Goal: Task Accomplishment & Management: Manage account settings

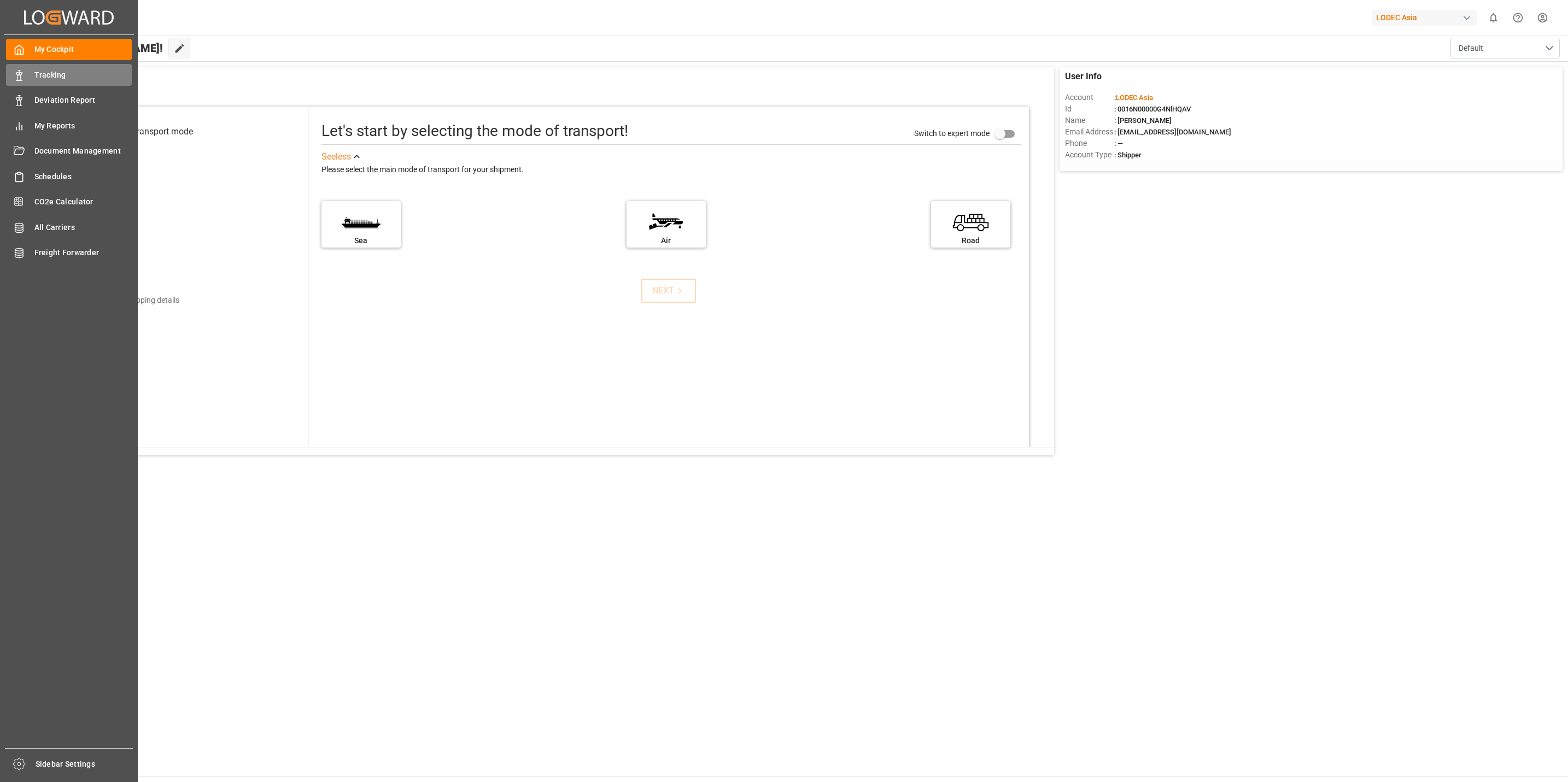
click at [33, 74] on div "Tracking Tracking" at bounding box center [68, 75] width 125 height 21
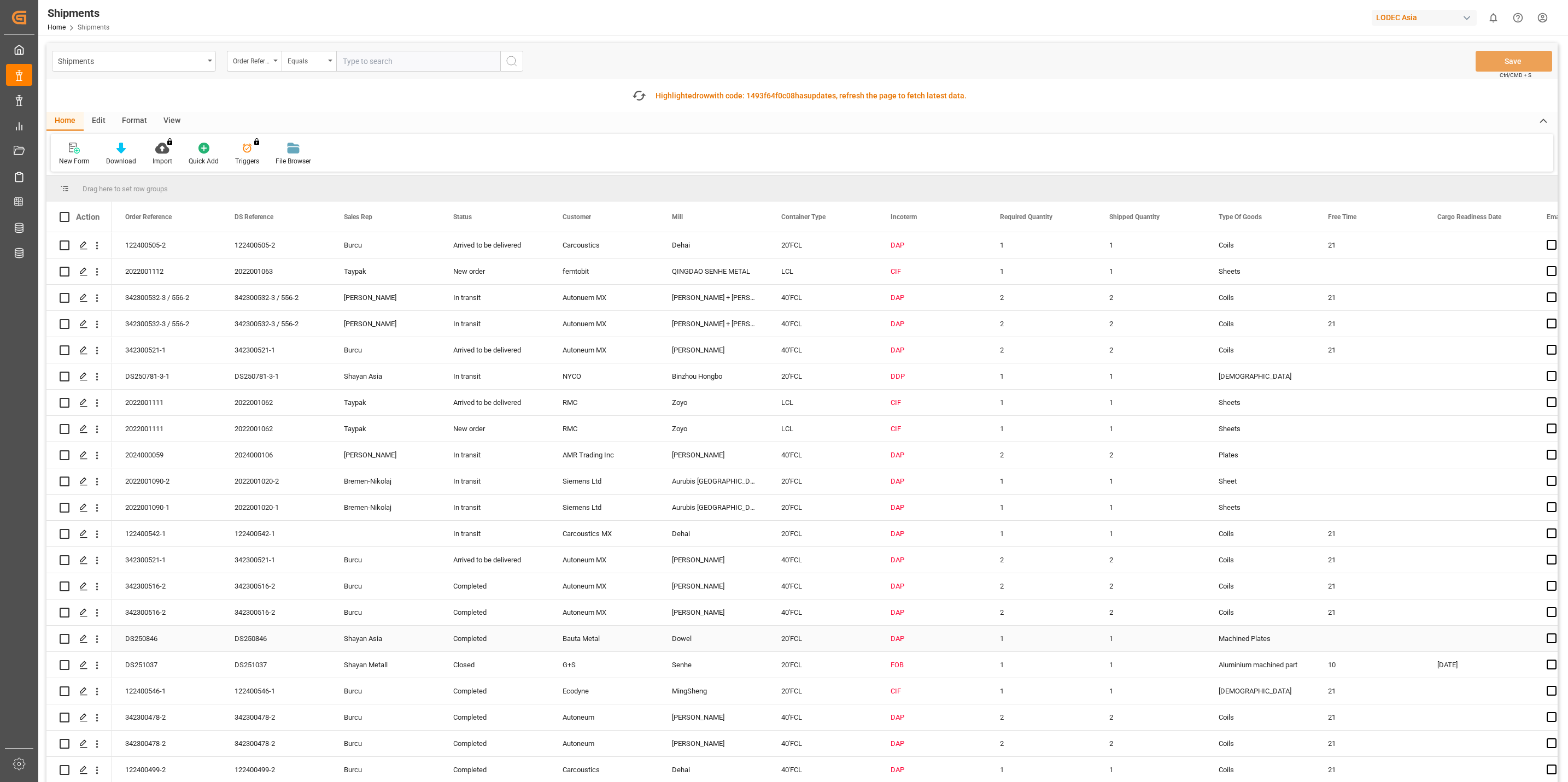
scroll to position [819, 0]
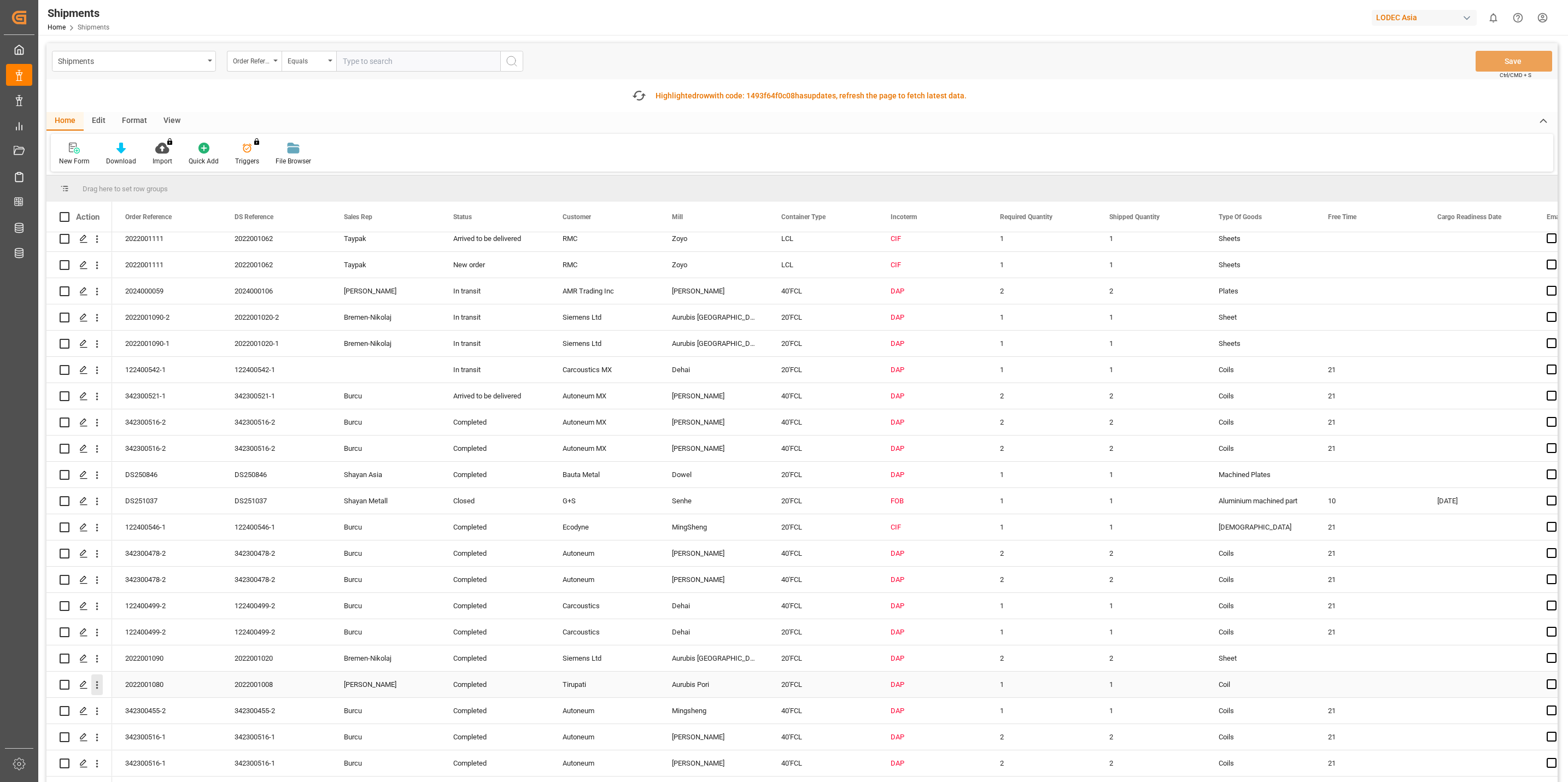
click at [97, 689] on icon "open menu" at bounding box center [97, 684] width 12 height 12
click at [143, 770] on div "Track Shipment" at bounding box center [159, 775] width 135 height 21
click at [81, 689] on line "Press SPACE to select this row." at bounding box center [83, 689] width 6 height 0
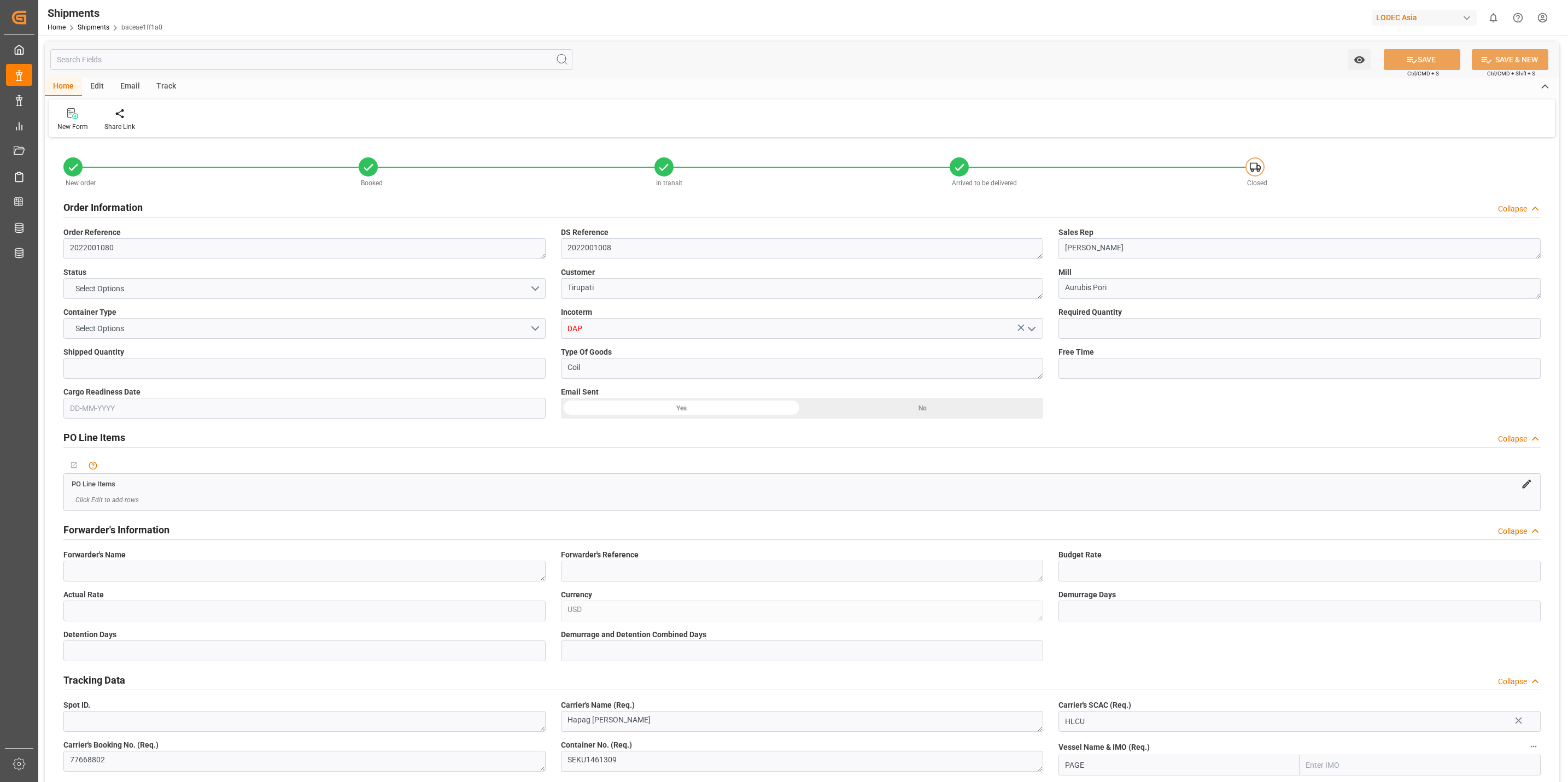
type input "1"
type input "9215660"
type input "9275763"
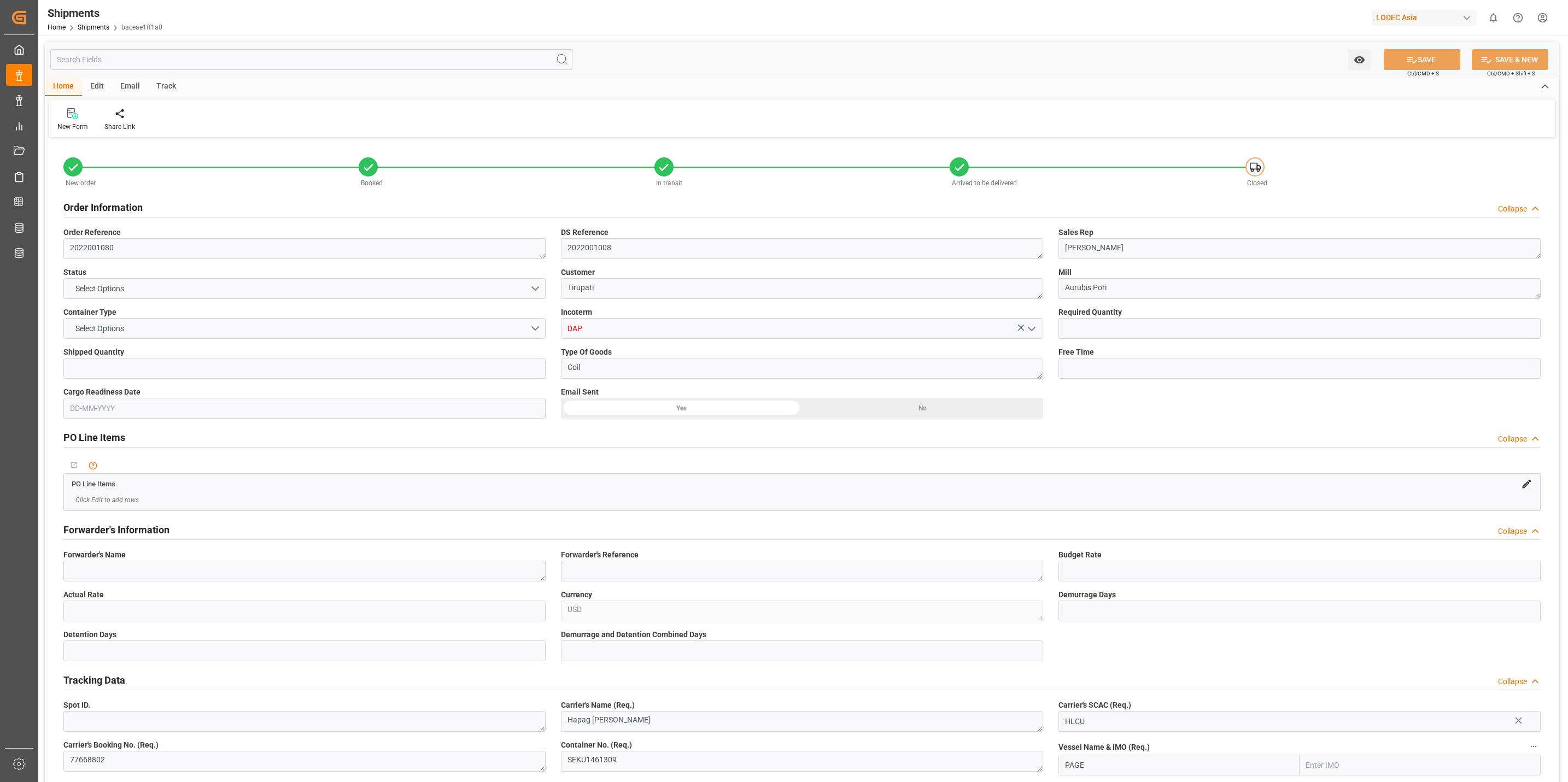
type input "BEANR"
type input "INNSA"
type input "BEANR"
type input "INNSA"
type input "9848948"
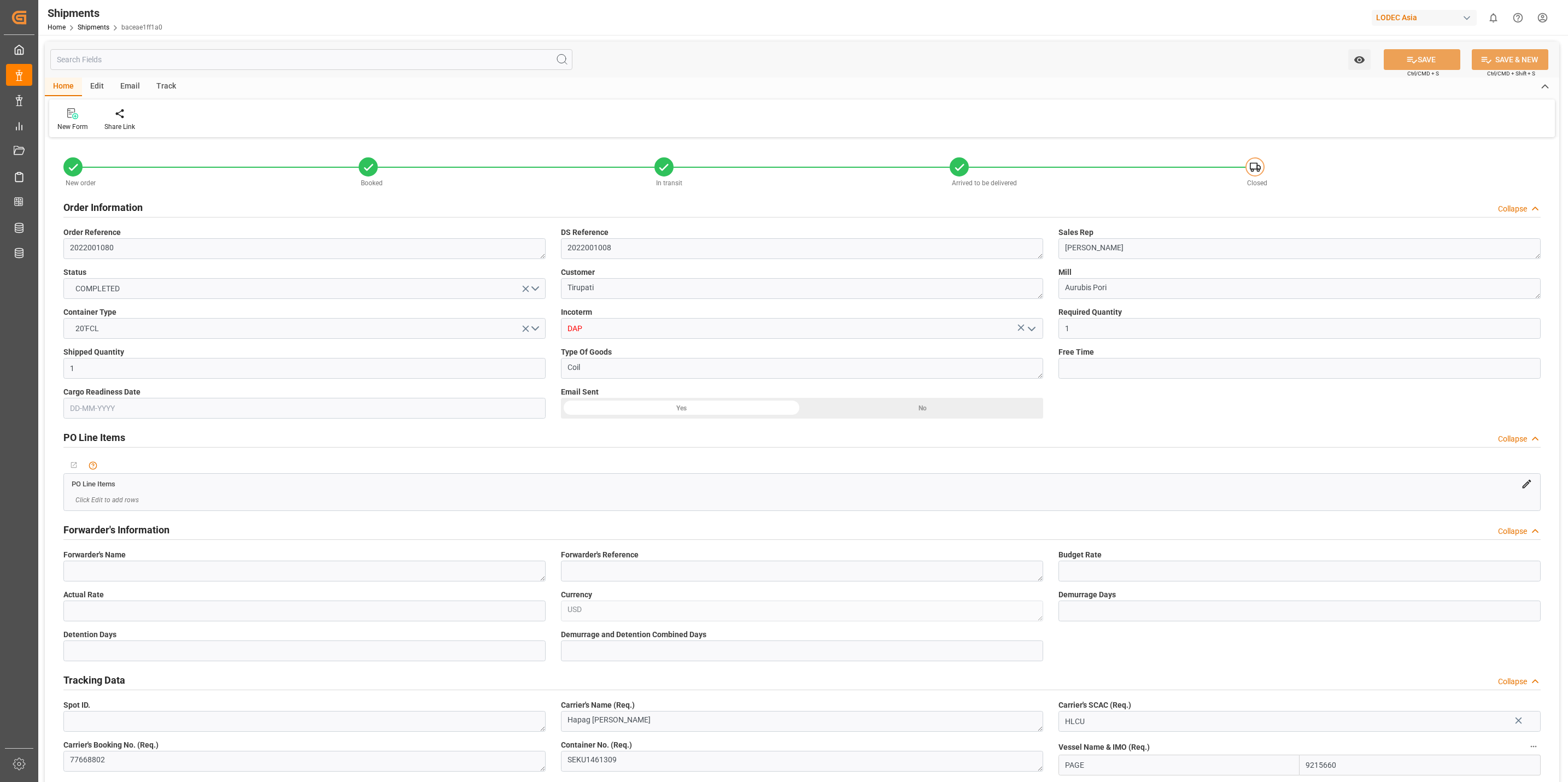
type input "17-06-2025"
type input "18-06-2025 17:00"
type input "[DATE] 10:00"
type input "23-06-2025 17:30"
type input "[DATE] 12:00"
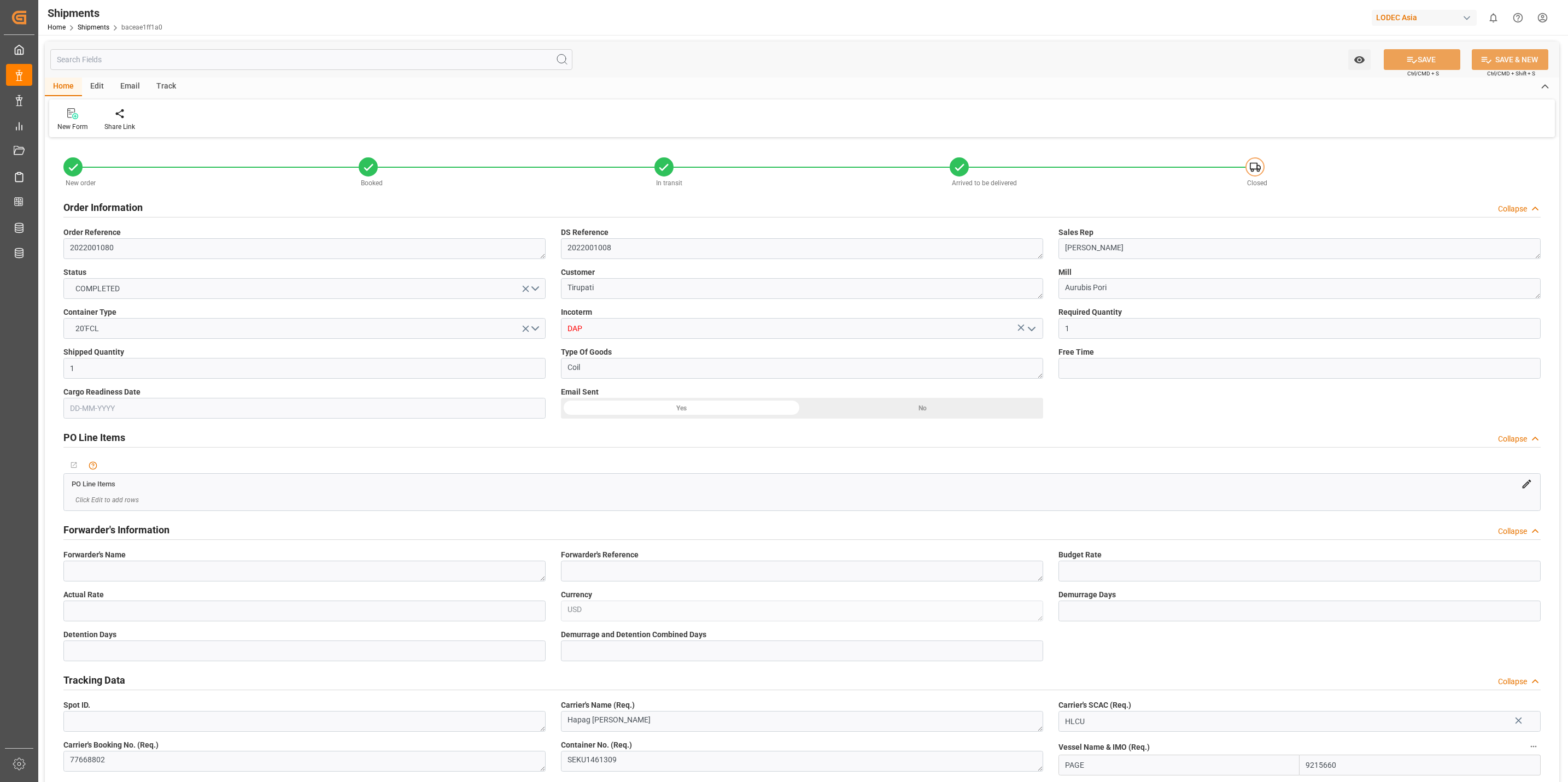
type input "09-08-2025 11:42"
type input "09-08-2025"
type input "05-09-2025 14:25"
type input "[DATE] 18:45"
type input "[DATE] 00:29"
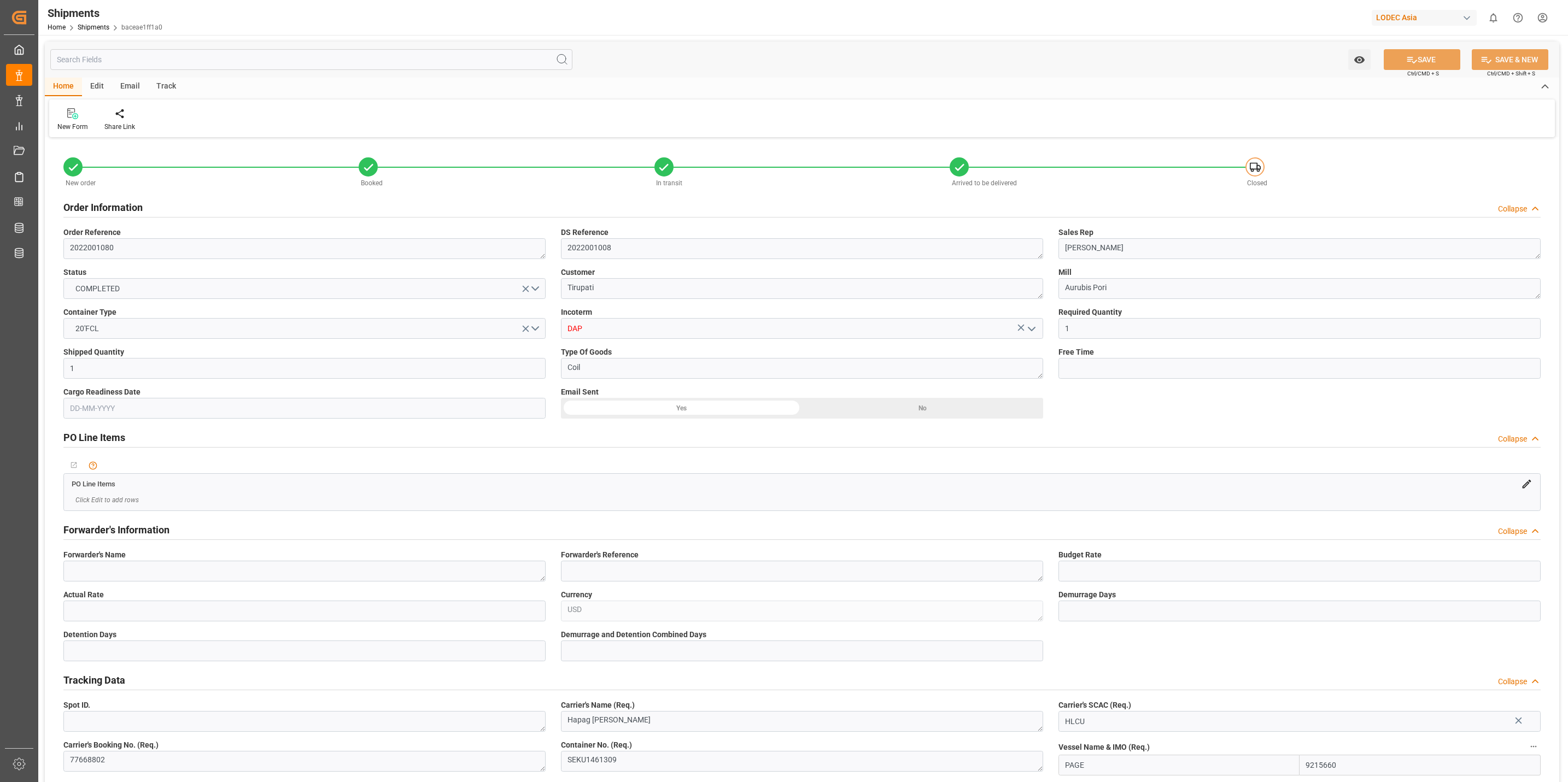
type input "[DATE] 06:14"
type input "[DATE] 10:00"
type input "[DATE] 17:50"
type input "[DATE] 10:00"
type input "[DATE] 05:41"
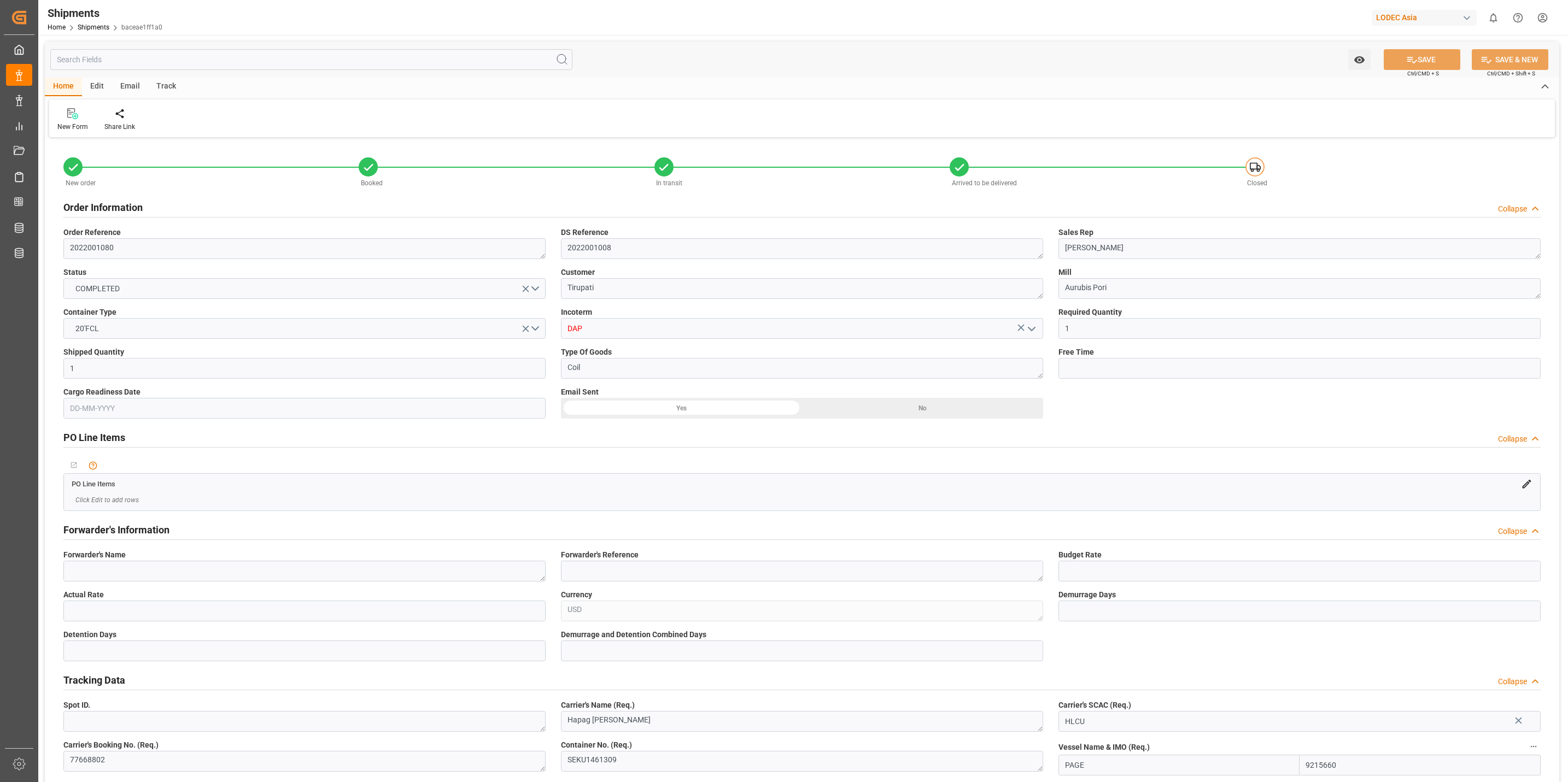
type input "[DATE] 12:48"
type input "[DATE] 11:02"
type input "[DATE] 19:30"
type input "[DATE] 09:36"
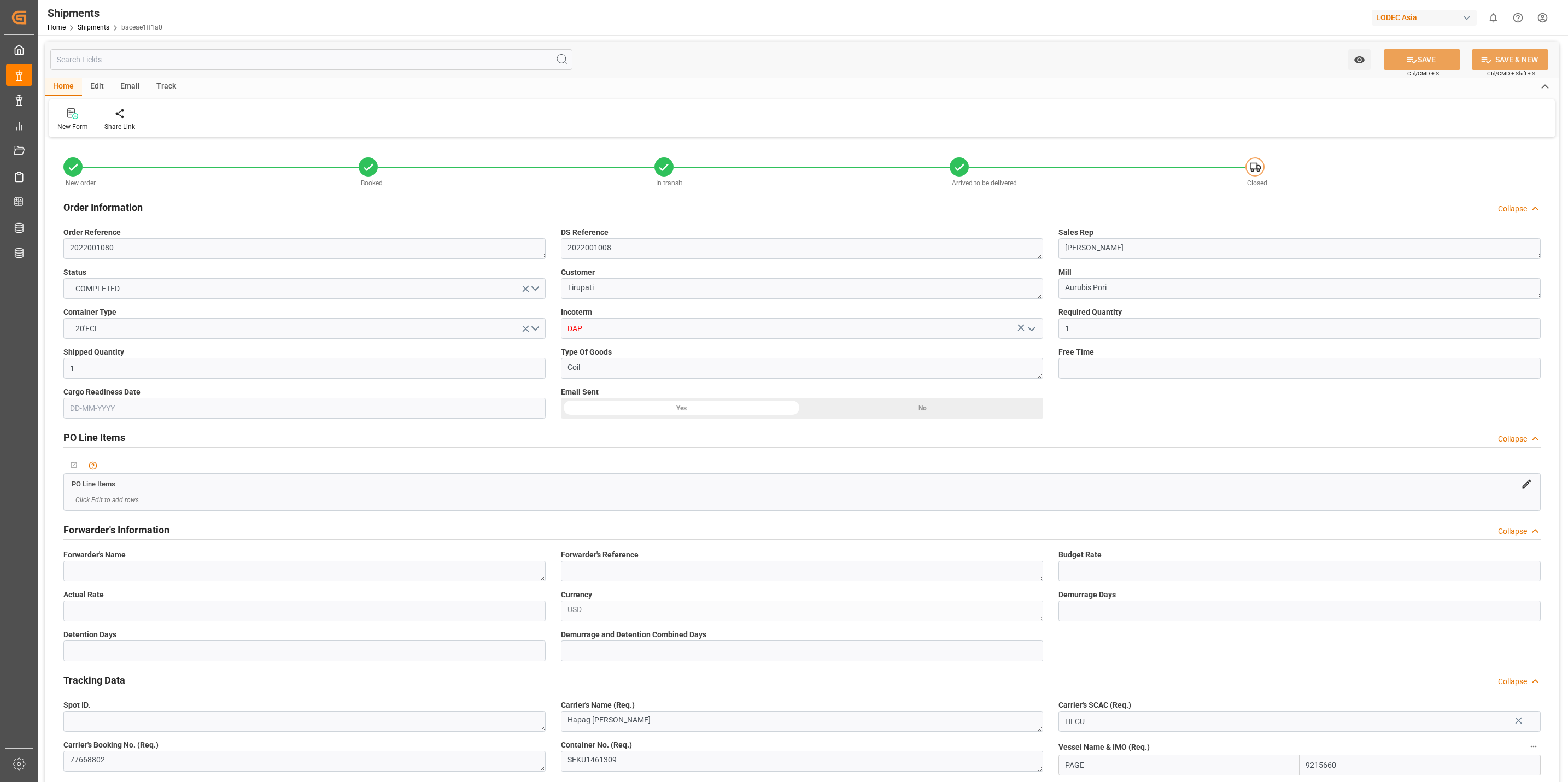
type input "[DATE] 14:00"
type input "[DATE] 07:26"
type input "[DATE] 12:00"
type input "[DATE] 11:41"
type input "[DATE] 19:24"
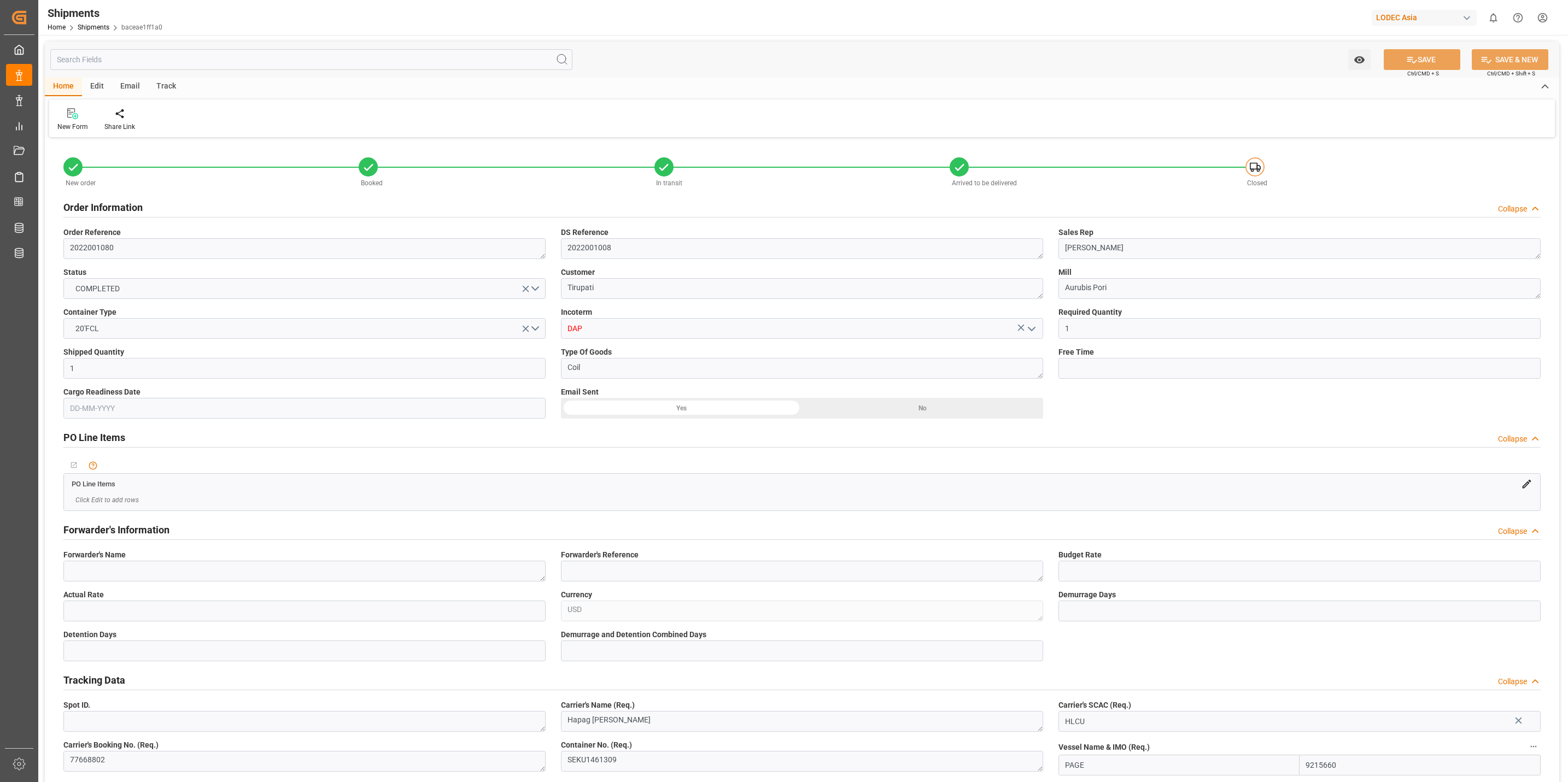
type input "[DATE] 18:47"
type input "[DATE] 19:24"
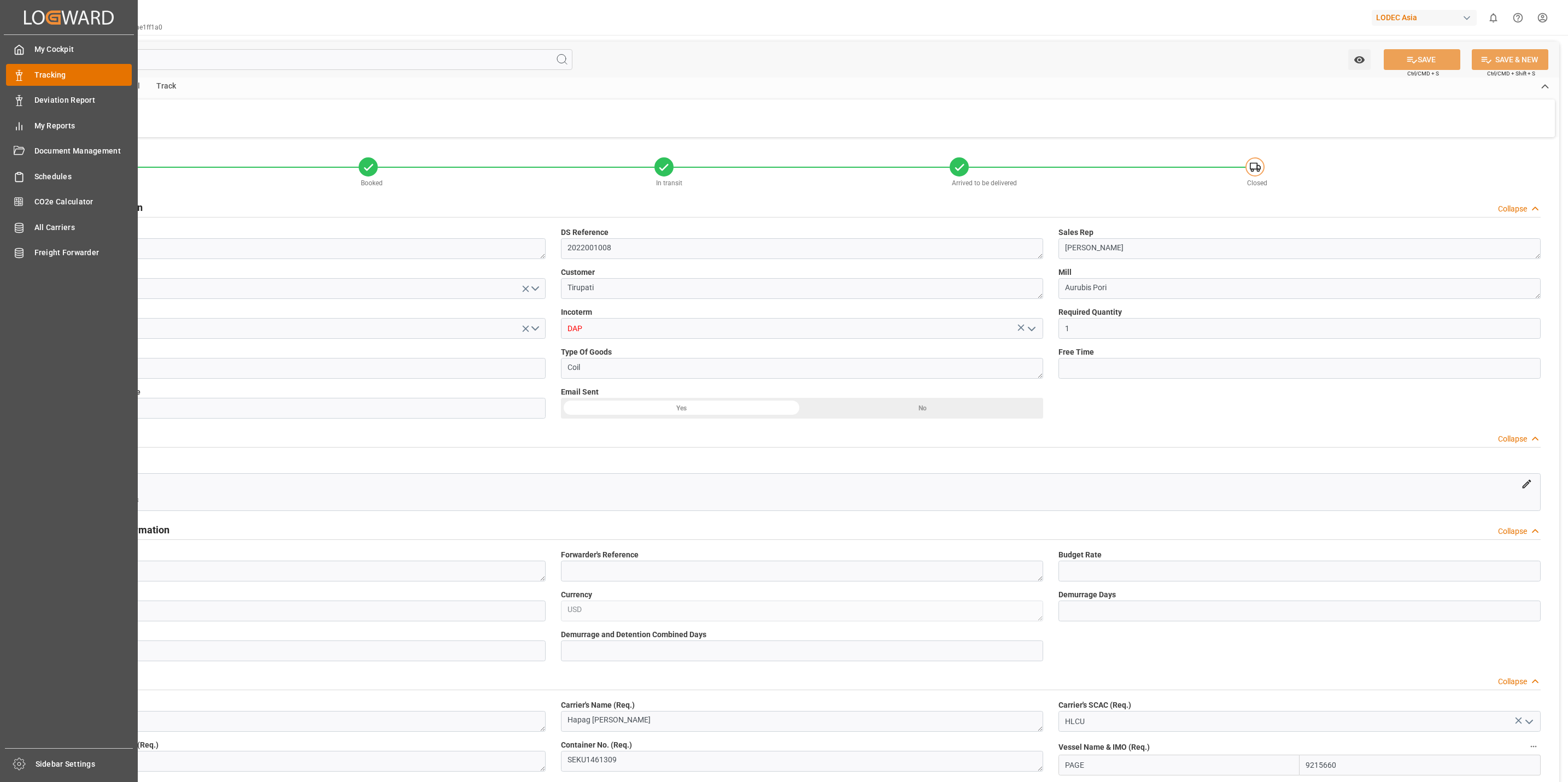
click at [31, 75] on div "Tracking Tracking" at bounding box center [68, 75] width 125 height 21
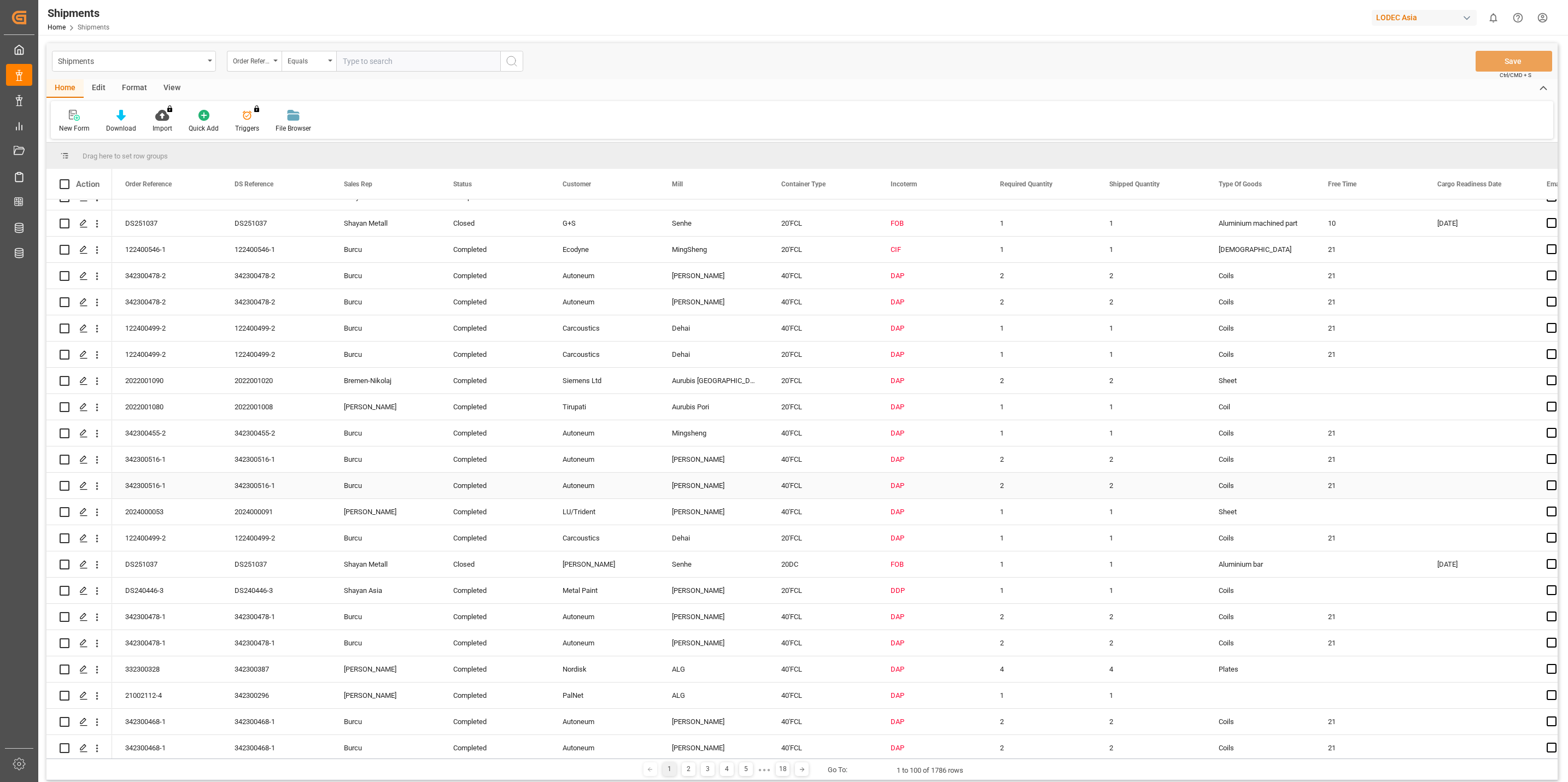
scroll to position [1065, 0]
click at [96, 405] on icon "open menu" at bounding box center [97, 406] width 12 height 12
click at [157, 446] on span "Duplicate this row" at bounding box center [168, 451] width 101 height 10
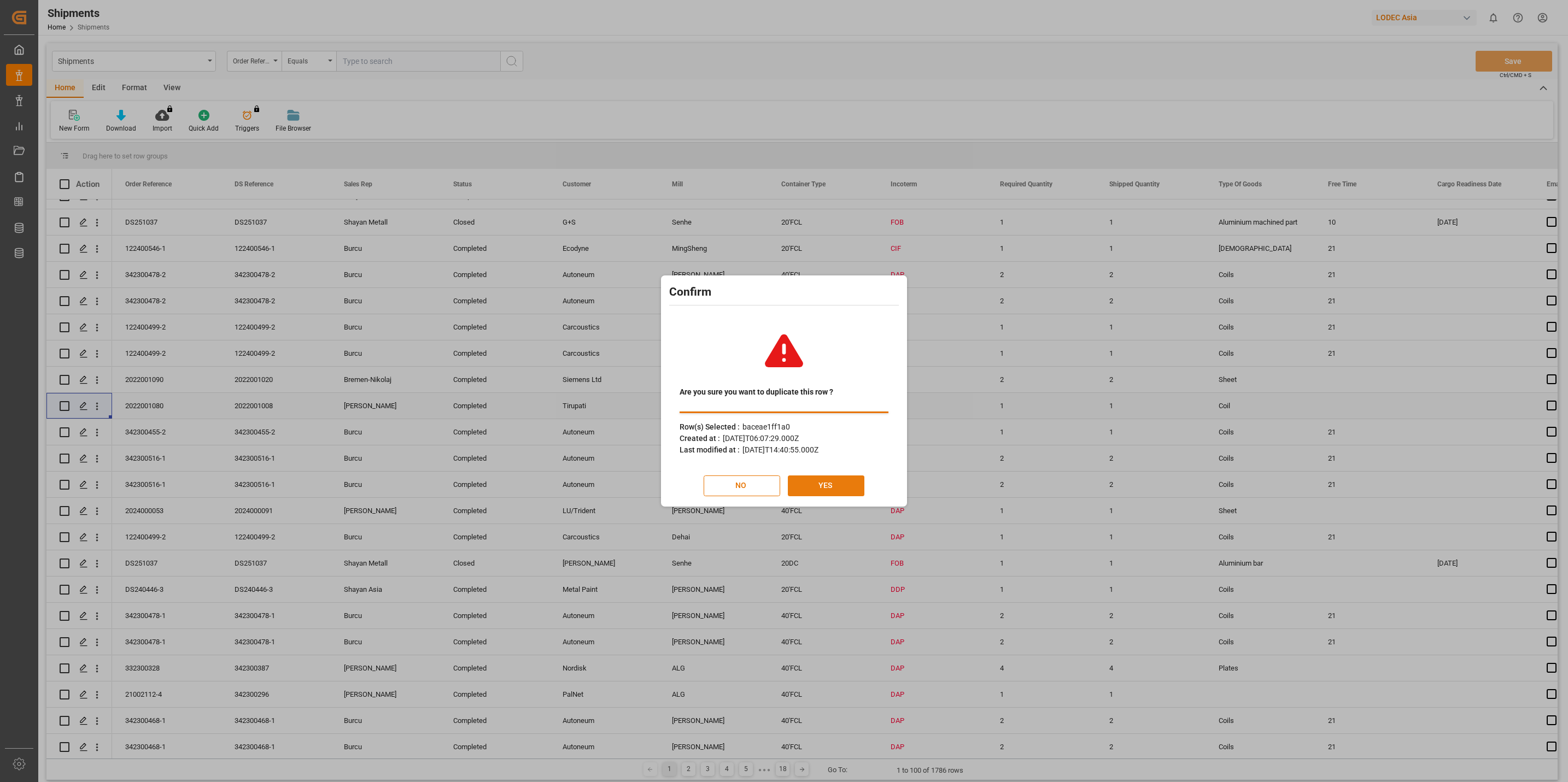
click at [819, 488] on button "YES" at bounding box center [826, 485] width 76 height 20
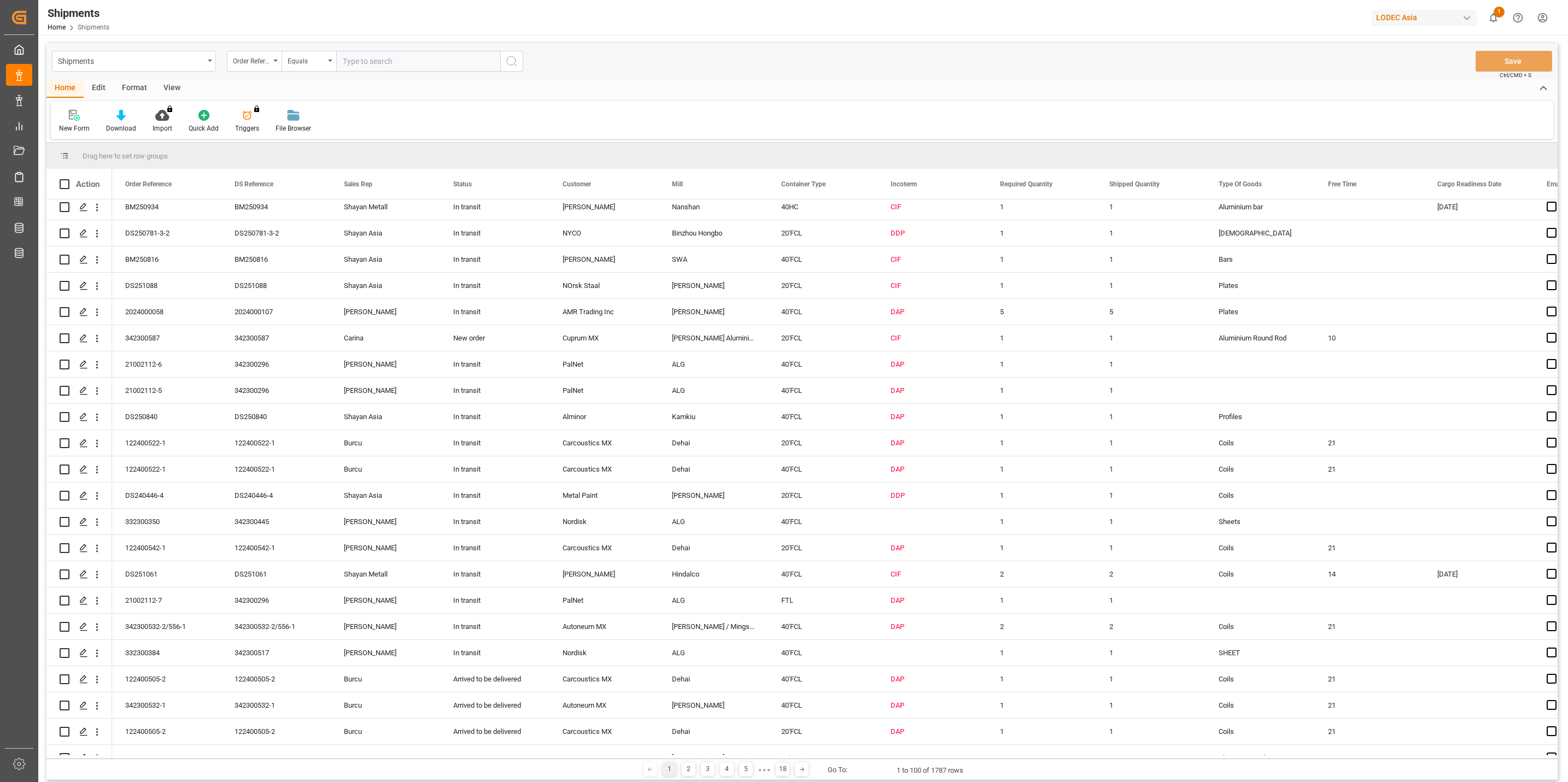
scroll to position [0, 0]
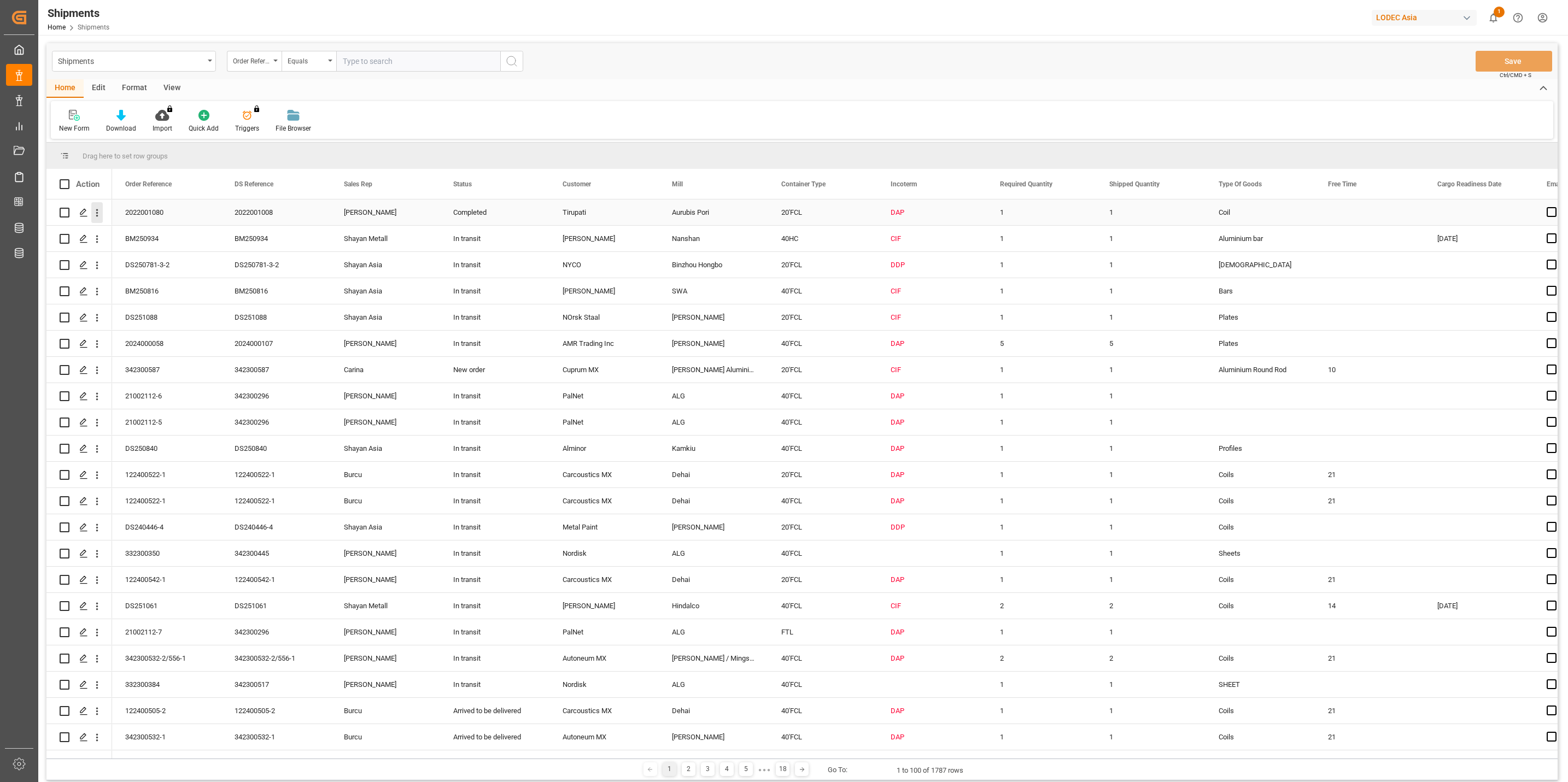
click at [97, 213] on icon "open menu" at bounding box center [97, 212] width 12 height 12
click at [82, 213] on icon "Press SPACE to select this row." at bounding box center [84, 212] width 9 height 9
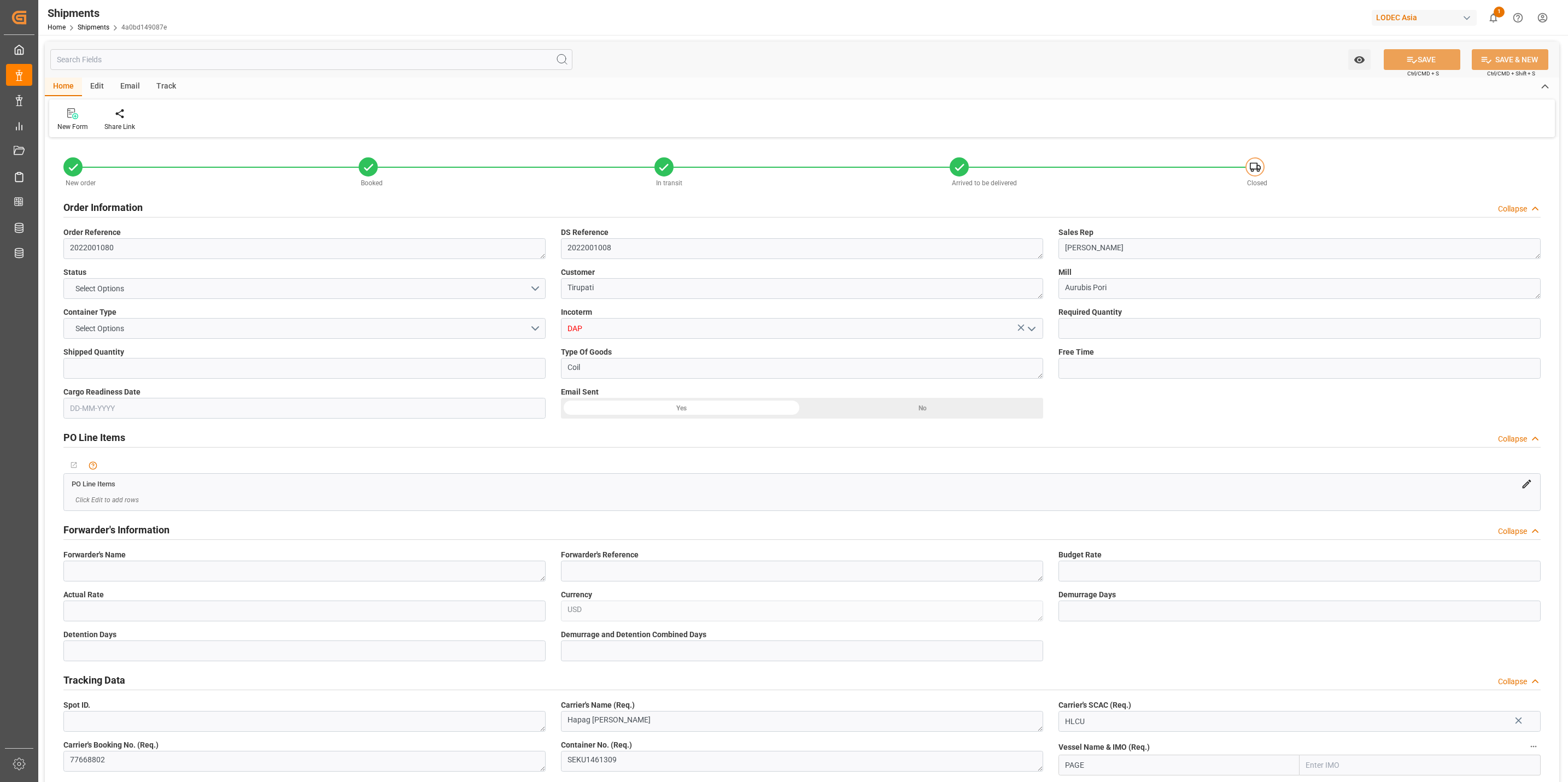
type input "1"
type input "9215660"
type input "9275763"
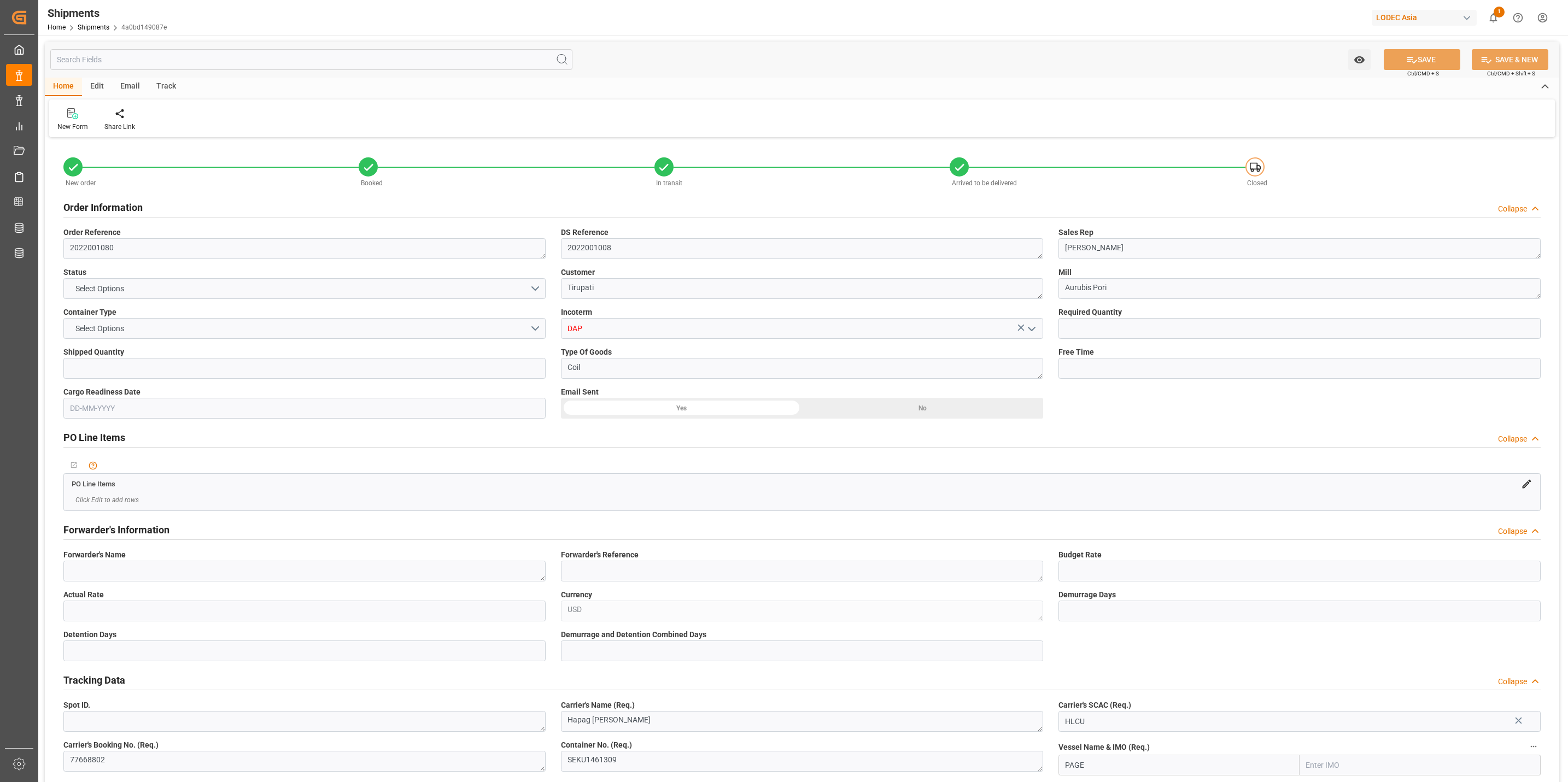
type input "BEANR"
type input "INNSA"
type input "BEANR"
type input "INNSA"
type input "9848948"
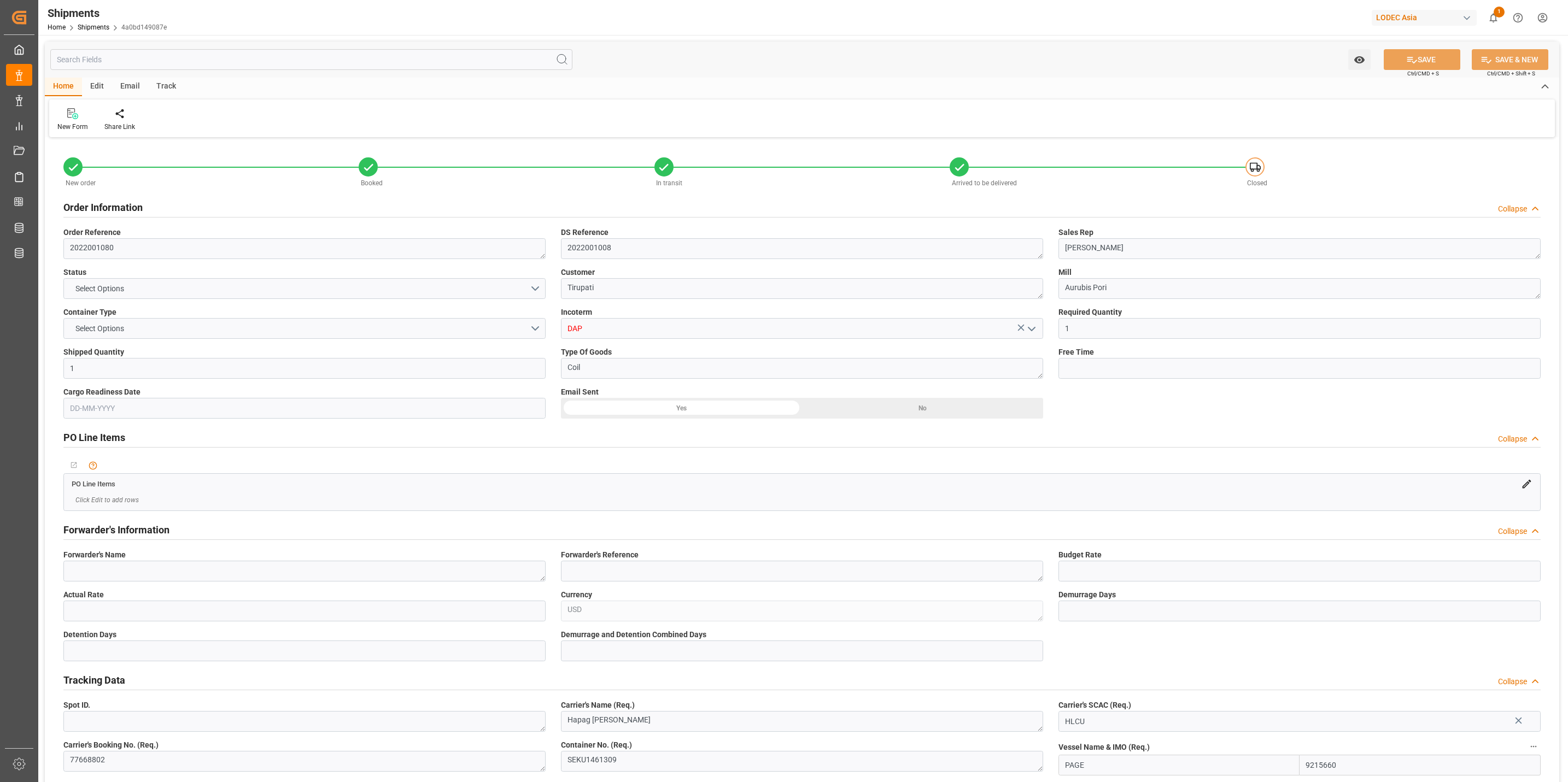
type input "17-06-2025"
type input "18-06-2025 17:00"
type input "[DATE] 10:00"
type input "23-06-2025 17:30"
type input "[DATE] 12:00"
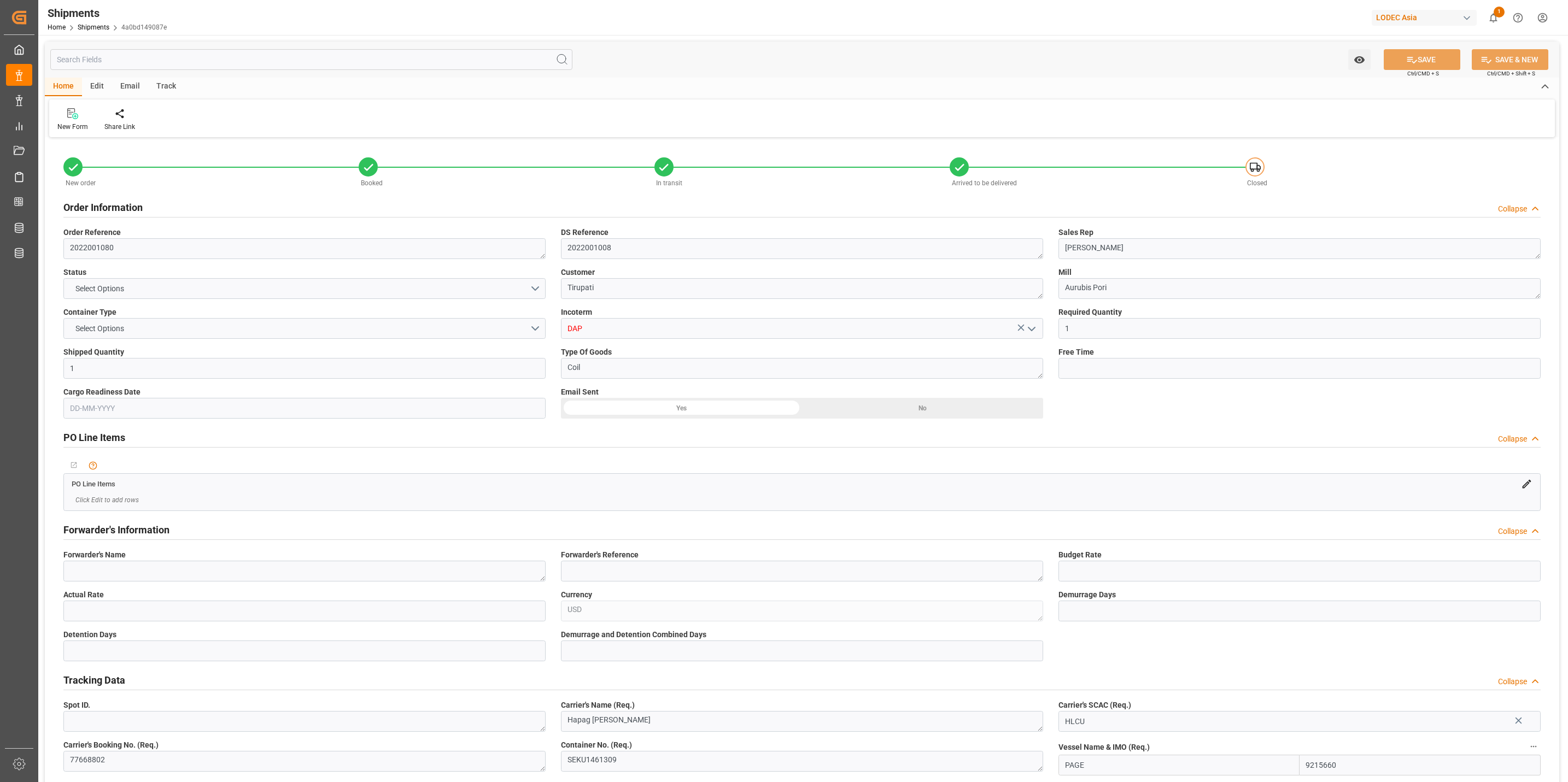
type input "09-08-2025 11:42"
type input "09-08-2025"
type input "05-09-2025 14:25"
type input "[DATE] 18:45"
type input "[DATE] 00:29"
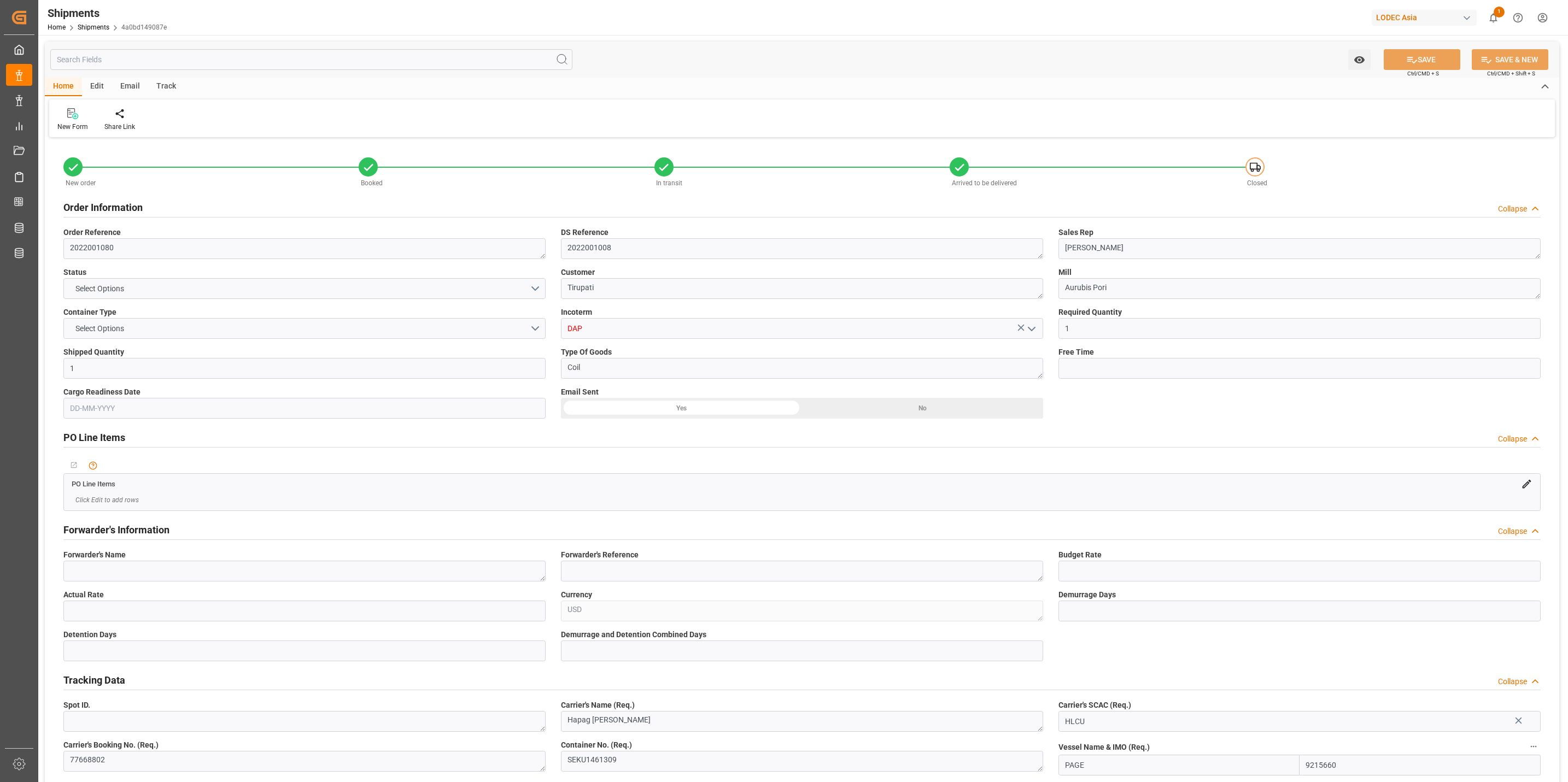
type input "[DATE] 06:14"
type input "[DATE] 10:00"
type input "[DATE] 17:50"
type input "[DATE] 10:00"
type input "[DATE] 05:41"
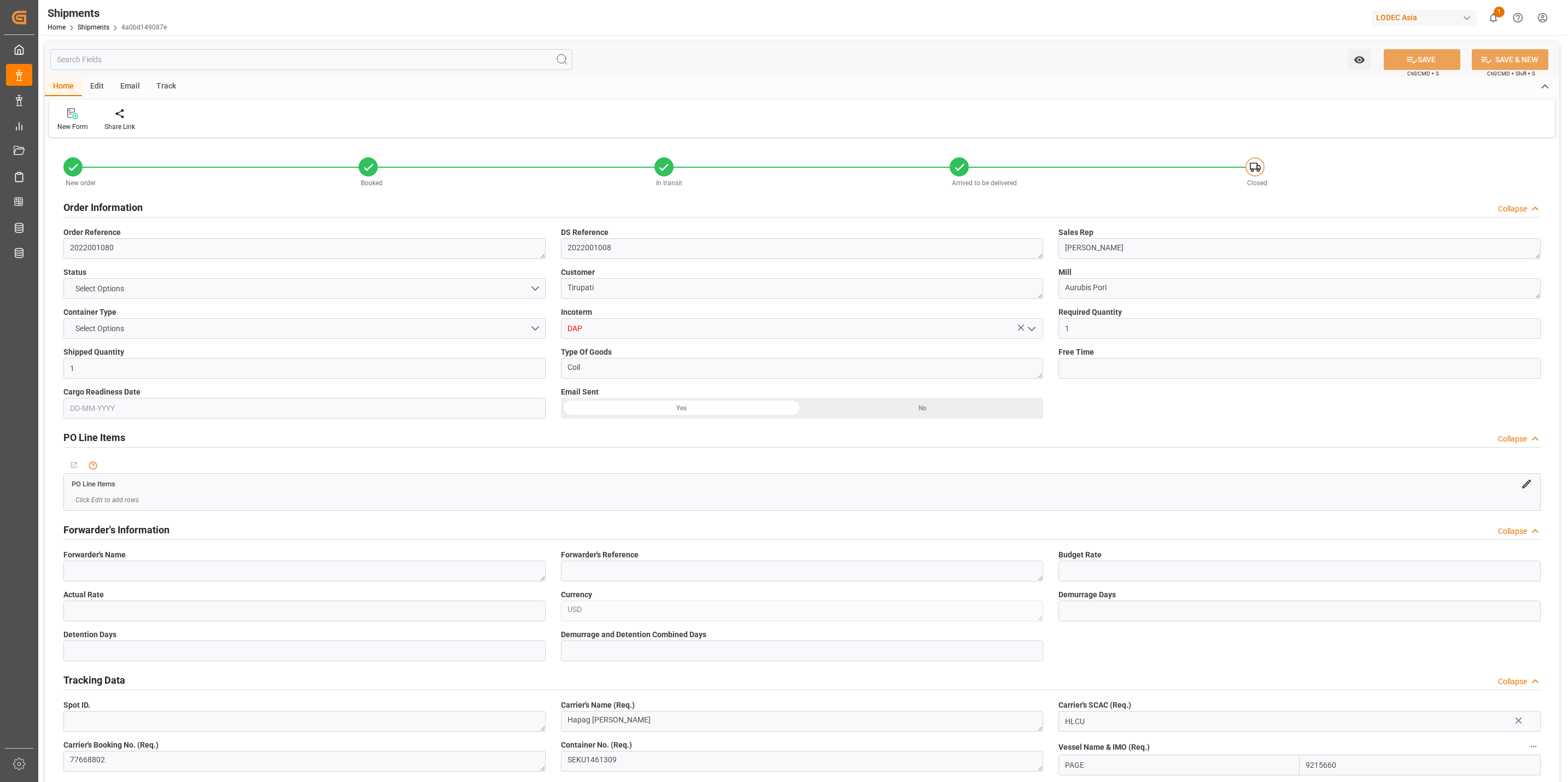
type input "[DATE] 12:48"
type input "[DATE] 11:02"
type input "[DATE] 19:30"
type input "[DATE] 09:36"
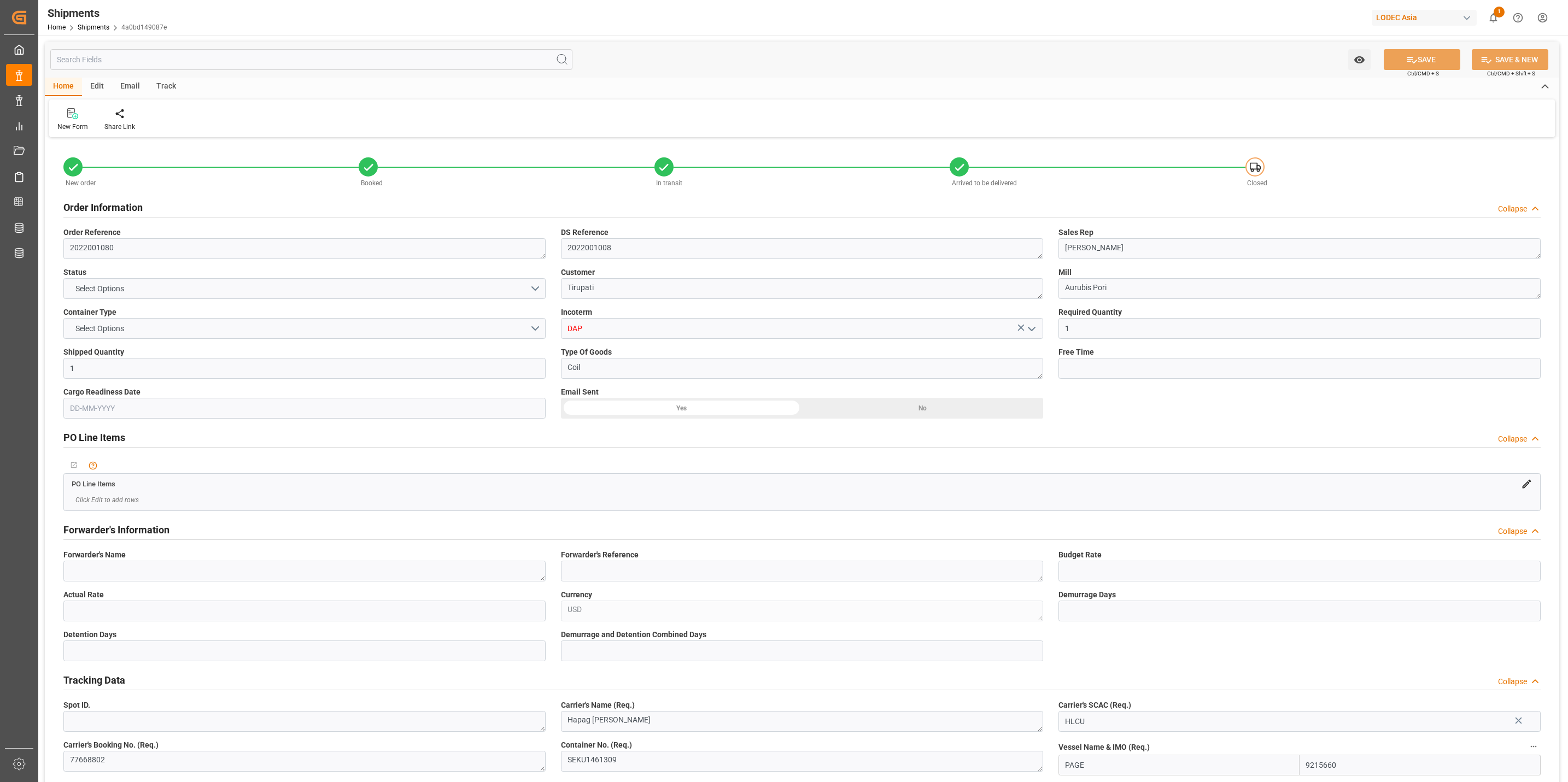
type input "[DATE] 14:00"
type input "[DATE] 07:26"
type input "[DATE] 12:00"
type input "[DATE] 11:41"
type input "[DATE] 19:24"
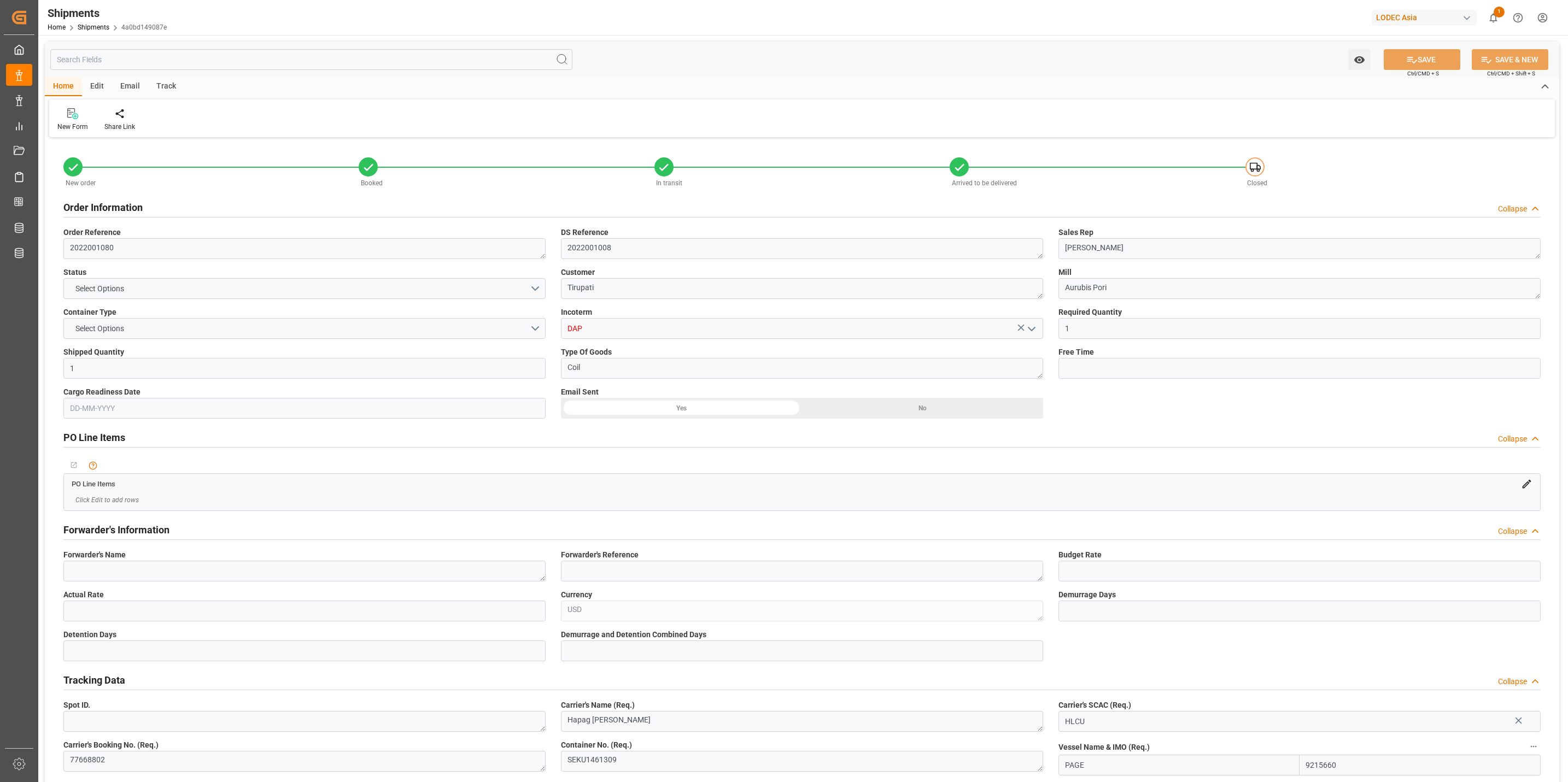
type input "[DATE] 18:47"
type input "[DATE] 19:24"
click at [433, 251] on textarea "2022001080" at bounding box center [304, 248] width 482 height 20
type textarea "2022001080-1"
click at [685, 253] on textarea "2022001008" at bounding box center [802, 248] width 482 height 20
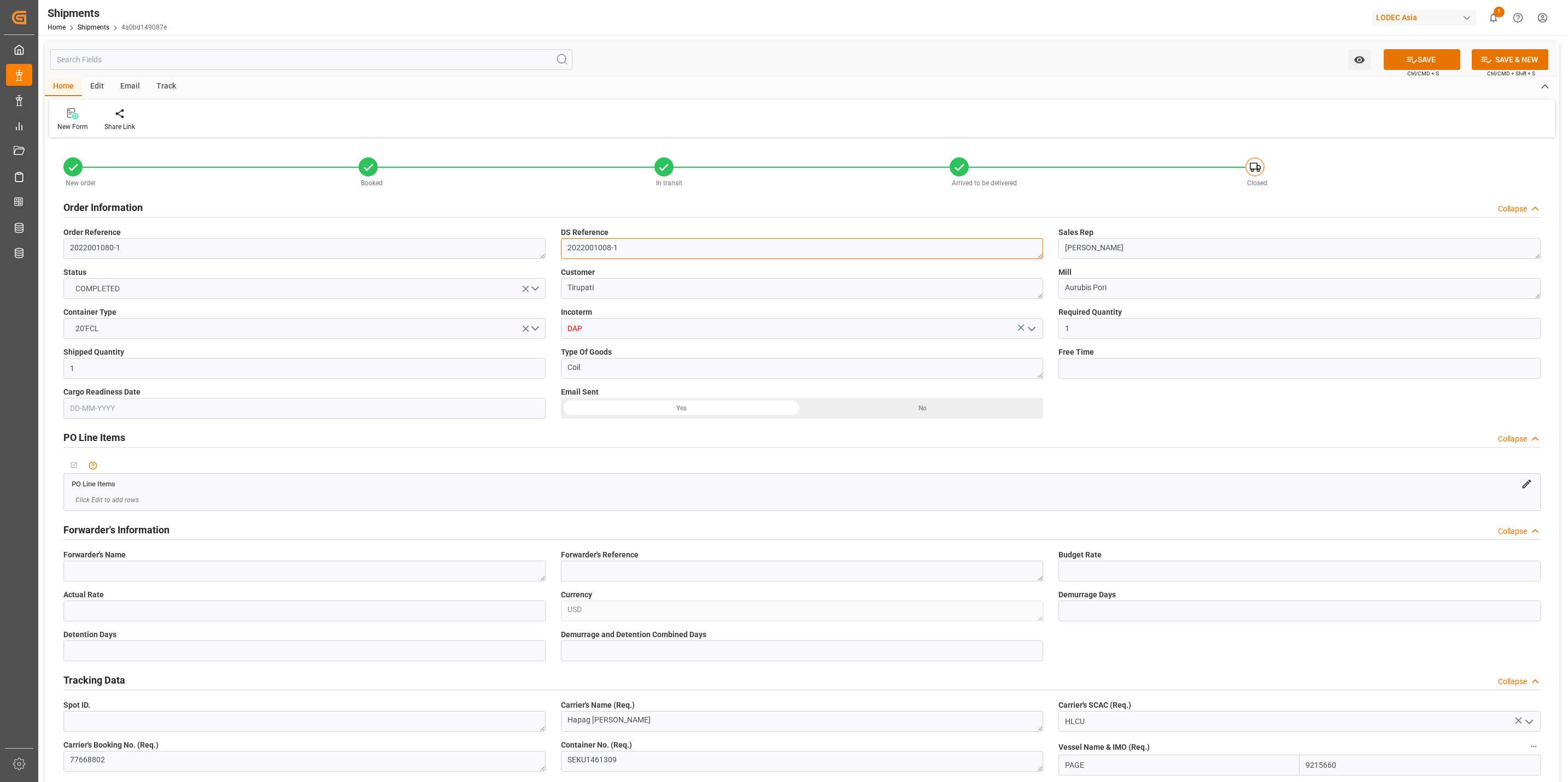
type textarea "2022001008-1"
click at [202, 294] on button "COMPLETED" at bounding box center [304, 288] width 482 height 20
click at [92, 334] on div "IN TRANSIT" at bounding box center [304, 338] width 481 height 23
click at [1155, 287] on textarea "Aurubis Pori" at bounding box center [1300, 288] width 482 height 20
type textarea "Aurubis [PERSON_NAME]"
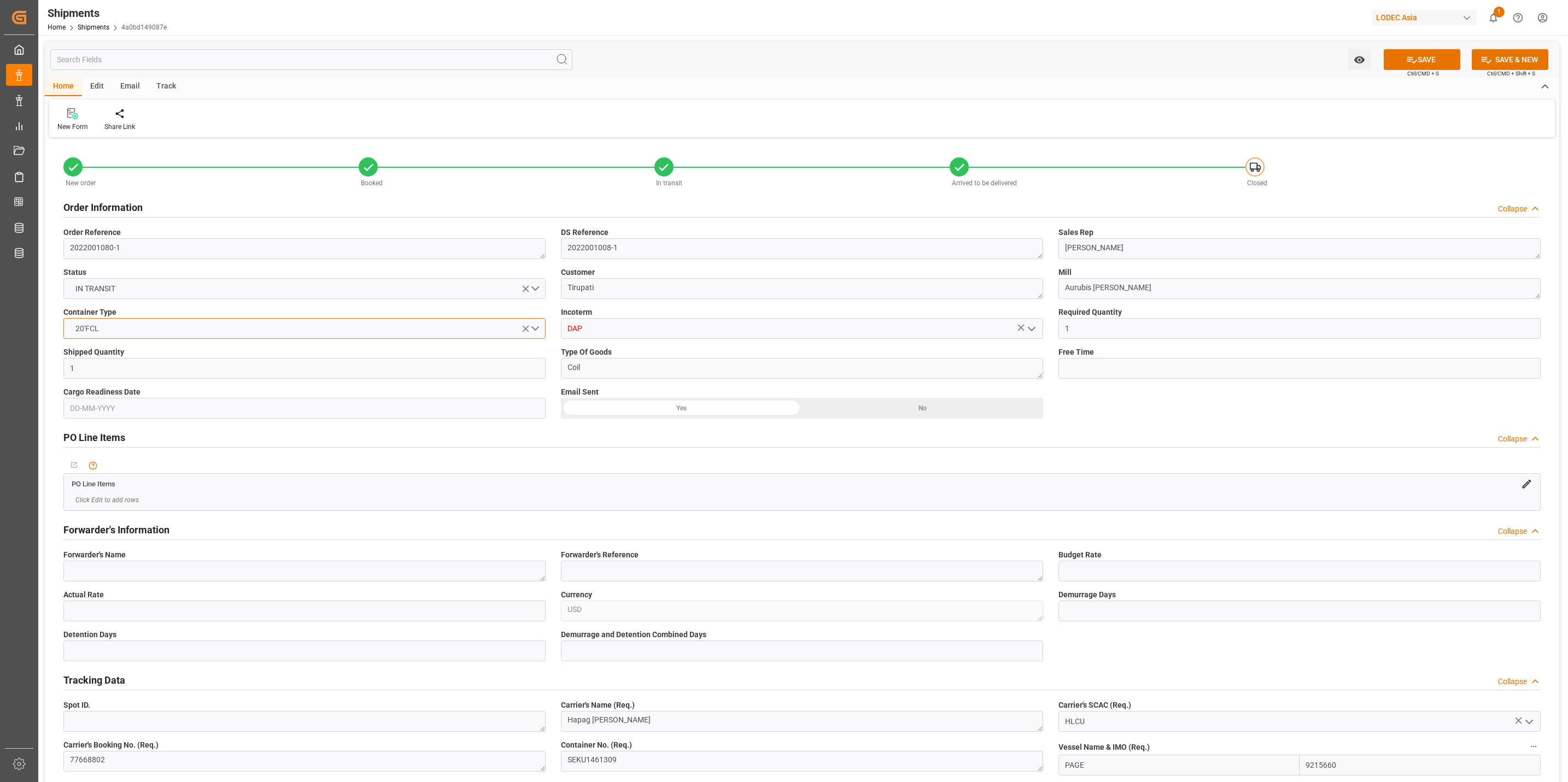
click at [139, 327] on button "20'FCL" at bounding box center [304, 328] width 482 height 20
click at [87, 379] on div "LCL" at bounding box center [304, 377] width 481 height 23
drag, startPoint x: 1077, startPoint y: 325, endPoint x: 969, endPoint y: 325, distance: 108.0
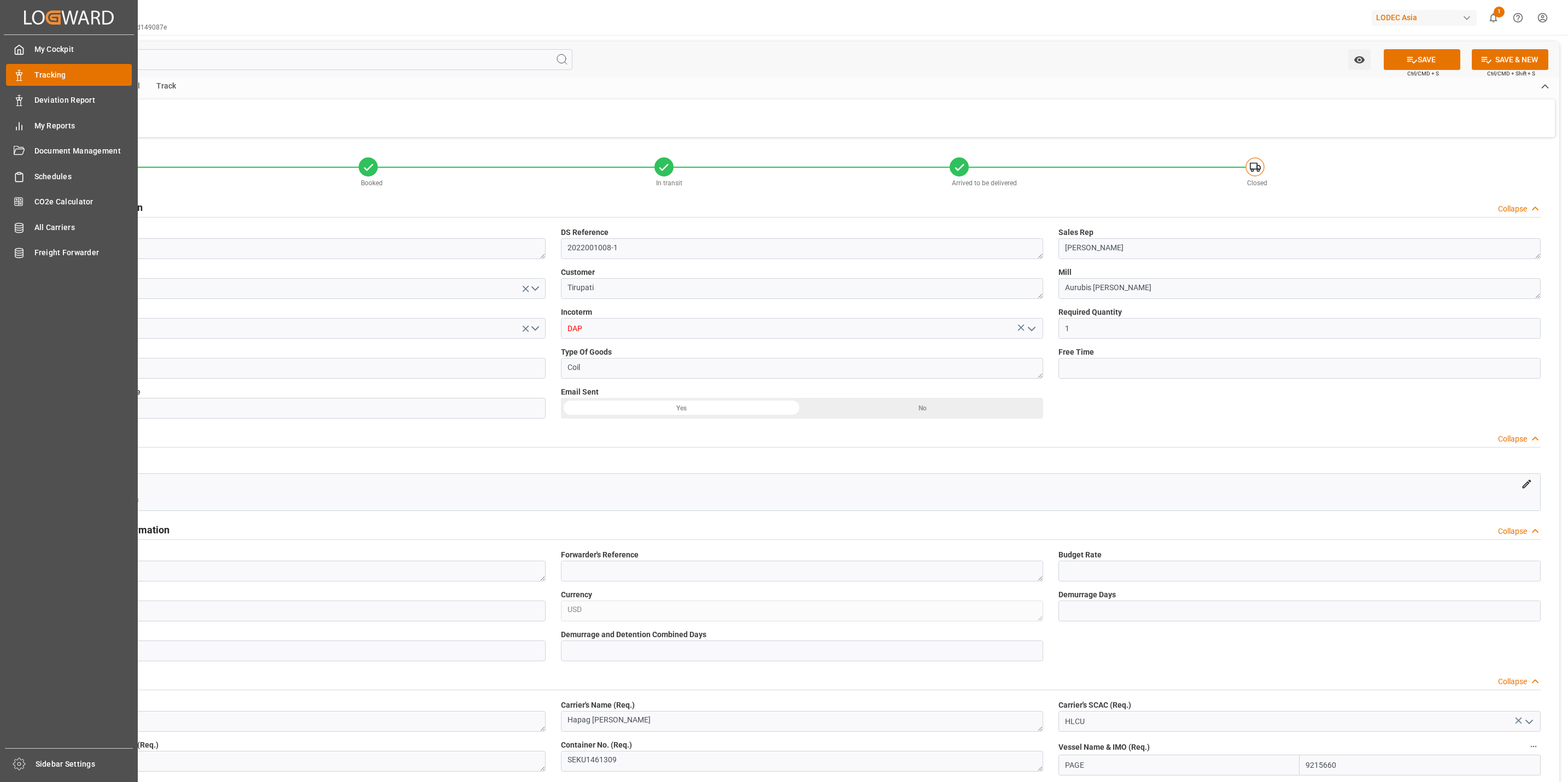
click at [41, 73] on span "Tracking" at bounding box center [84, 75] width 98 height 12
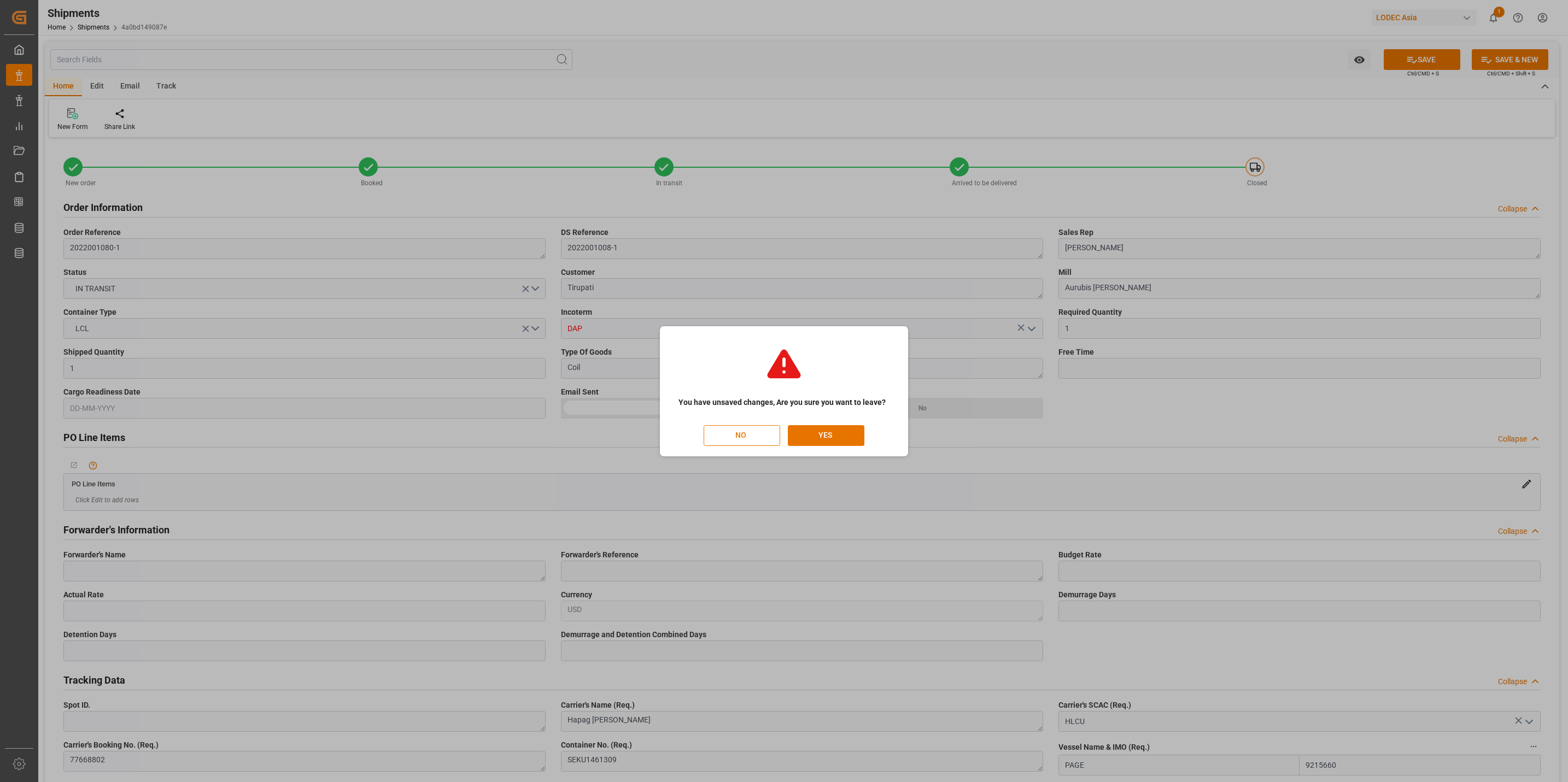
click at [756, 436] on button "NO" at bounding box center [741, 435] width 76 height 20
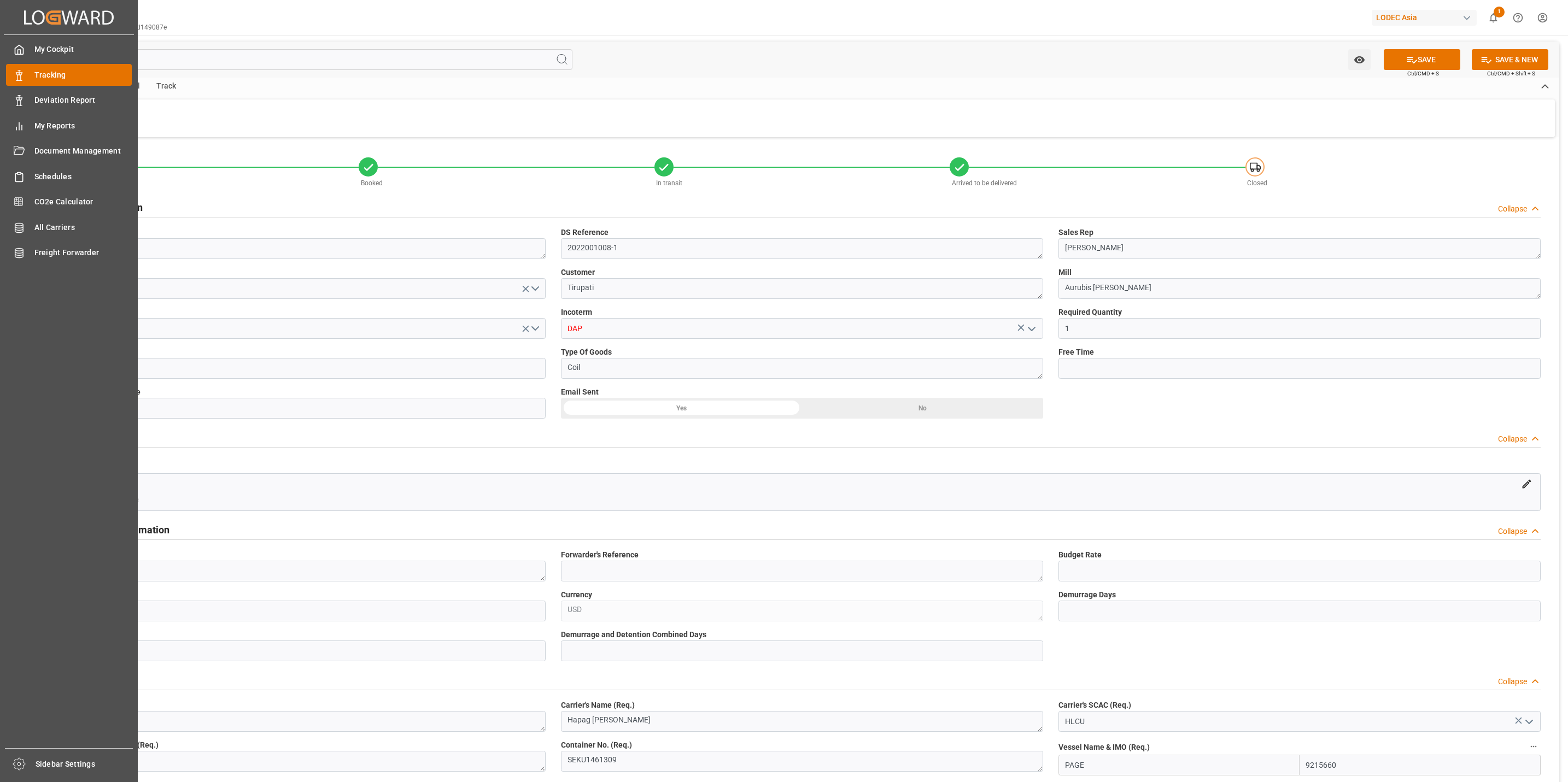
click at [62, 77] on span "Tracking" at bounding box center [84, 75] width 98 height 12
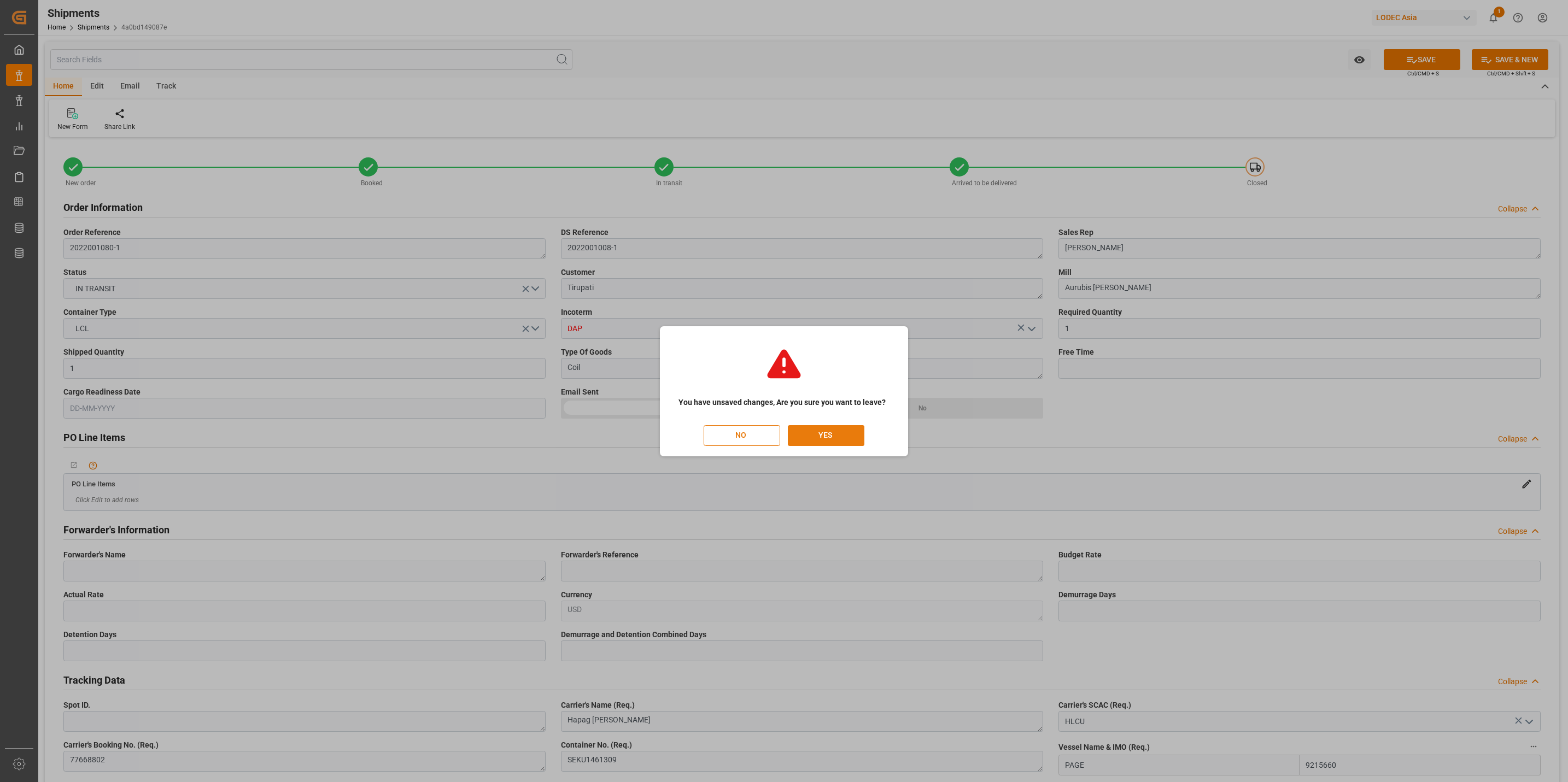
click at [820, 439] on button "YES" at bounding box center [826, 435] width 76 height 20
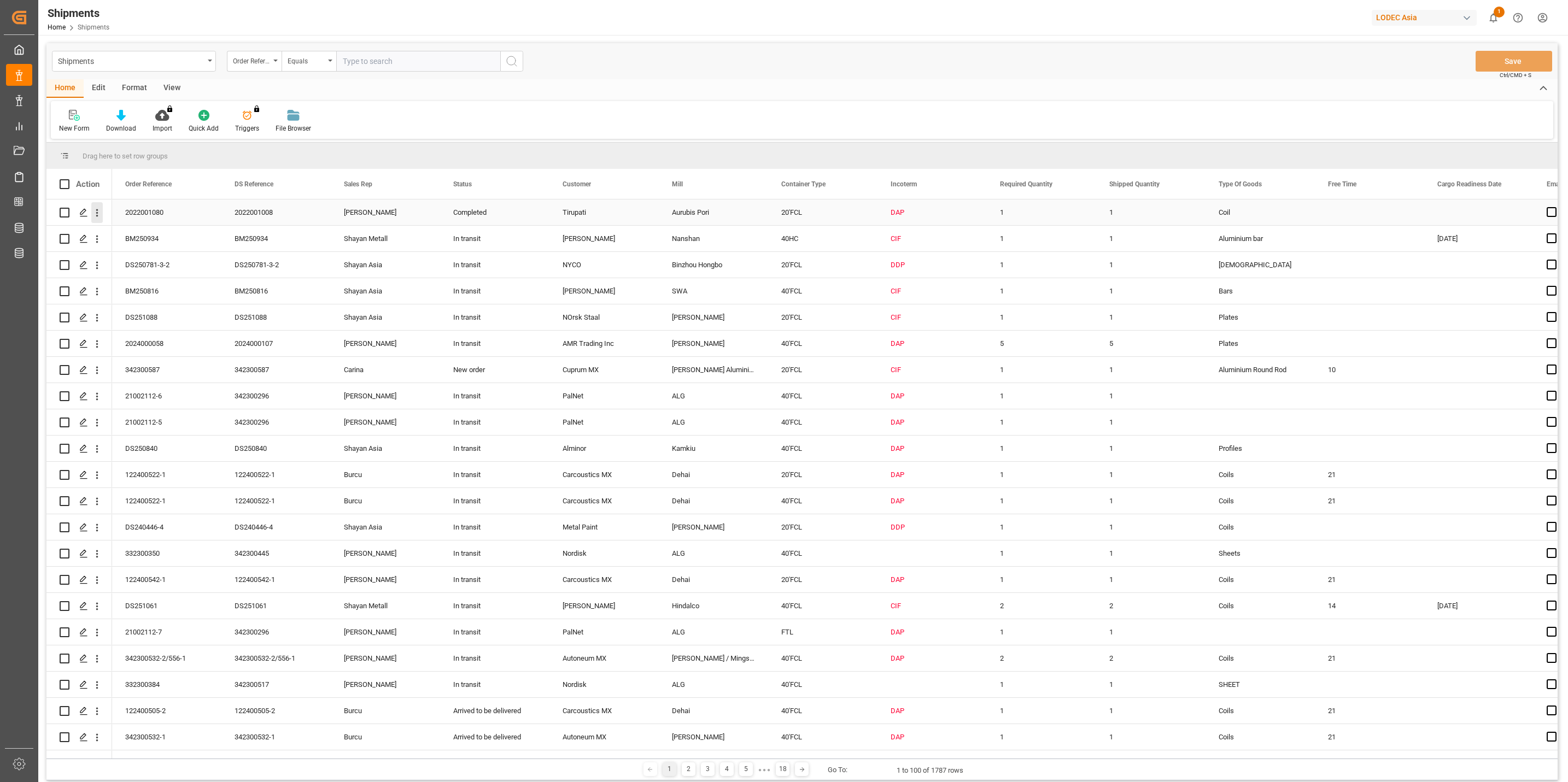
click at [100, 213] on icon "open menu" at bounding box center [97, 212] width 12 height 12
click at [66, 212] on input "Press Space to toggle row selection (unchecked)" at bounding box center [64, 212] width 10 height 10
checkbox input "true"
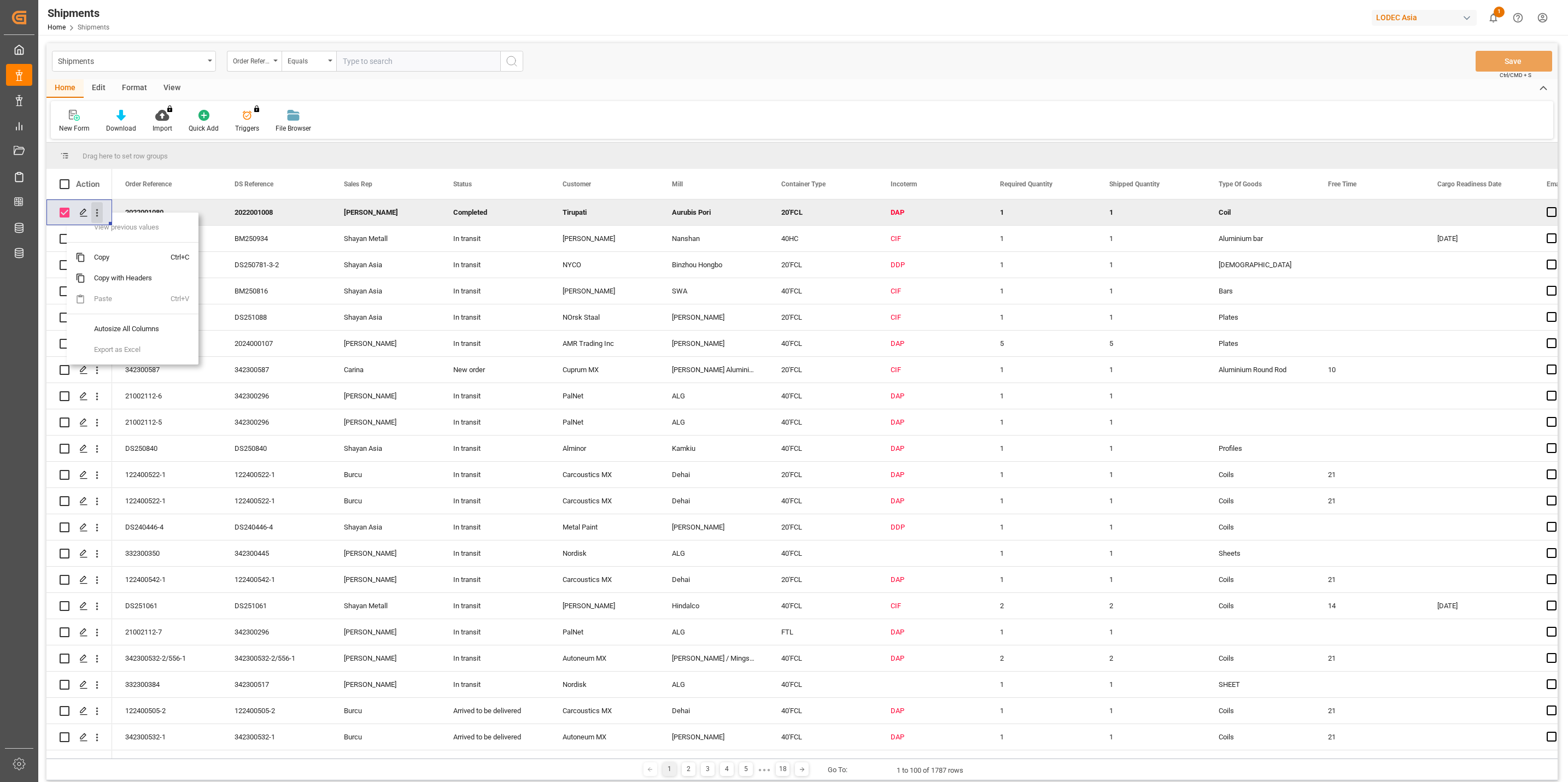
drag, startPoint x: 104, startPoint y: 215, endPoint x: 97, endPoint y: 213, distance: 7.3
click at [104, 213] on div "Press SPACE to deselect this row." at bounding box center [96, 212] width 28 height 20
click at [97, 213] on icon "open menu" at bounding box center [97, 213] width 2 height 8
click at [84, 215] on icon "Press SPACE to deselect this row." at bounding box center [84, 212] width 9 height 9
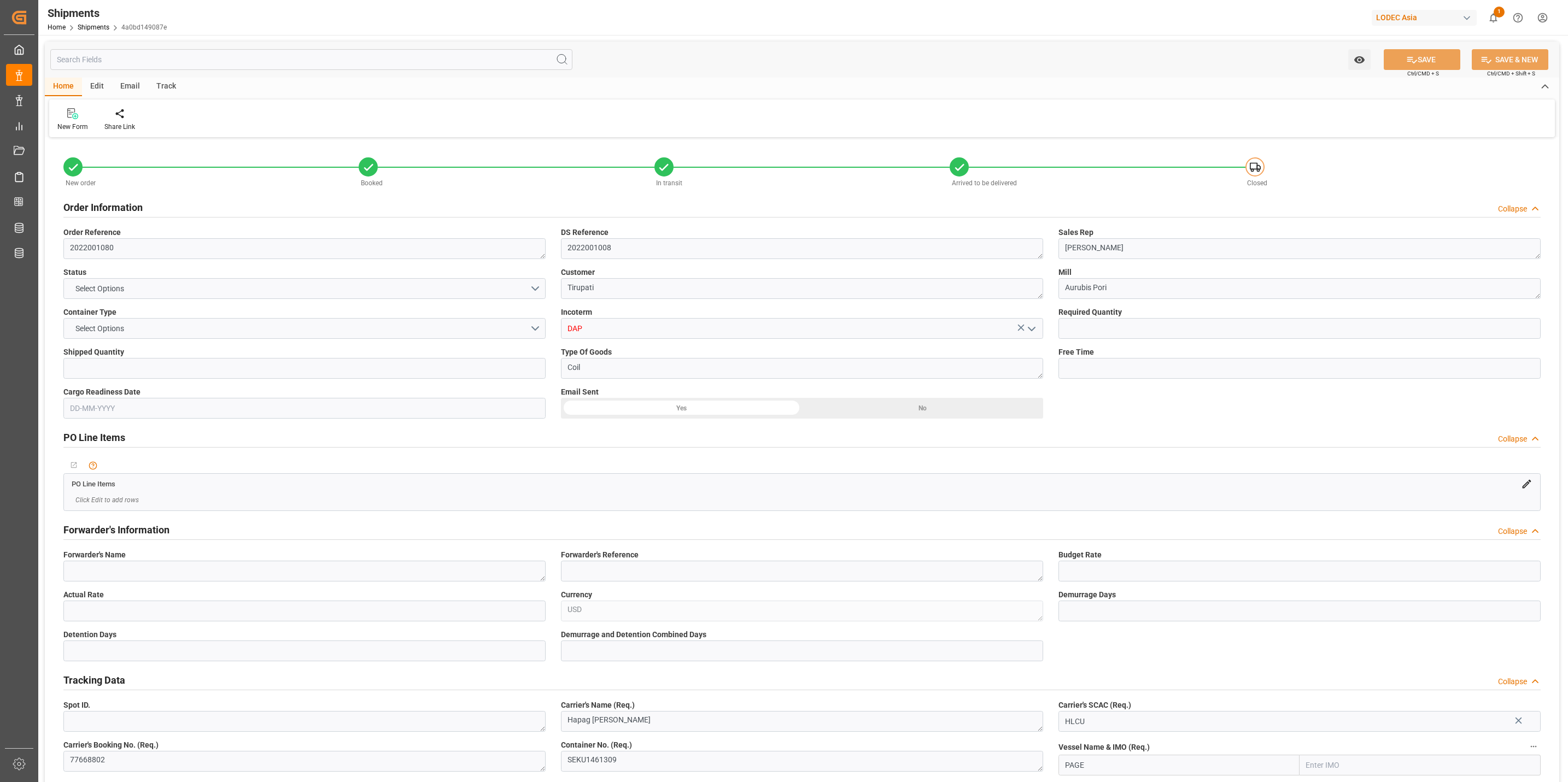
type input "1"
type input "9215660"
type input "9275763"
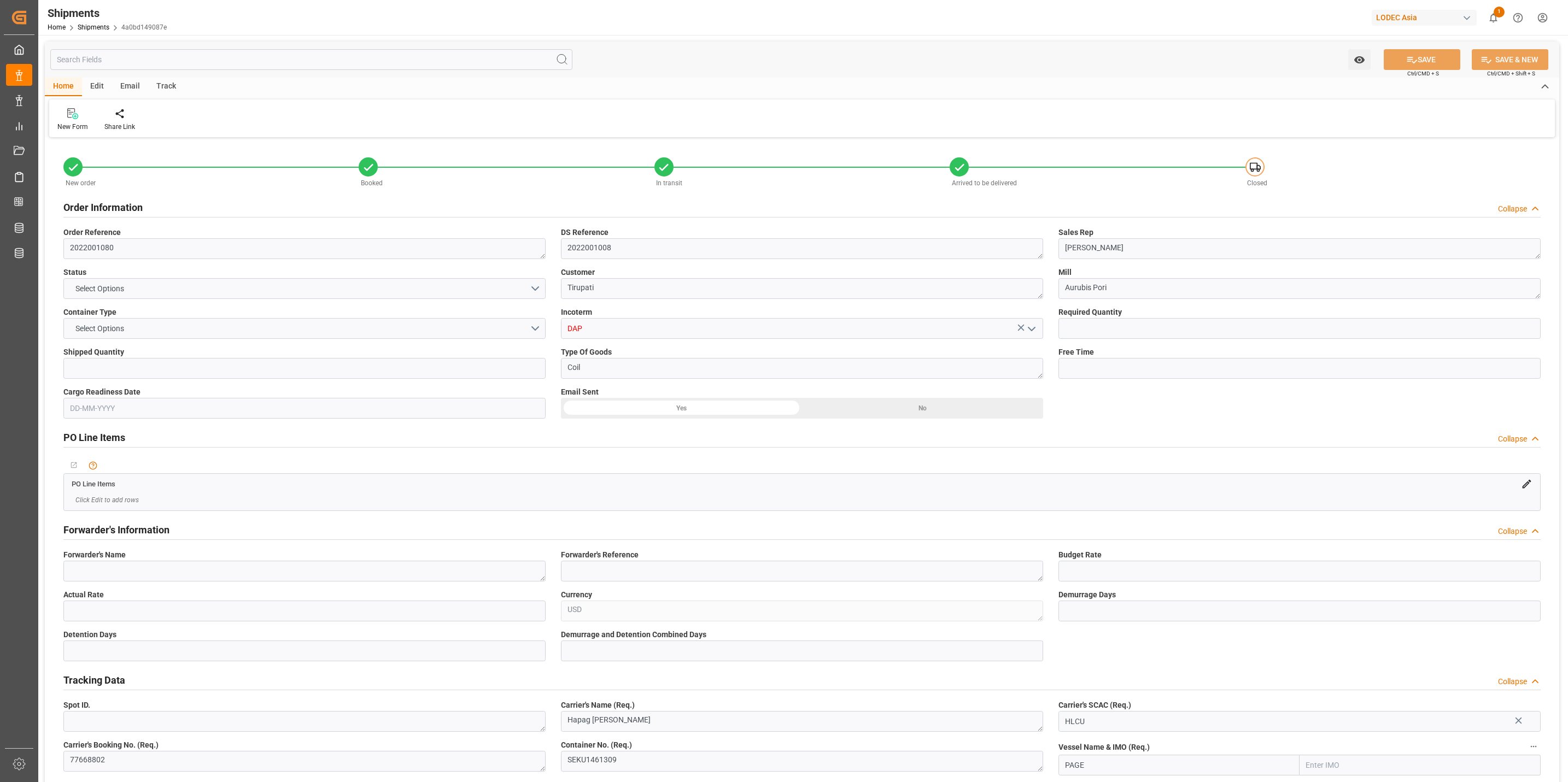
type input "BEANR"
type input "INNSA"
type input "BEANR"
type input "INNSA"
type input "9848948"
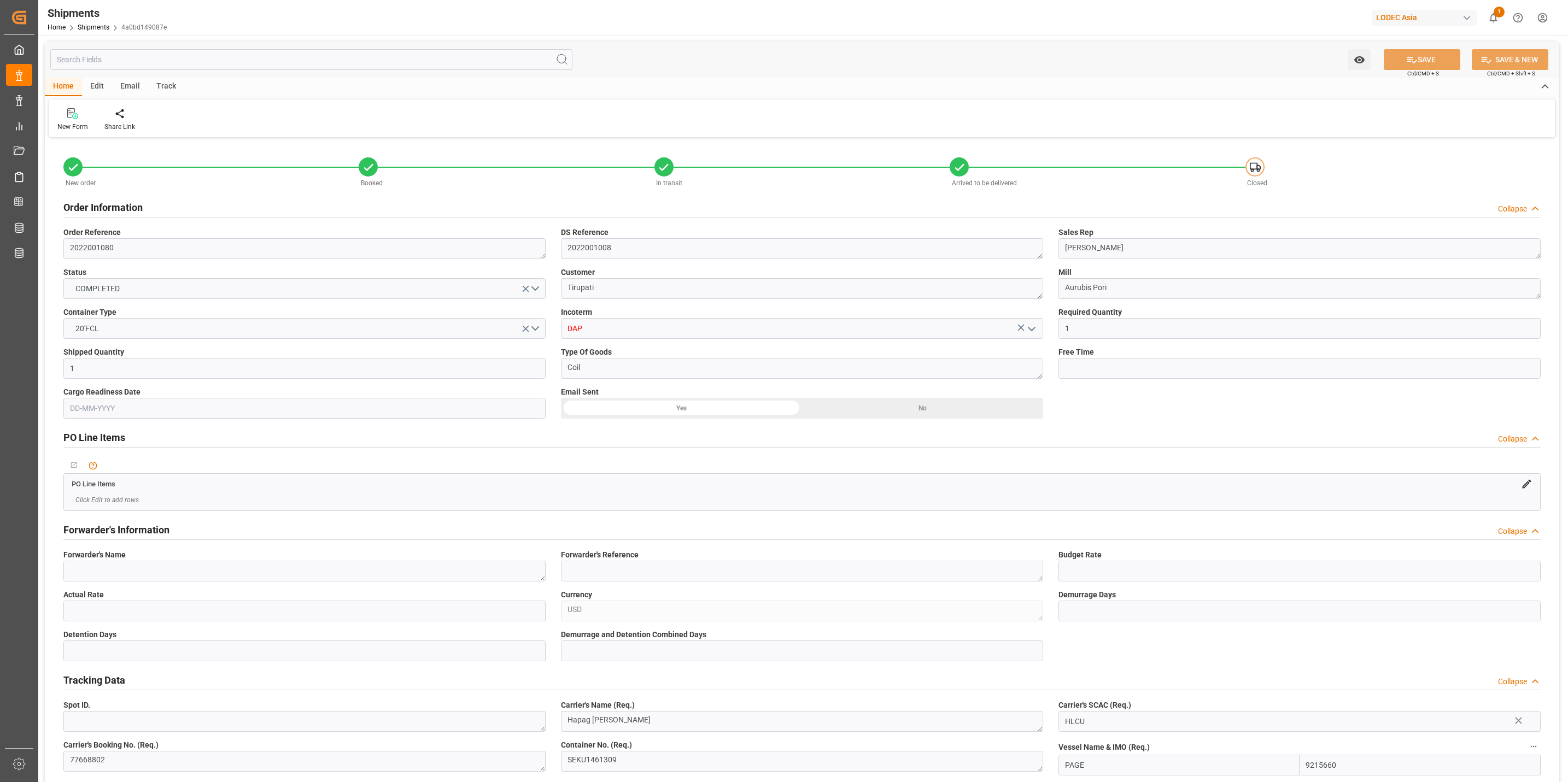
type input "17-06-2025"
type input "18-06-2025 17:00"
type input "[DATE] 10:00"
type input "23-06-2025 17:30"
type input "[DATE] 12:00"
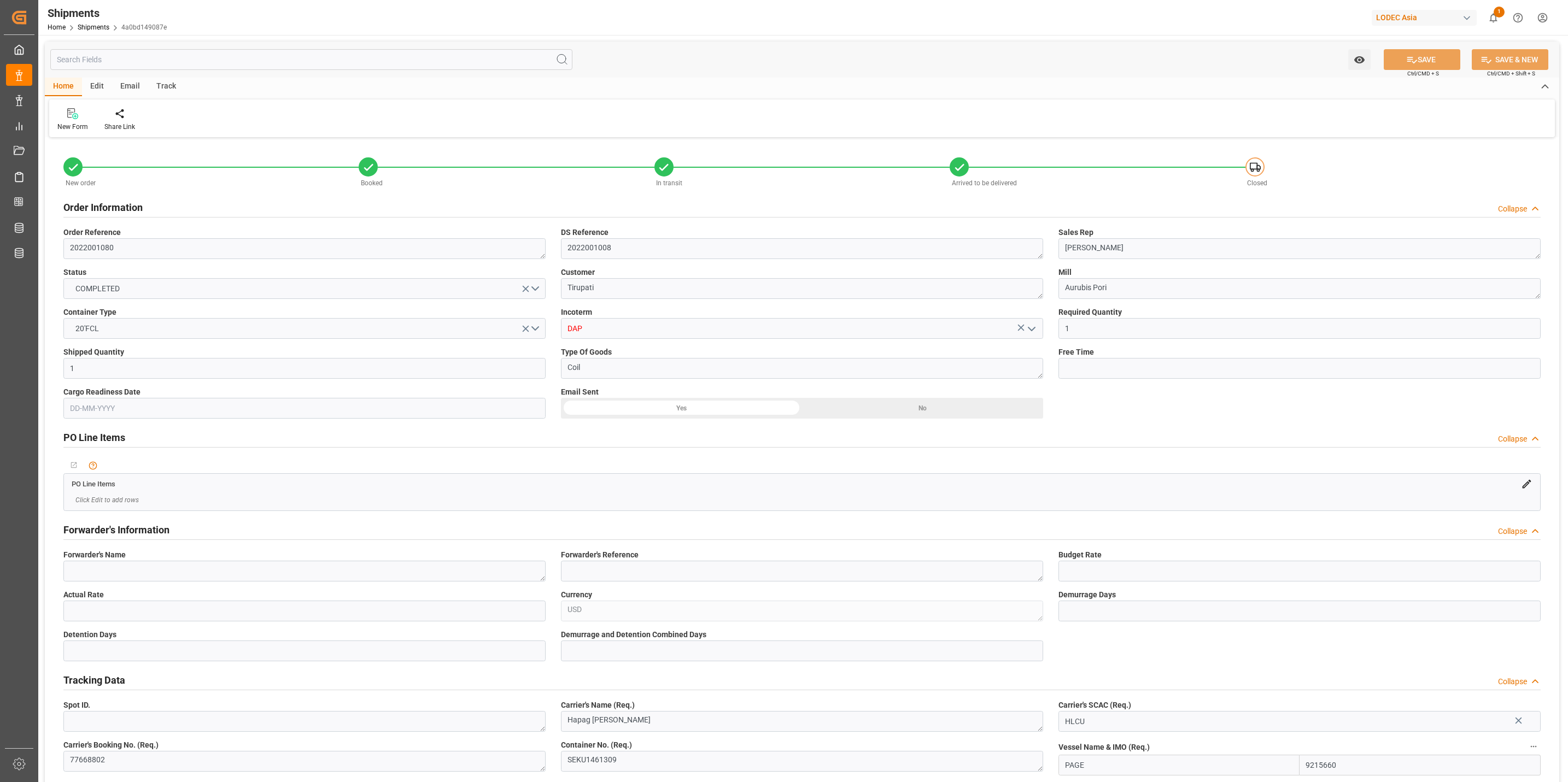
type input "09-08-2025 11:42"
type input "09-08-2025"
type input "05-09-2025 14:25"
type input "[DATE] 18:45"
type input "[DATE] 00:29"
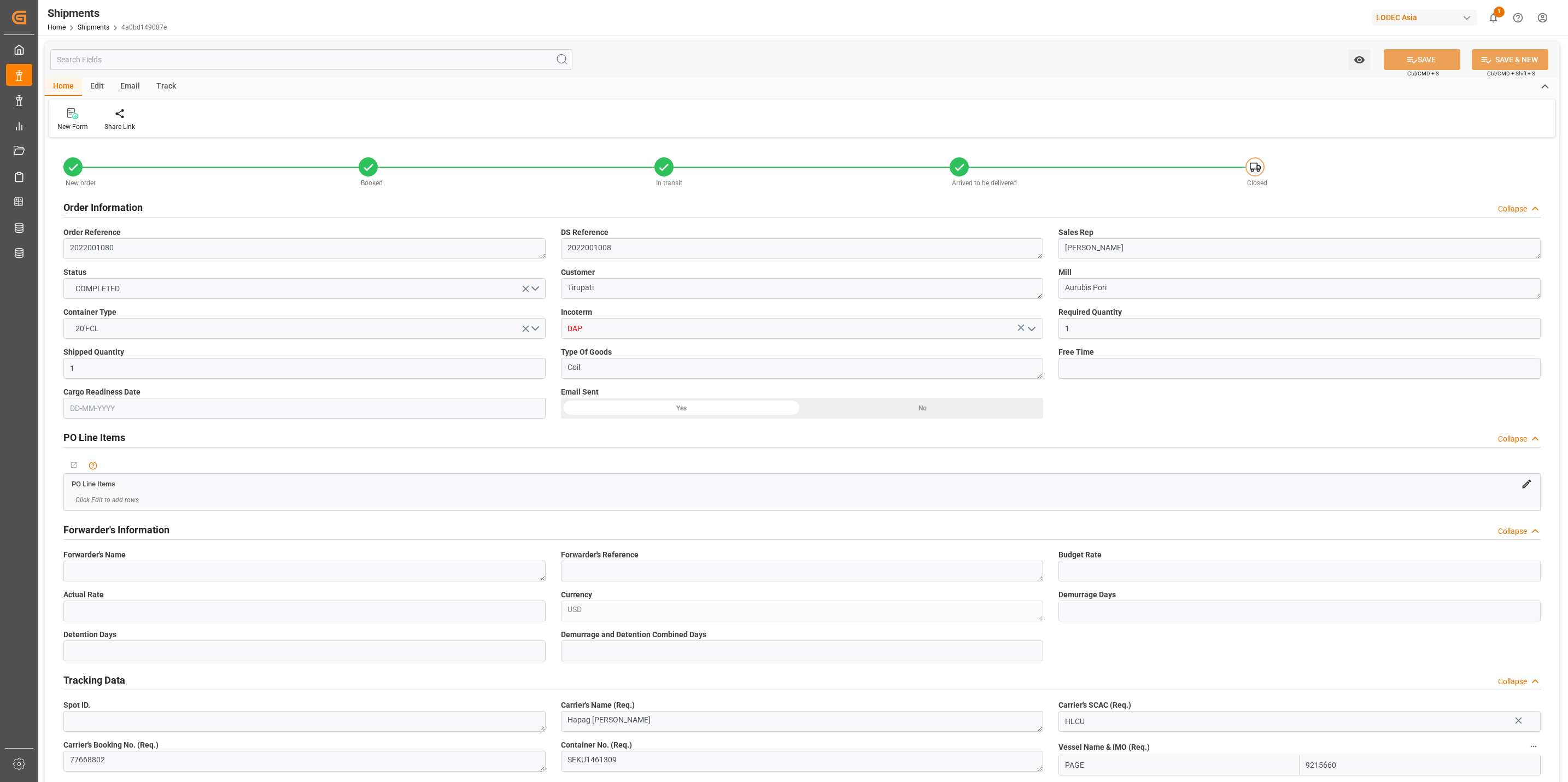
type input "[DATE] 06:14"
type input "[DATE] 10:00"
type input "[DATE] 17:50"
type input "[DATE] 10:00"
type input "[DATE] 05:41"
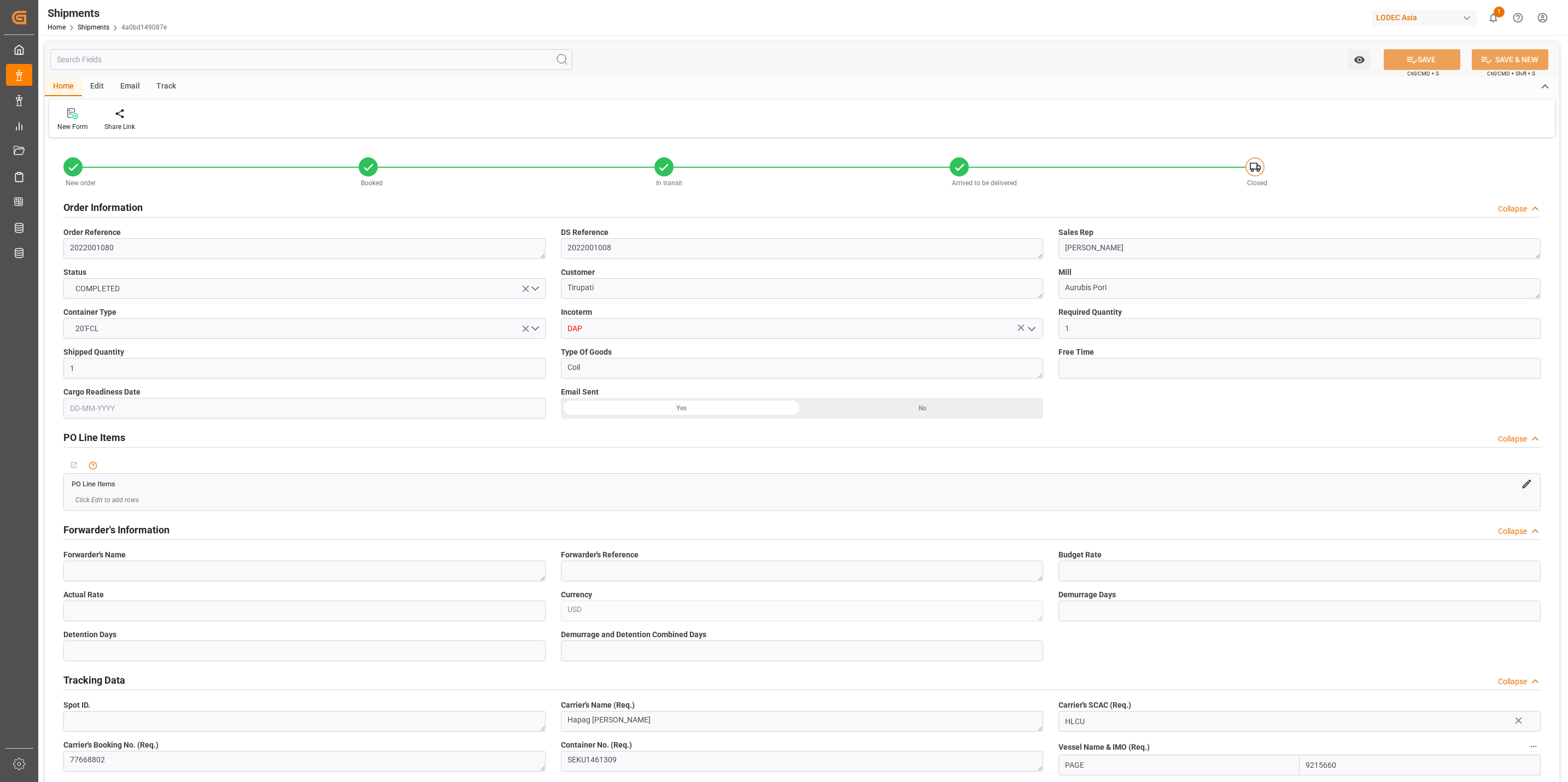
type input "[DATE] 12:48"
type input "[DATE] 11:02"
type input "[DATE] 19:30"
type input "[DATE] 09:36"
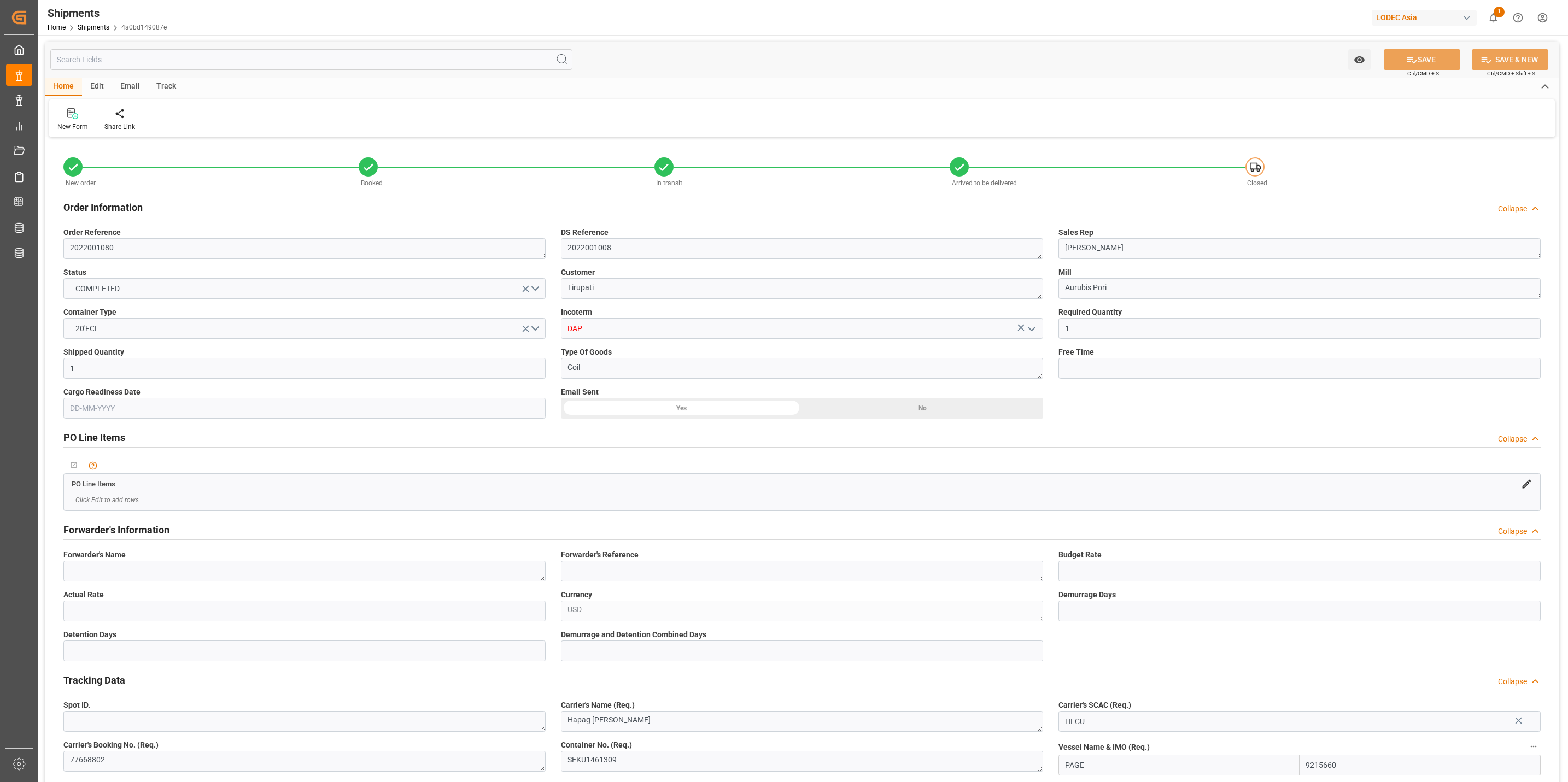
type input "[DATE] 14:00"
type input "[DATE] 07:26"
type input "[DATE] 12:00"
type input "[DATE] 11:41"
type input "[DATE] 19:24"
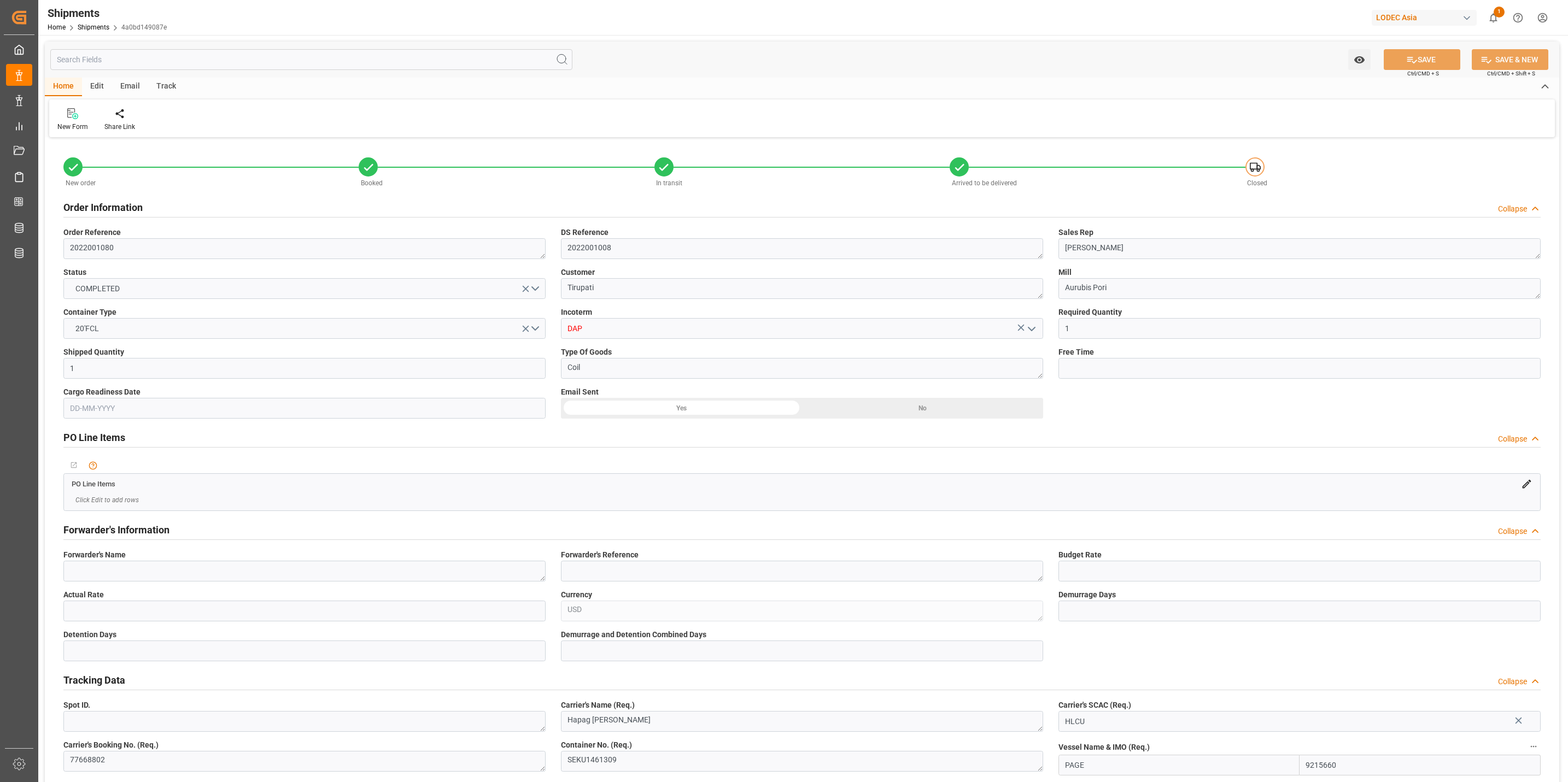
type input "[DATE] 18:47"
type input "[DATE] 19:24"
click at [161, 251] on textarea "2022001080" at bounding box center [304, 248] width 482 height 20
type textarea "2022001080-1"
click at [642, 250] on textarea "2022001008" at bounding box center [802, 248] width 482 height 20
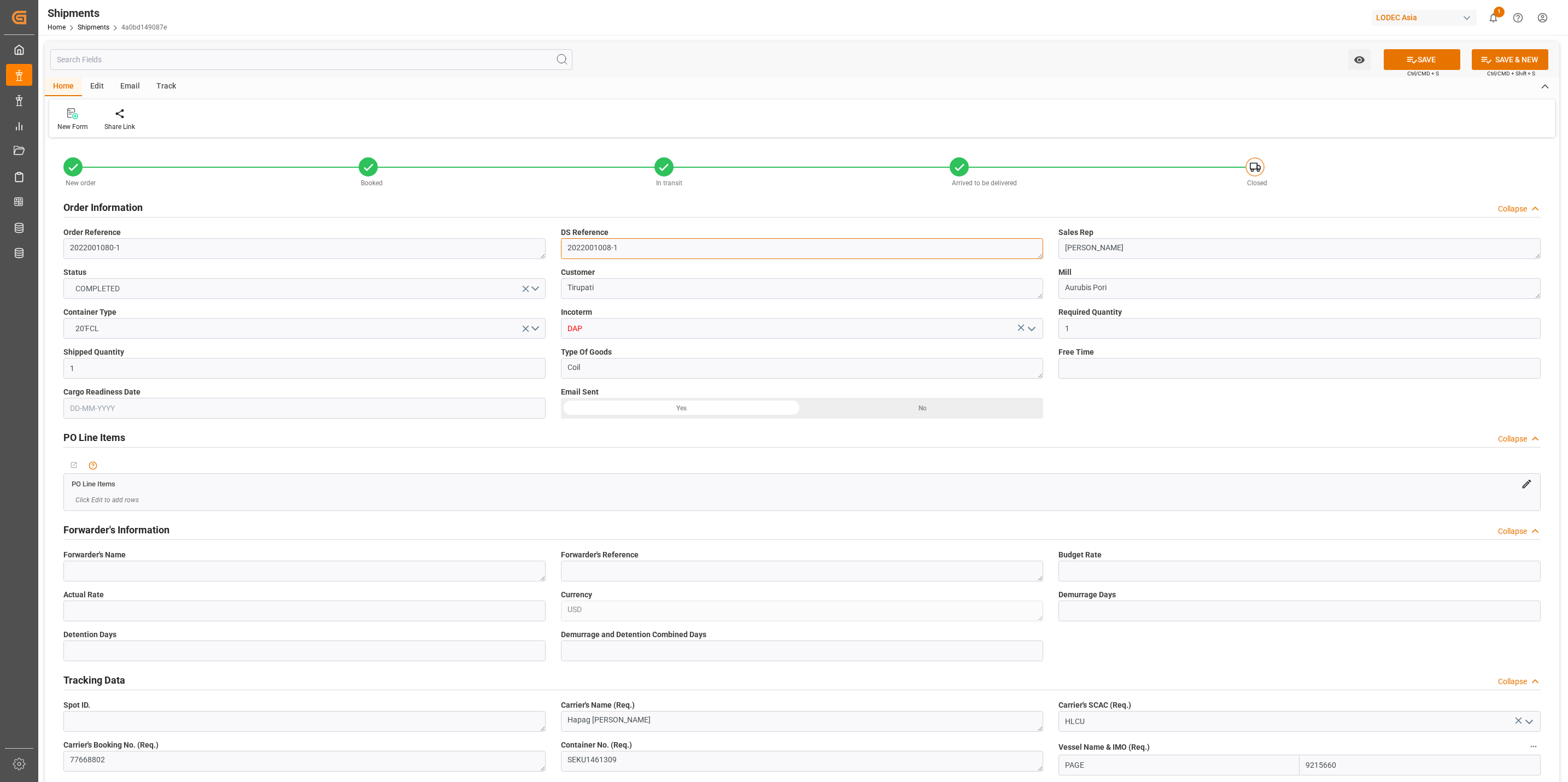
type textarea "2022001008-1"
click at [137, 289] on button "COMPLETED" at bounding box center [304, 288] width 482 height 20
click at [100, 337] on div "IN TRANSIT" at bounding box center [304, 338] width 481 height 23
click at [1140, 291] on textarea "Aurubis Pori" at bounding box center [1300, 288] width 482 height 20
type textarea "Aurubis [PERSON_NAME]"
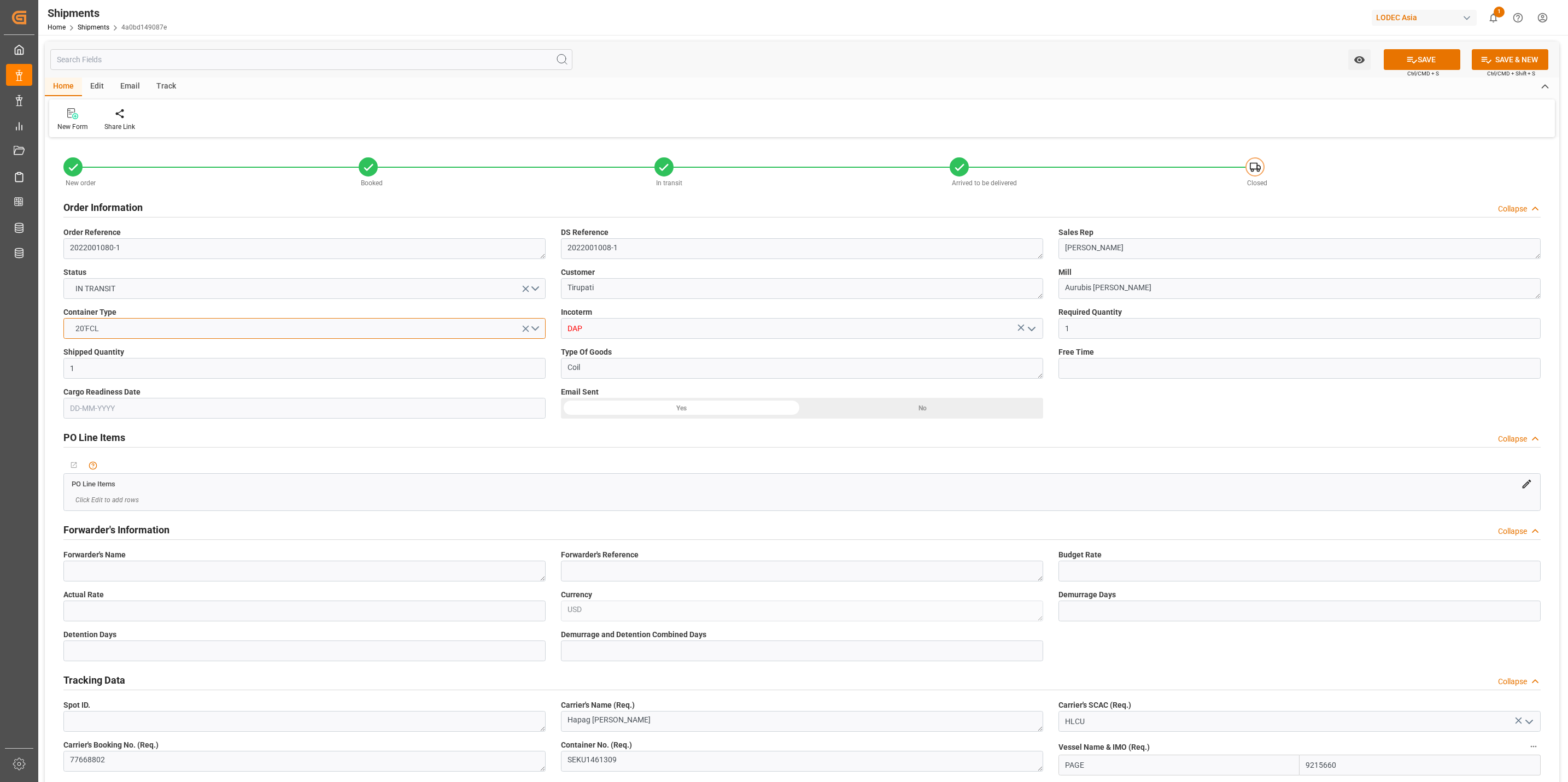
click at [170, 327] on button "20'FCL" at bounding box center [304, 328] width 482 height 20
click at [92, 379] on div "LCL" at bounding box center [304, 377] width 481 height 23
click at [956, 439] on div "PO Line Items Collapse" at bounding box center [802, 436] width 1477 height 20
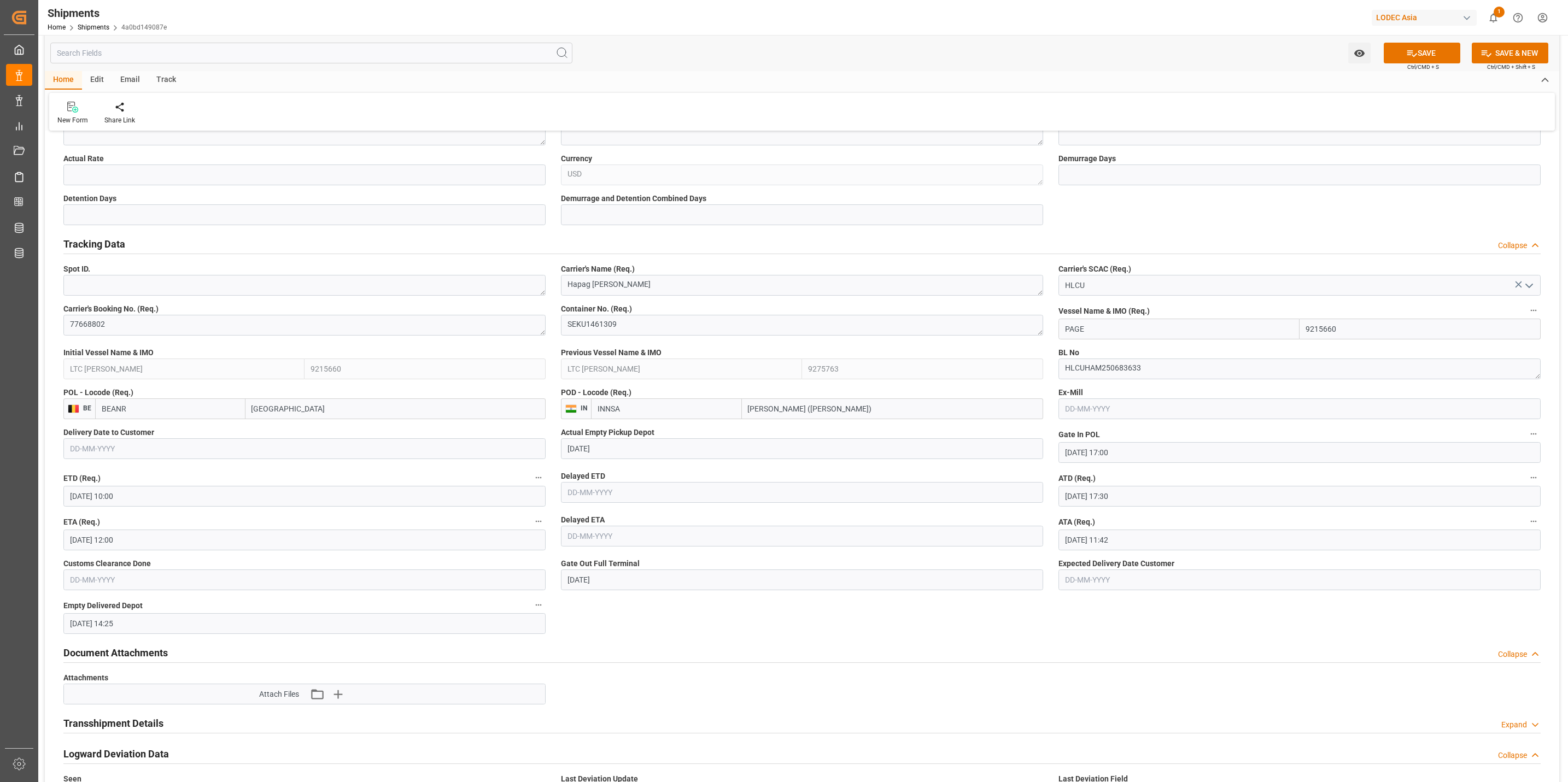
scroll to position [410, 0]
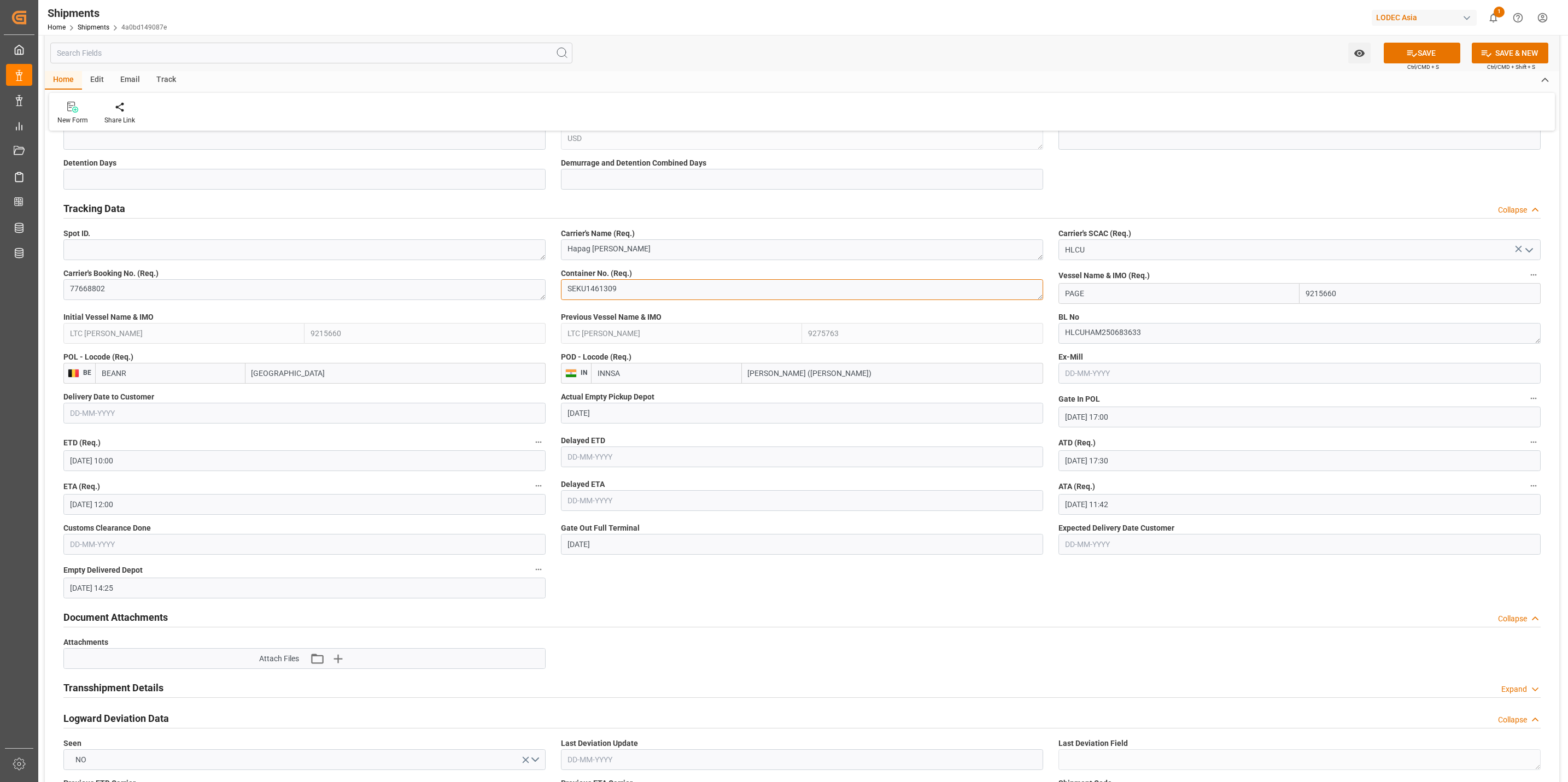
click at [619, 289] on textarea "SEKU1461309" at bounding box center [802, 289] width 482 height 20
drag, startPoint x: 661, startPoint y: 294, endPoint x: 415, endPoint y: 275, distance: 246.7
paste textarea "TGBU6203443"
type textarea "TGBU6203443"
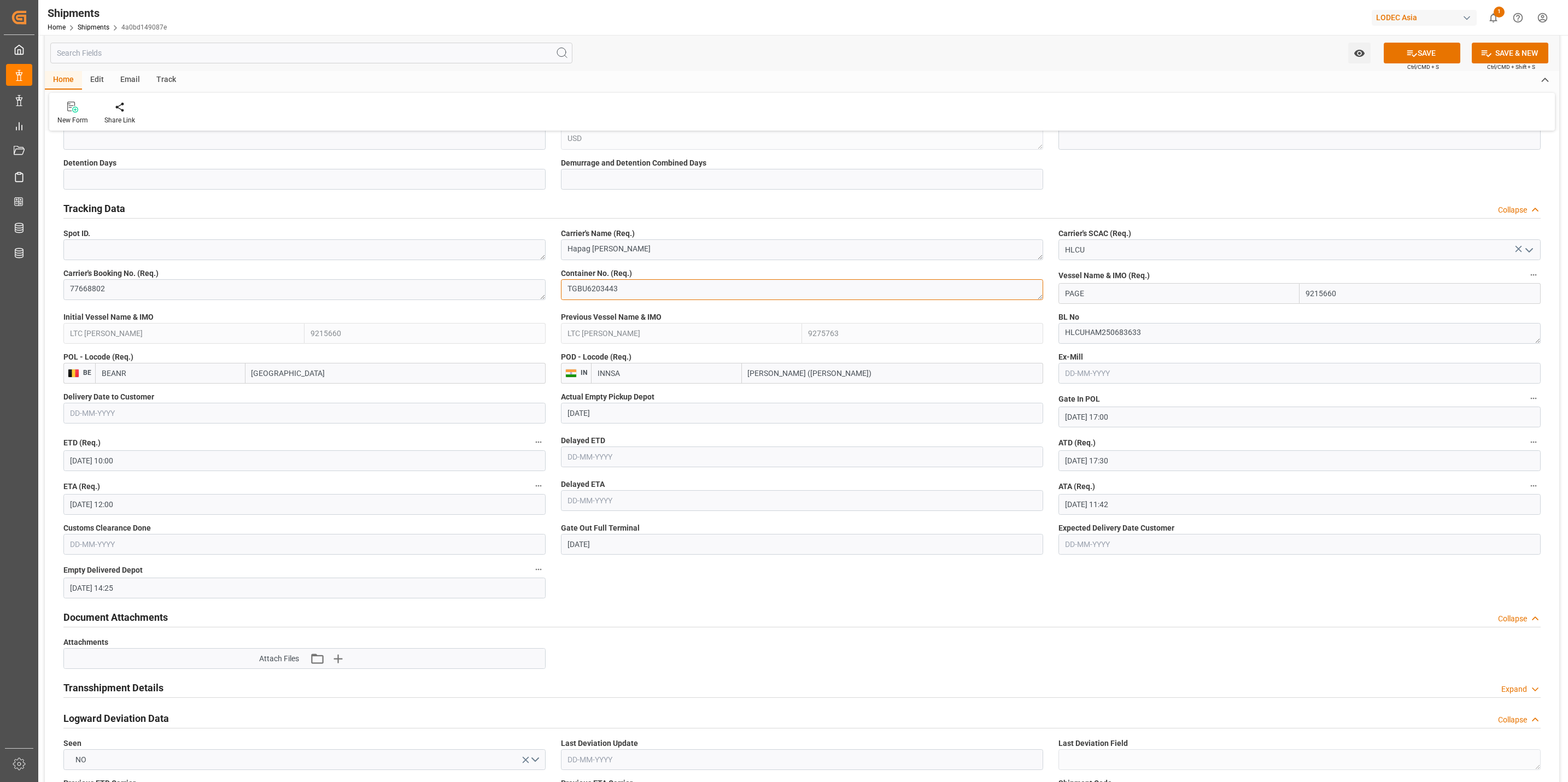
drag, startPoint x: 633, startPoint y: 292, endPoint x: 484, endPoint y: 279, distance: 149.6
click at [1104, 297] on input "PAGE" at bounding box center [1179, 293] width 241 height 20
drag, startPoint x: 972, startPoint y: 235, endPoint x: 943, endPoint y: 235, distance: 29.0
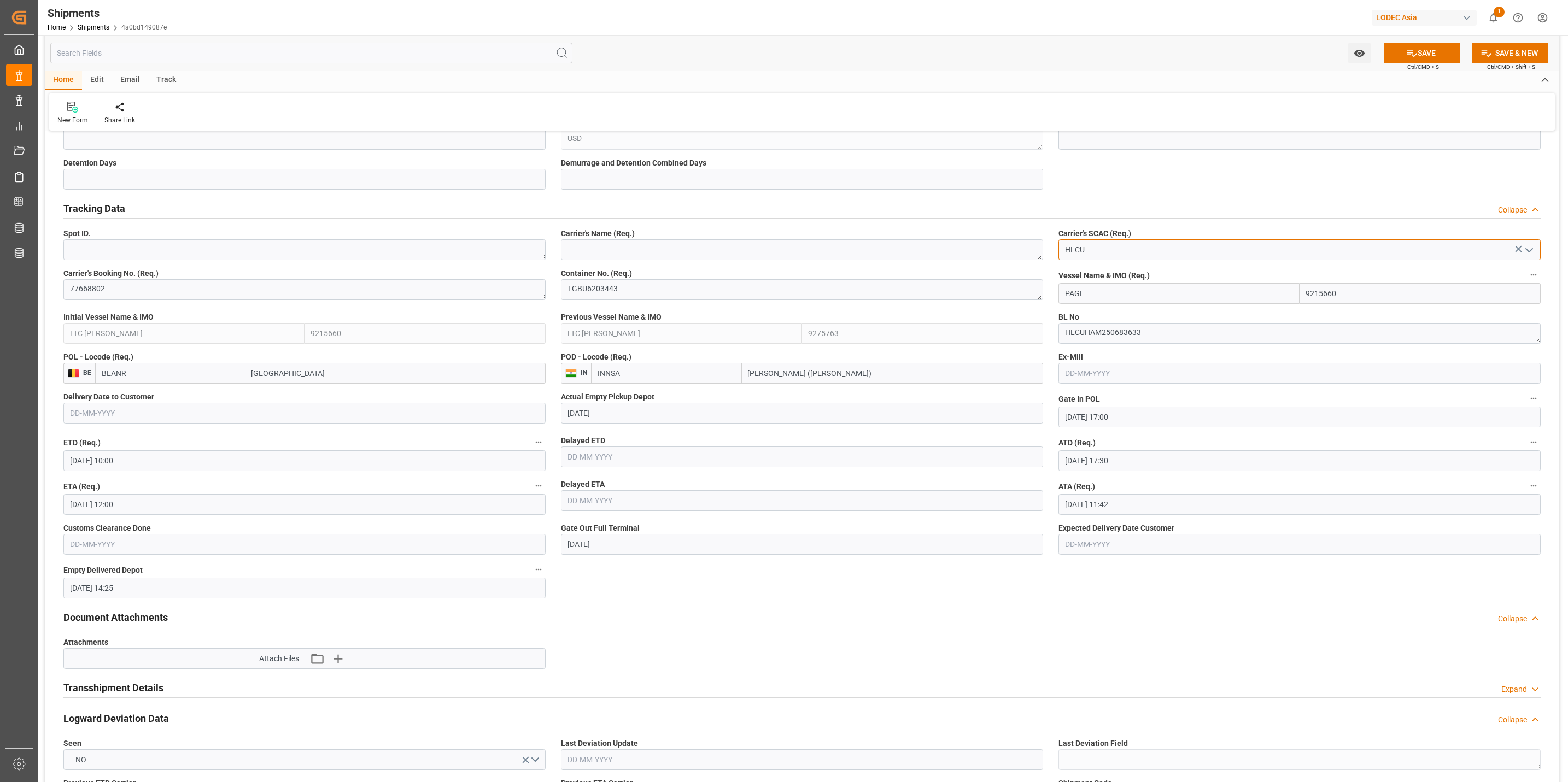
type input "HLCU"
drag, startPoint x: 124, startPoint y: 289, endPoint x: 54, endPoint y: 279, distance: 70.7
click at [0, 271] on html "Created by potrace 1.15, written by Peter Selinger 2001-2017 Created by potrace…" at bounding box center [784, 391] width 1568 height 782
paste textarea "1069217126"
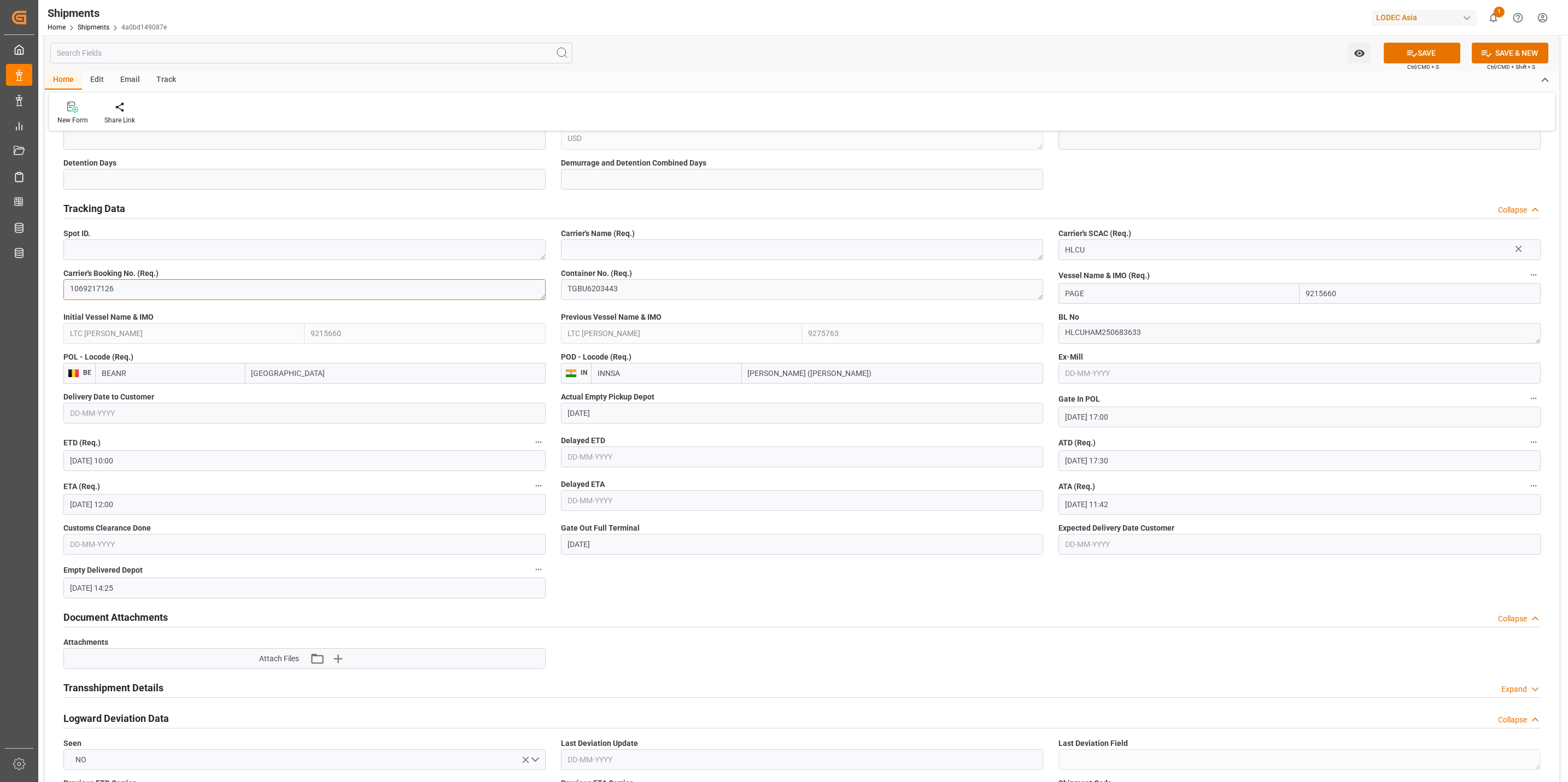
type textarea "1069217126"
click at [653, 283] on textarea "TGBU6203443" at bounding box center [802, 289] width 482 height 20
click at [1125, 287] on input "PAGE" at bounding box center [1179, 293] width 241 height 20
drag, startPoint x: 1096, startPoint y: 297, endPoint x: 996, endPoint y: 287, distance: 100.5
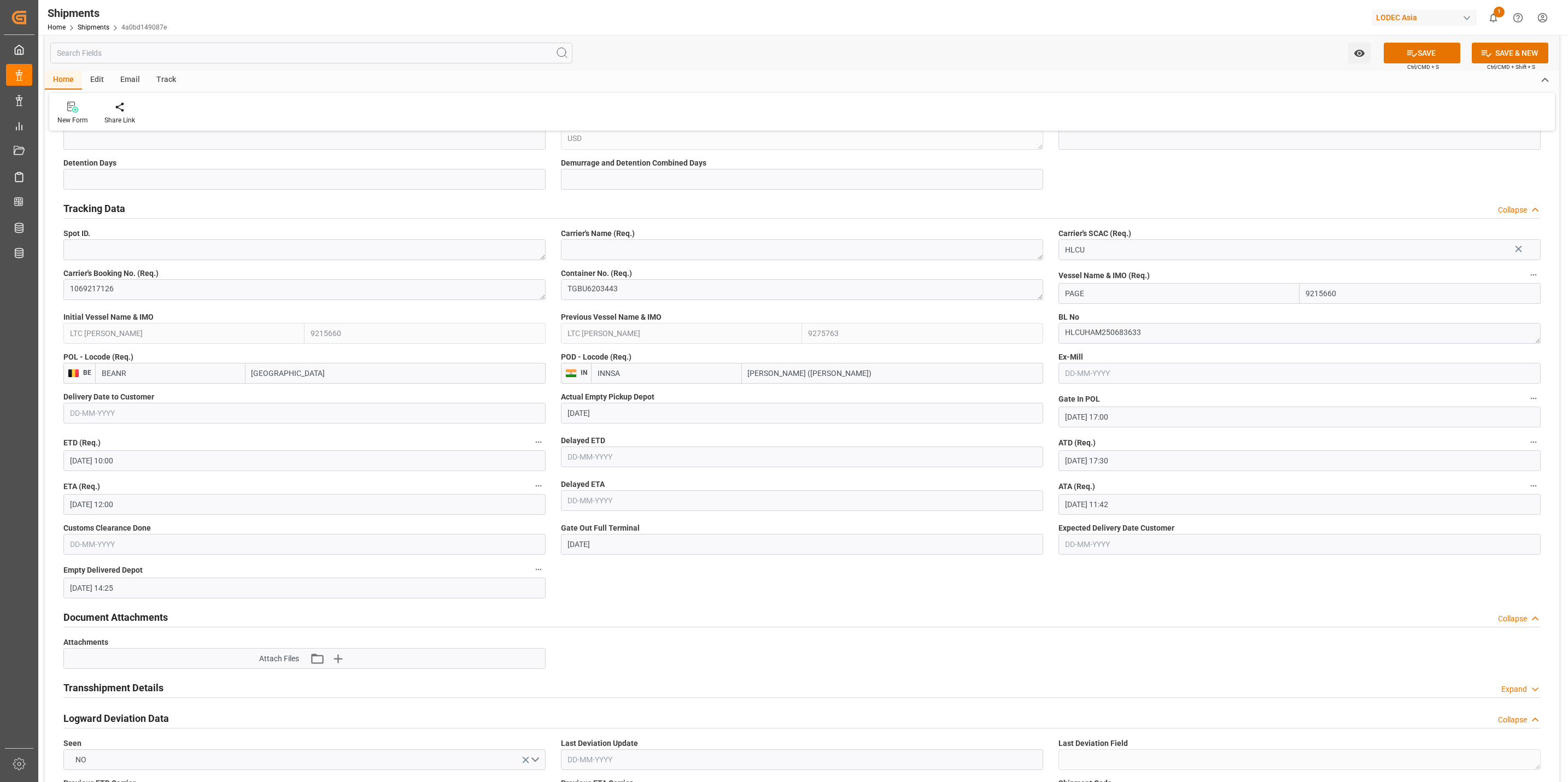
paste input "BALTIMORE EXPRESS"
click at [1168, 317] on span "BALTIMORE EXPRESS - 9665621" at bounding box center [1120, 317] width 109 height 9
type input "BALTIMORE EXPRESS"
type input "9665621"
type input "BALTIMORE EXPRESS"
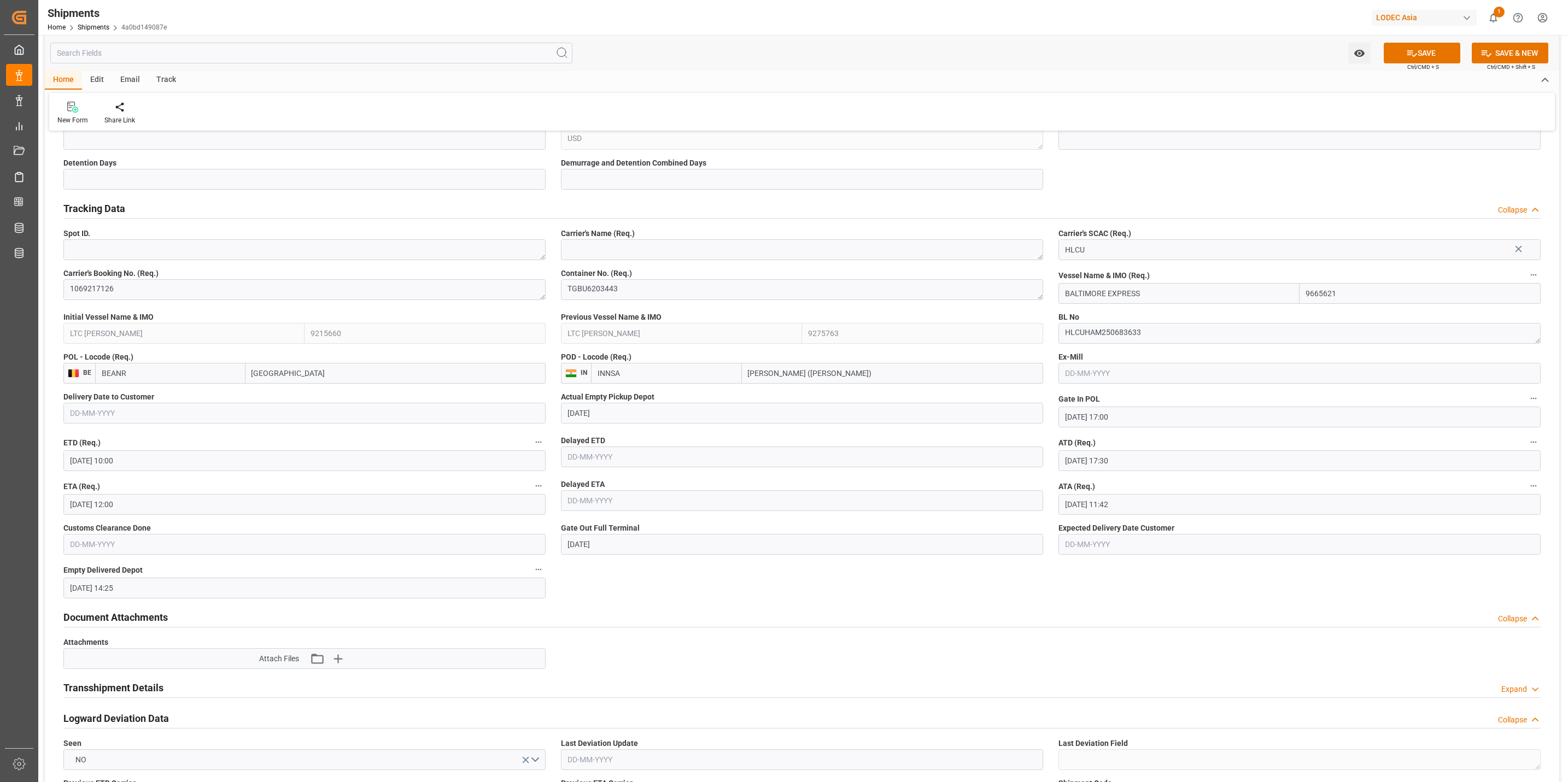
click at [1145, 297] on input "BALTIMORE EXPRESS" at bounding box center [1179, 293] width 241 height 20
drag, startPoint x: 1100, startPoint y: 251, endPoint x: 1023, endPoint y: 248, distance: 77.1
type input "HLCU"
click at [1096, 330] on textarea "HLCUHAM250683633" at bounding box center [1300, 332] width 482 height 20
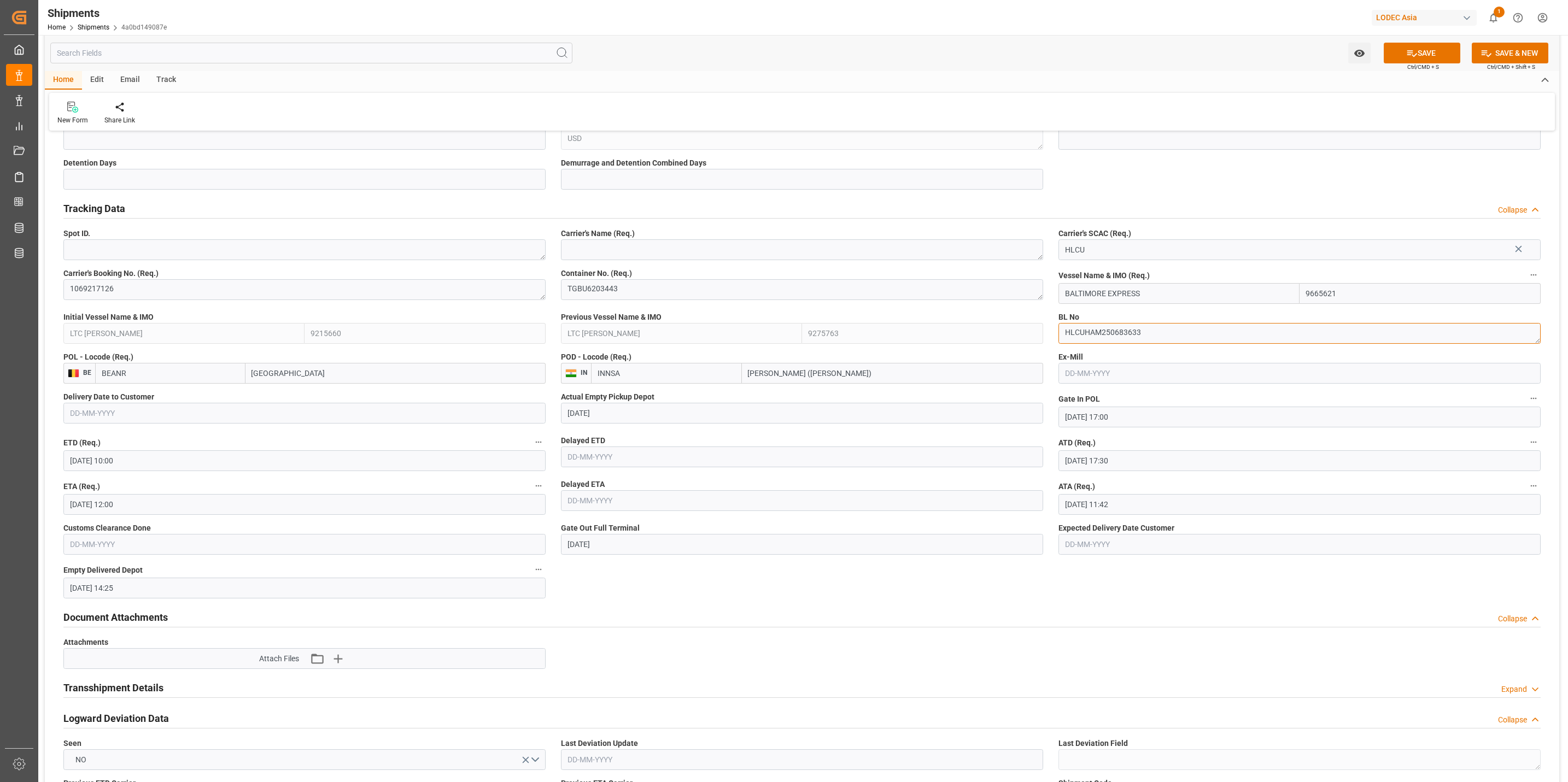
drag, startPoint x: 1143, startPoint y: 333, endPoint x: 924, endPoint y: 320, distance: 219.4
paste textarea "1069217126"
type textarea "1069217126"
click at [130, 374] on input "BEANR" at bounding box center [170, 372] width 150 height 20
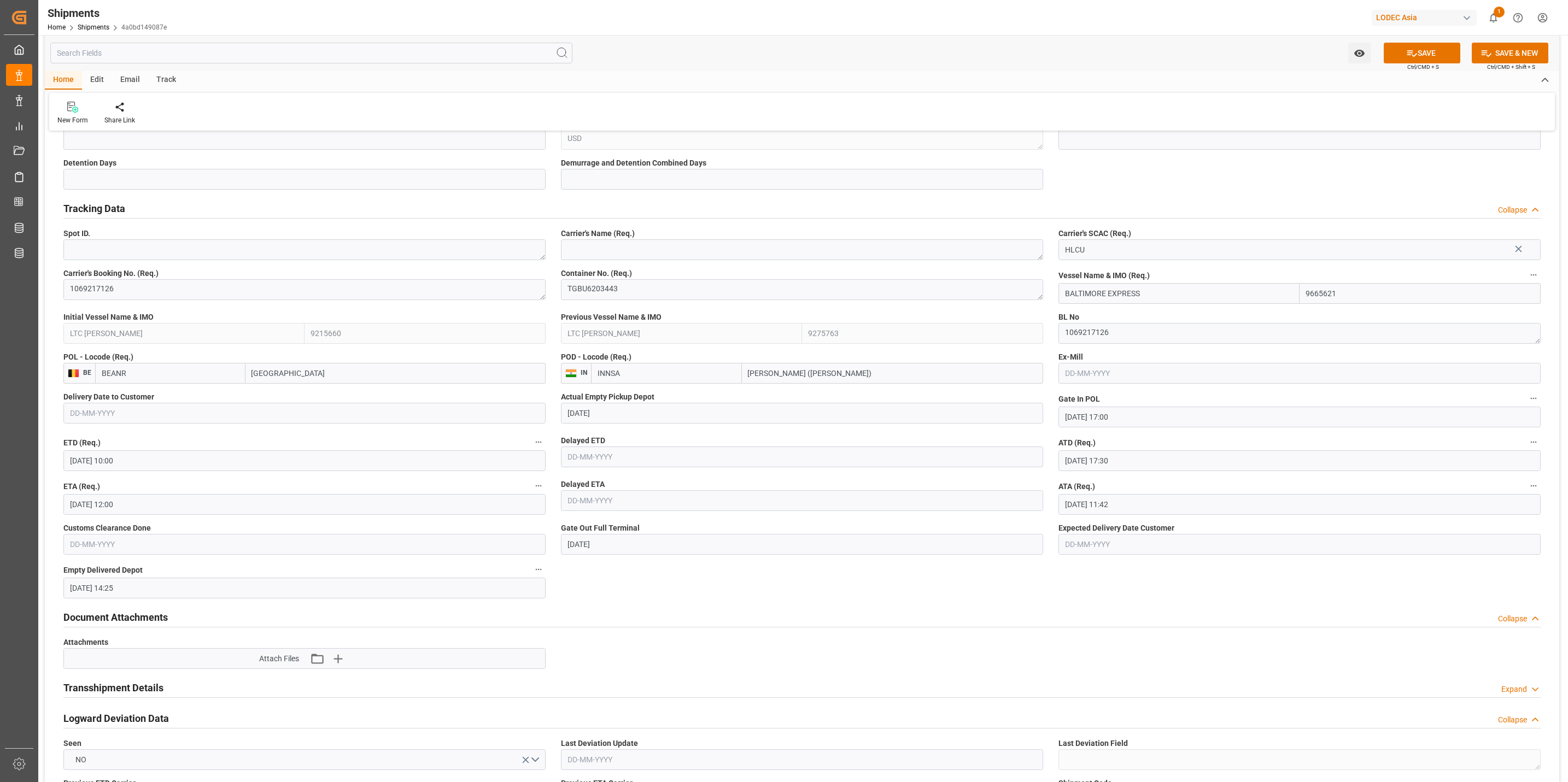
drag, startPoint x: 90, startPoint y: 357, endPoint x: 56, endPoint y: 348, distance: 35.2
click at [56, 348] on div "POL - Locode (Req.) BE BEANR Antwerp" at bounding box center [305, 367] width 498 height 40
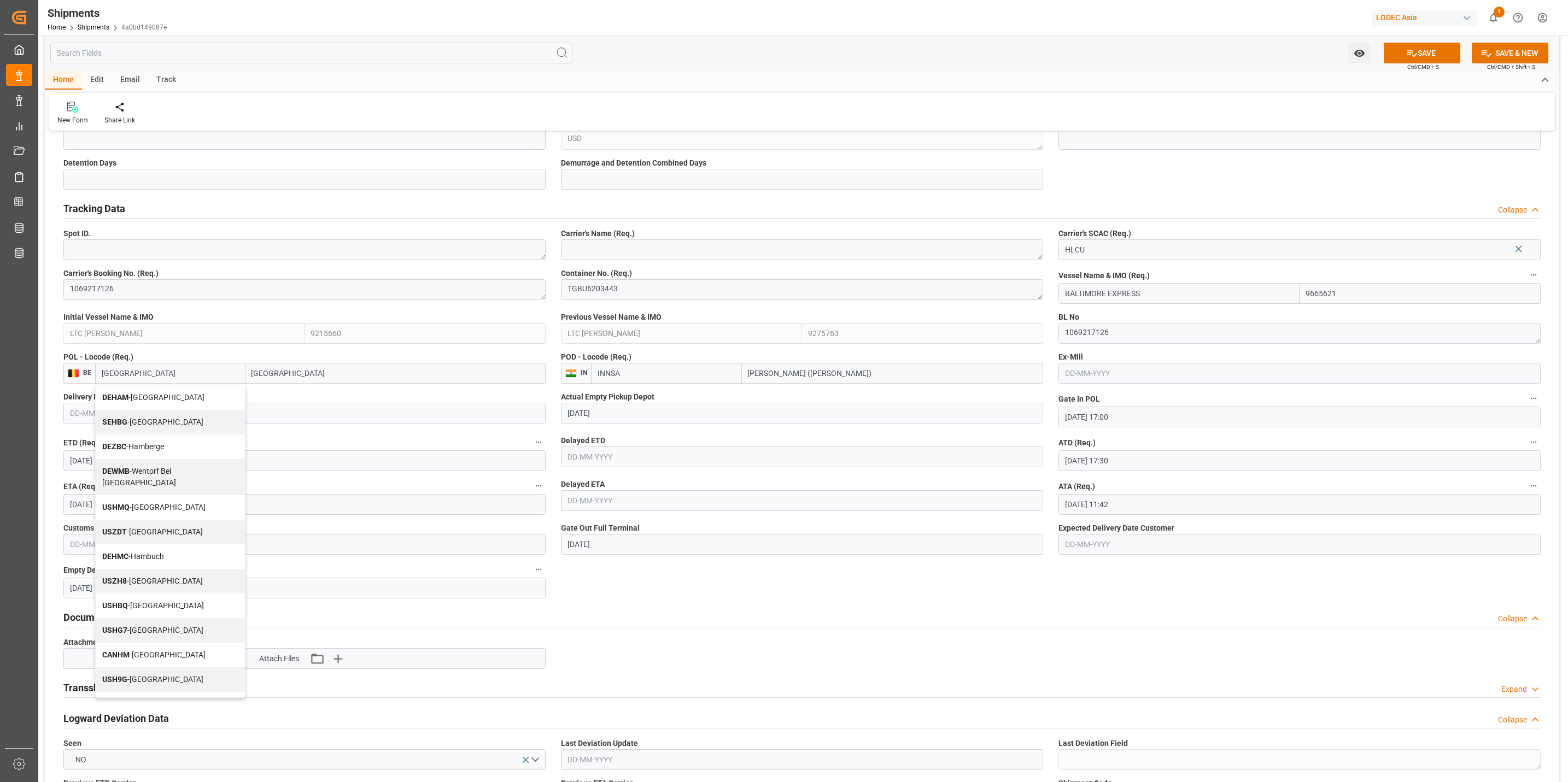
click at [146, 396] on span "DEHAM - Hamburg" at bounding box center [153, 397] width 102 height 9
type input "DEHAM"
type input "[GEOGRAPHIC_DATA]"
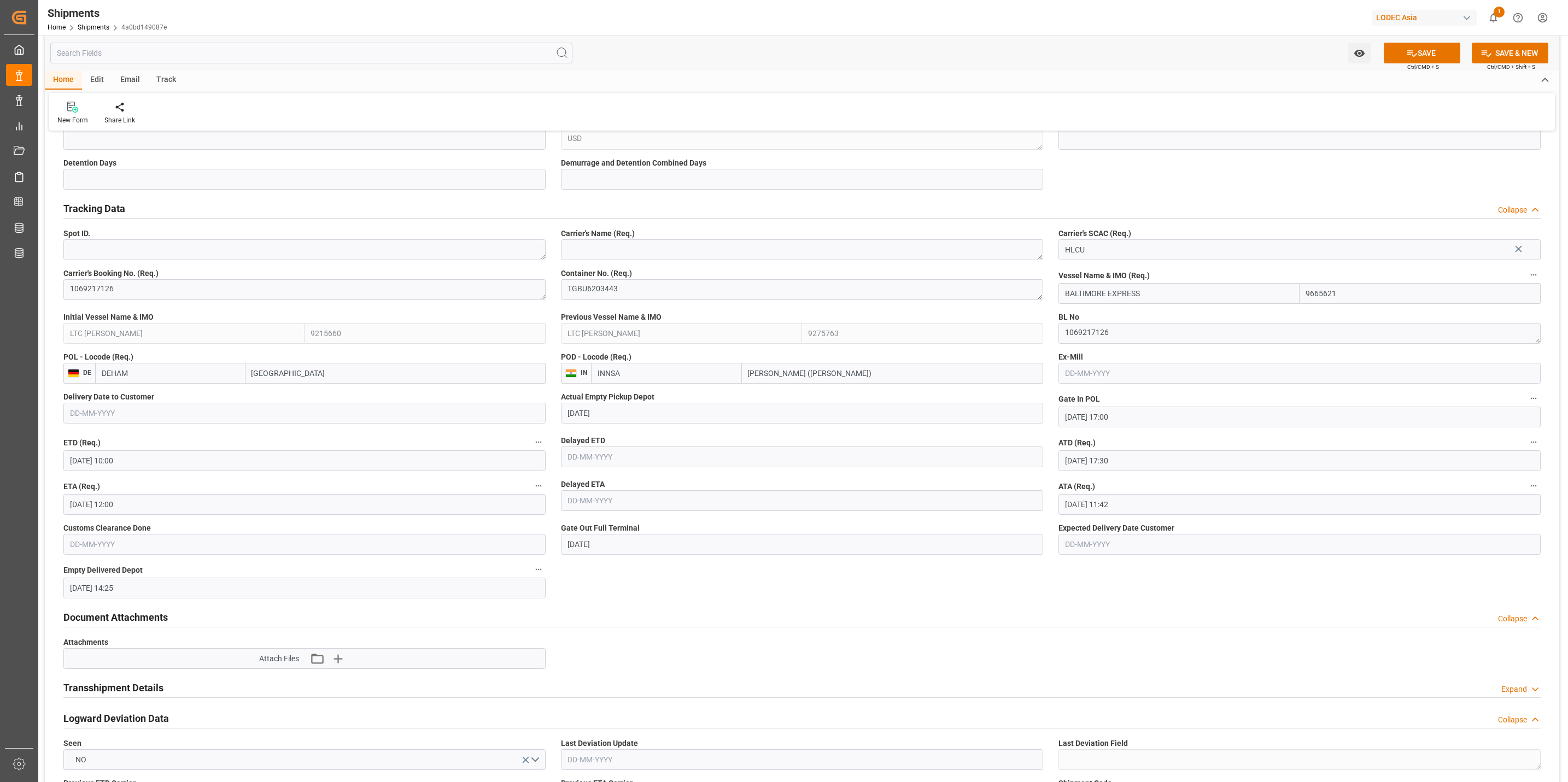
type input "DEHAM"
click at [653, 415] on input "17-06-2025" at bounding box center [802, 412] width 482 height 20
drag, startPoint x: 605, startPoint y: 413, endPoint x: 470, endPoint y: 390, distance: 136.9
click at [1135, 427] on input "18-06-2025 17:00" at bounding box center [1300, 417] width 482 height 20
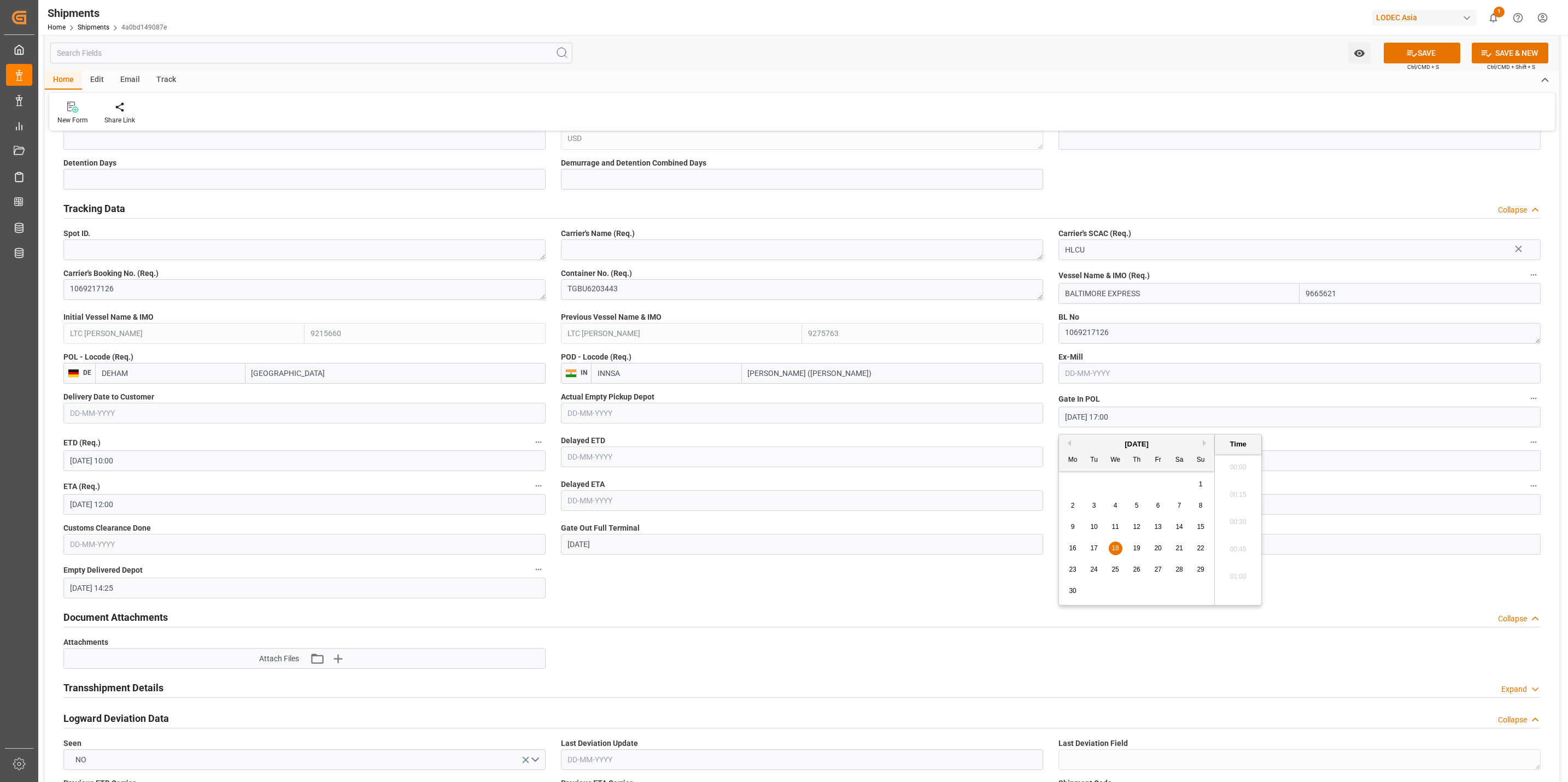
scroll to position [1796, 0]
click at [1181, 528] on span "14" at bounding box center [1179, 527] width 7 height 8
type input "14-06-2025 17:00"
click at [1179, 523] on span "14" at bounding box center [1179, 527] width 7 height 8
click at [1135, 414] on input "14-06-2025 17:00" at bounding box center [1300, 417] width 482 height 20
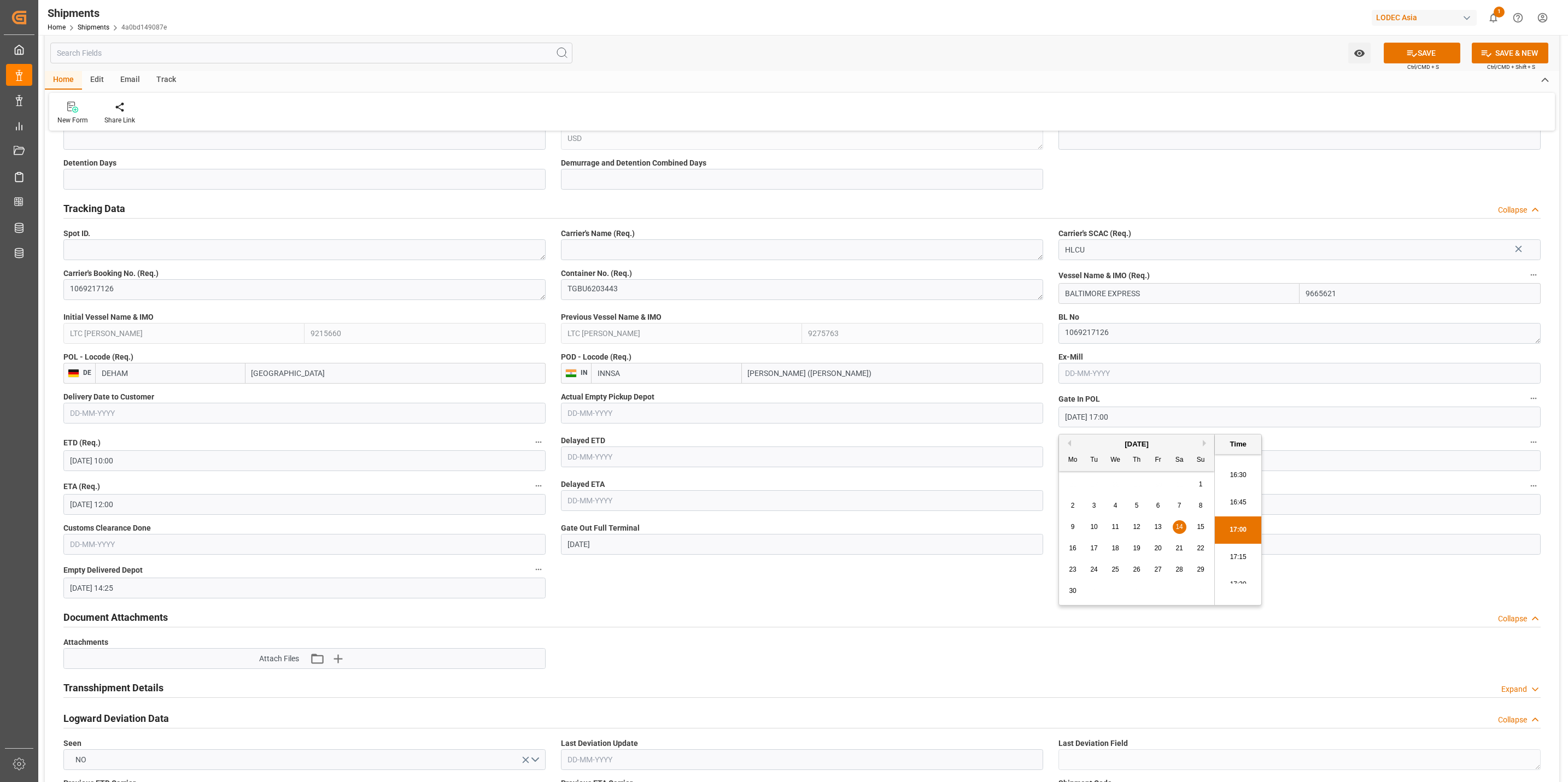
drag, startPoint x: 1148, startPoint y: 415, endPoint x: 850, endPoint y: 398, distance: 298.5
click at [153, 471] on input "[DATE] 10:00" at bounding box center [304, 460] width 482 height 20
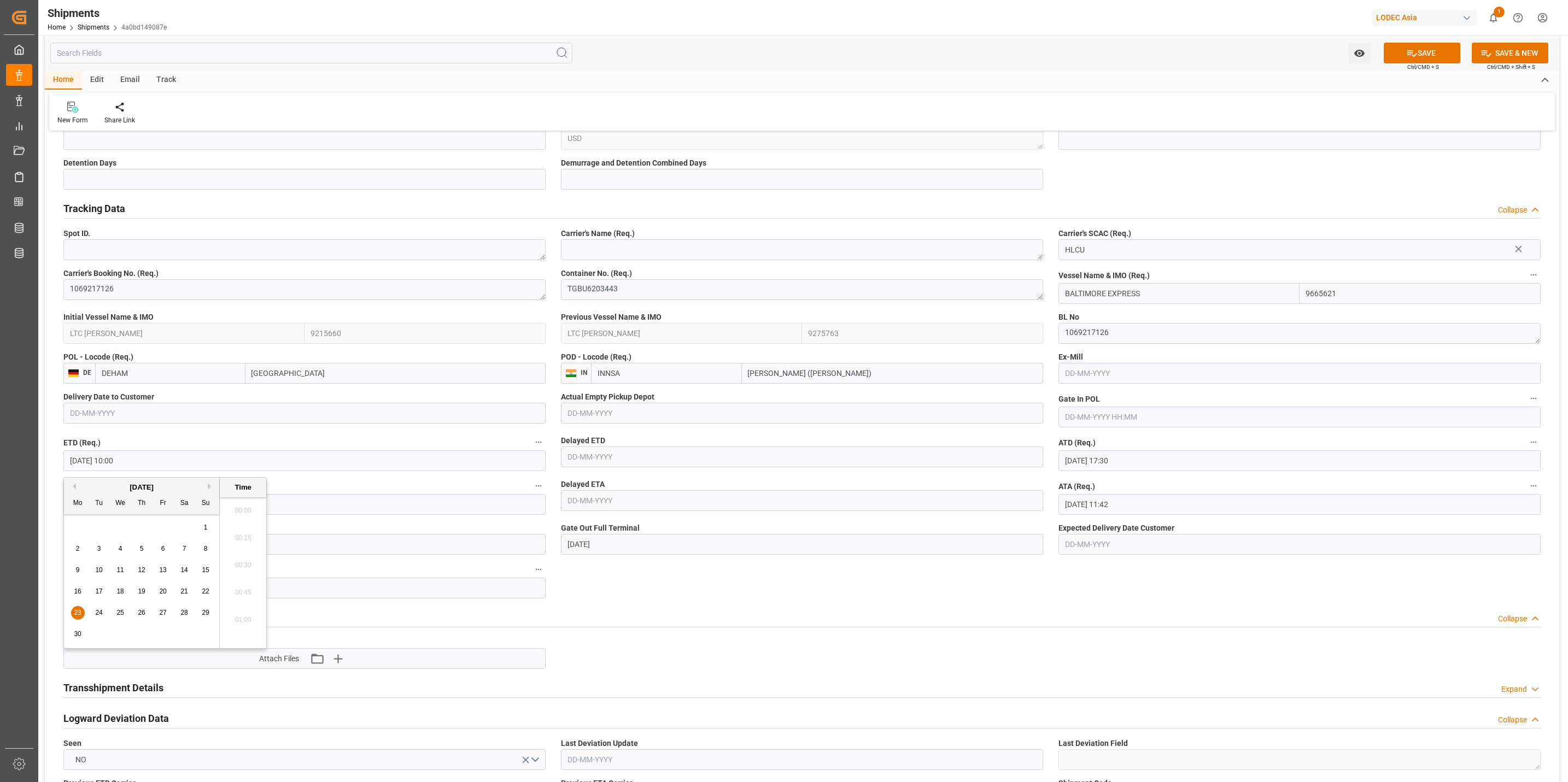
scroll to position [1031, 0]
click at [153, 459] on input "[DATE] 10:00" at bounding box center [304, 460] width 482 height 20
click at [212, 571] on div "15" at bounding box center [205, 571] width 13 height 13
click at [206, 484] on div "Previous Month Next Month June 2025 Mo Tu We Th Fr Sa Su 26 27 28 29 30 31 1 2 …" at bounding box center [164, 563] width 204 height 172
click at [206, 485] on div "June 2025" at bounding box center [141, 487] width 156 height 11
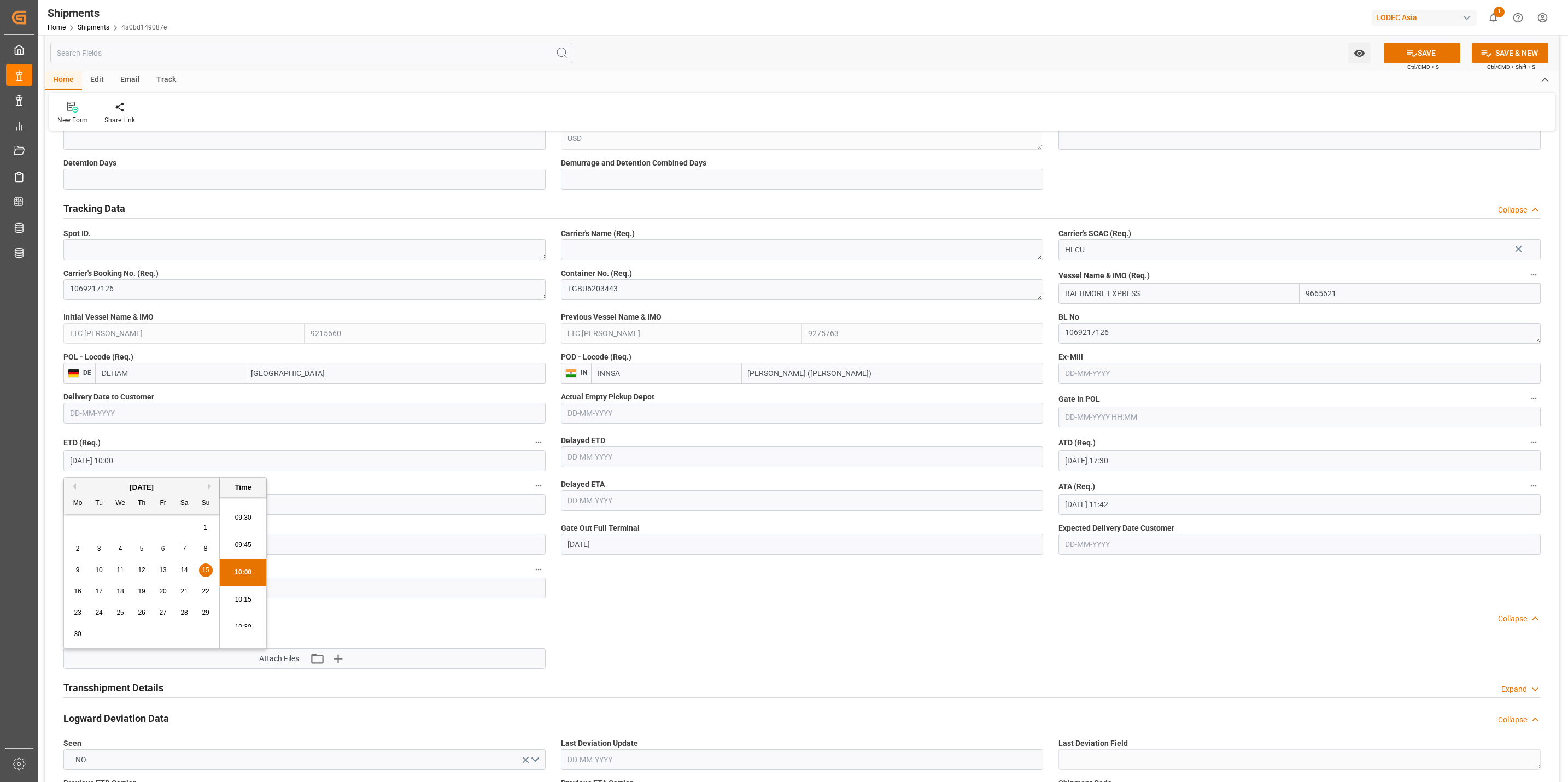
click at [207, 569] on span "15" at bounding box center [205, 570] width 7 height 8
click at [136, 491] on div "June 2025" at bounding box center [141, 487] width 156 height 11
click at [210, 489] on button "Next Month" at bounding box center [211, 486] width 6 height 6
click at [211, 487] on button "Next Month" at bounding box center [211, 486] width 6 height 6
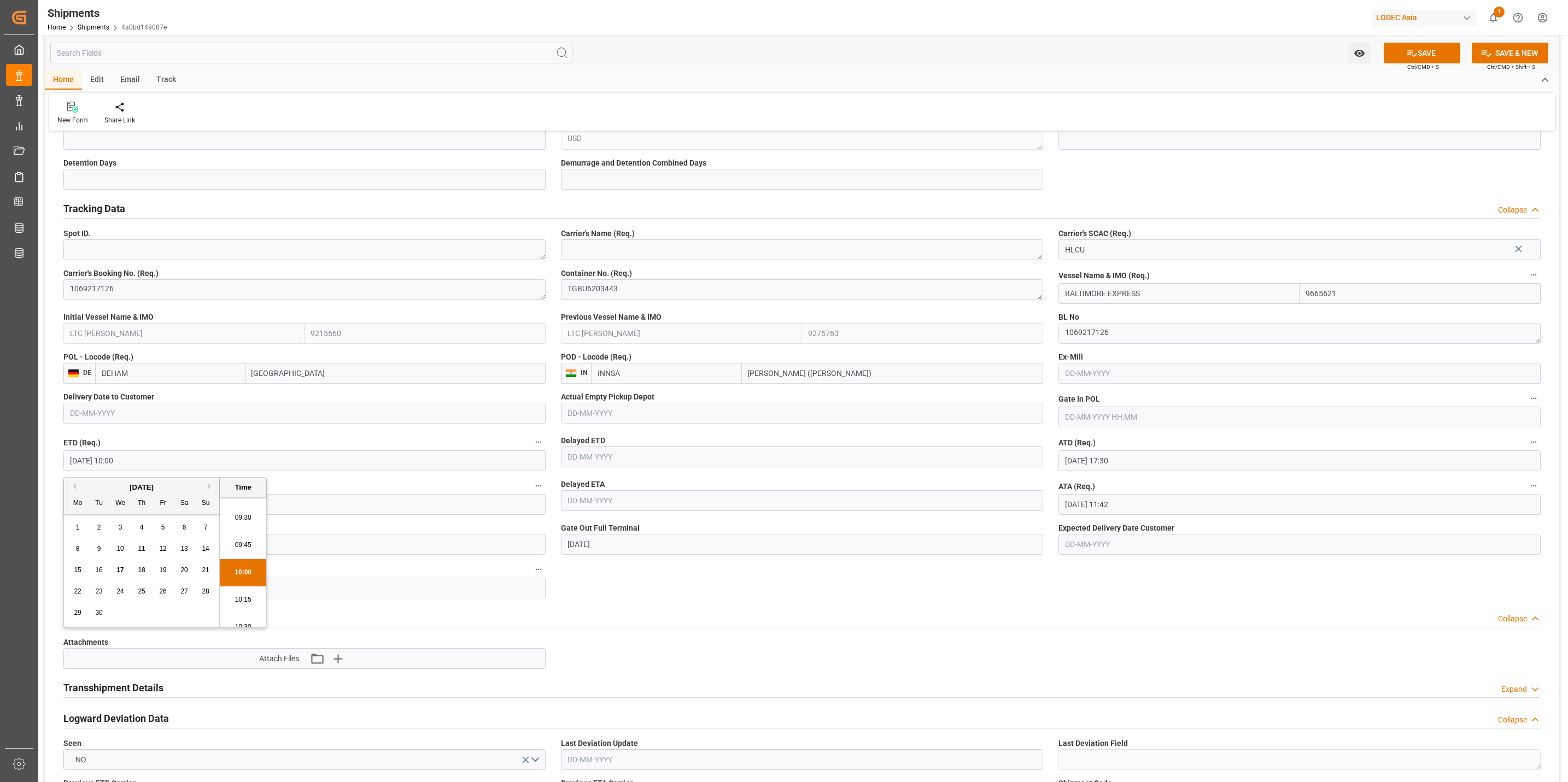
click at [76, 571] on span "15" at bounding box center [77, 570] width 7 height 8
type input "[DATE] 10:00"
click at [76, 571] on span "15" at bounding box center [77, 570] width 7 height 8
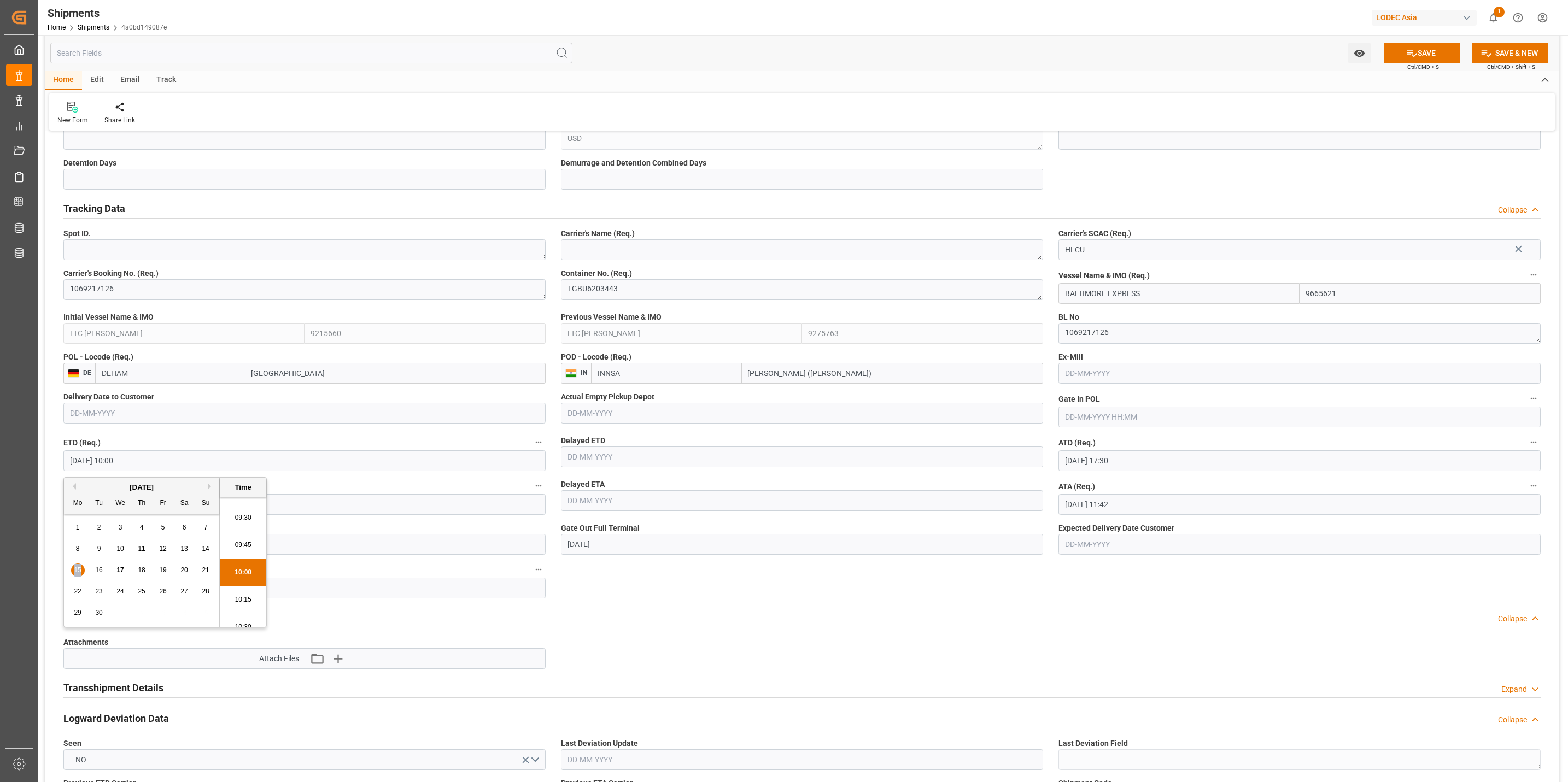
click at [79, 569] on span "15" at bounding box center [77, 570] width 7 height 8
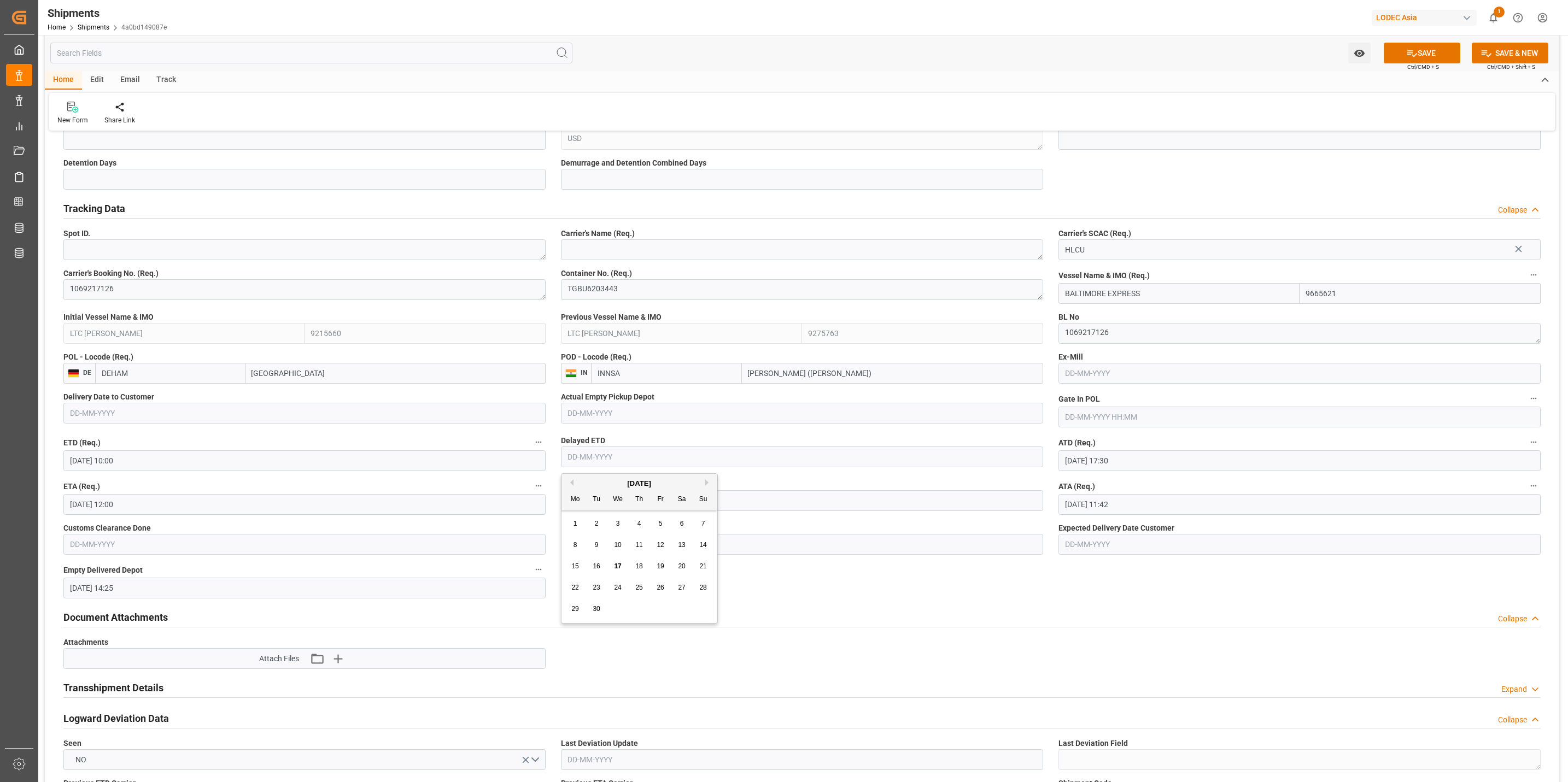
click at [623, 459] on input "text" at bounding box center [802, 456] width 482 height 20
click at [1155, 469] on input "23-06-2025 17:30" at bounding box center [1300, 460] width 482 height 20
click at [1201, 486] on div "June 2025" at bounding box center [1136, 487] width 156 height 11
click at [1204, 486] on button "Next Month" at bounding box center [1205, 486] width 6 height 6
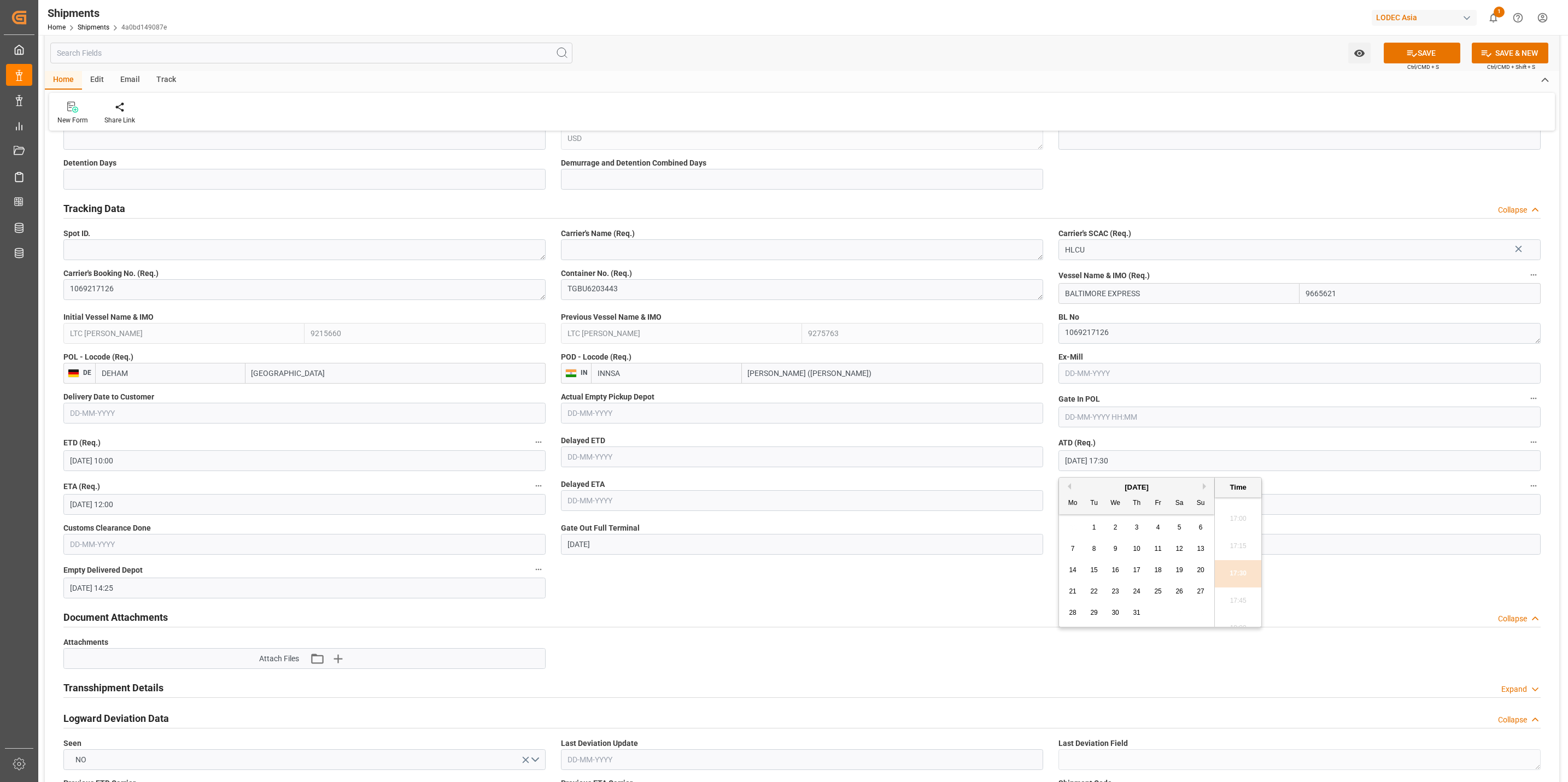
click at [1204, 486] on button "Next Month" at bounding box center [1205, 486] width 6 height 6
click at [1069, 571] on span "15" at bounding box center [1072, 570] width 7 height 8
type input "[DATE] 17:30"
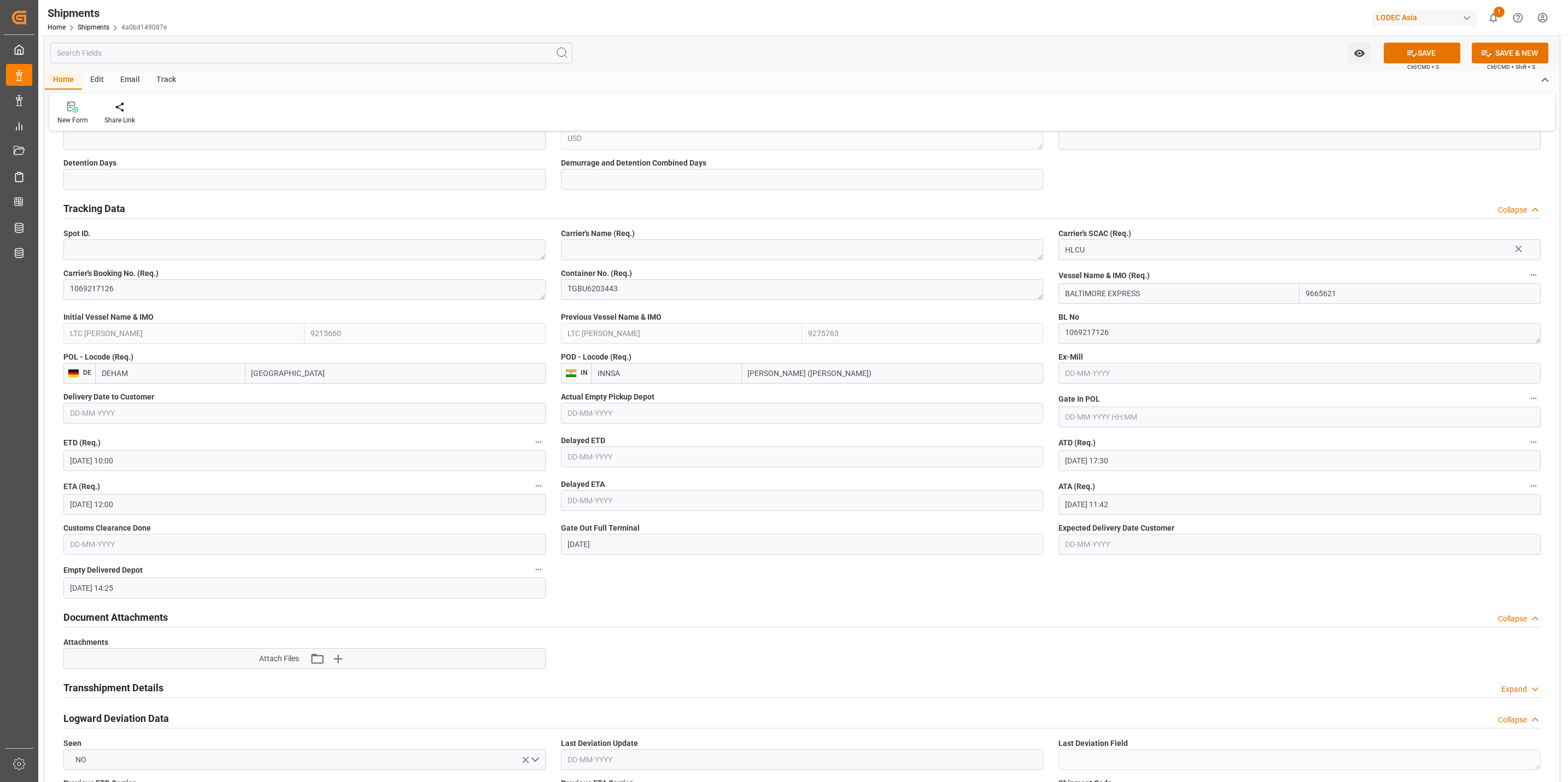
click at [206, 498] on input "[DATE] 12:00" at bounding box center [304, 504] width 482 height 20
click at [211, 531] on button "Next Month" at bounding box center [211, 530] width 6 height 6
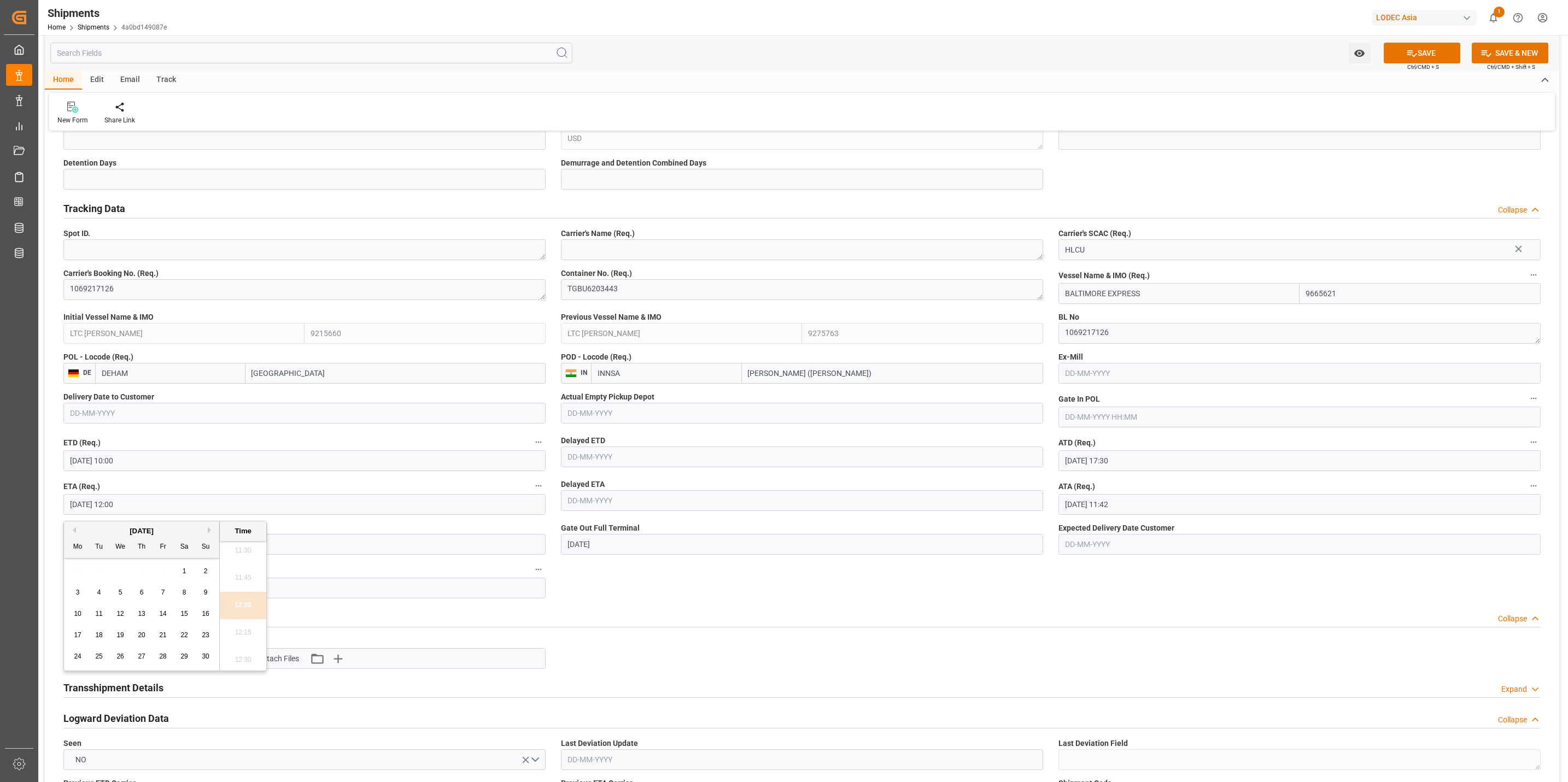
click at [70, 529] on button "Previous Month" at bounding box center [72, 530] width 6 height 6
click at [116, 660] on div "29" at bounding box center [120, 657] width 13 height 13
type input "[DATE] 12:00"
click at [836, 605] on div "Document Attachments Collapse" at bounding box center [802, 618] width 1492 height 30
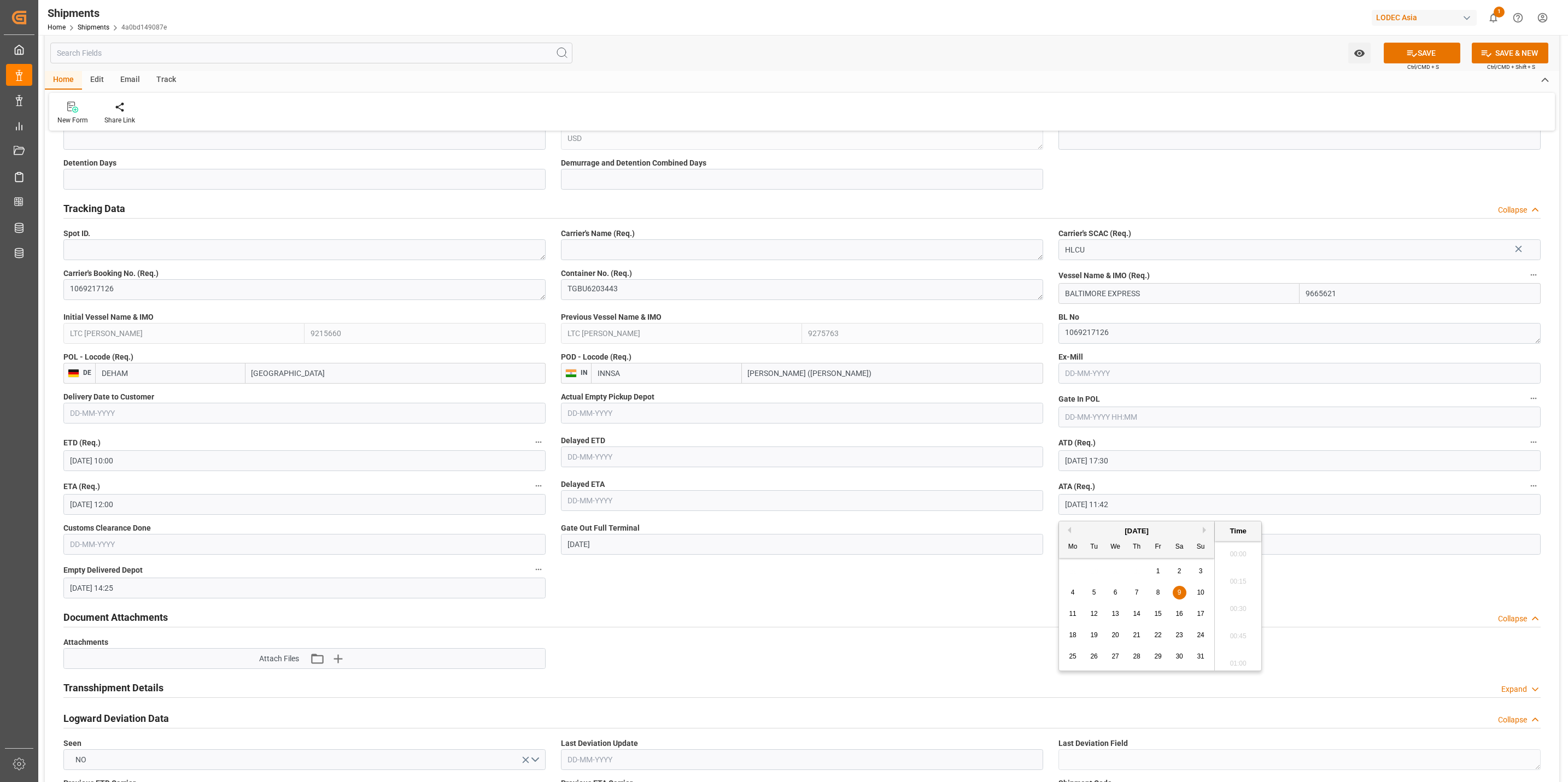
scroll to position [1206, 0]
drag, startPoint x: 1204, startPoint y: 507, endPoint x: 943, endPoint y: 497, distance: 261.2
click at [898, 605] on div "Document Attachments Collapse" at bounding box center [802, 618] width 1492 height 30
drag, startPoint x: 609, startPoint y: 545, endPoint x: 499, endPoint y: 541, distance: 110.1
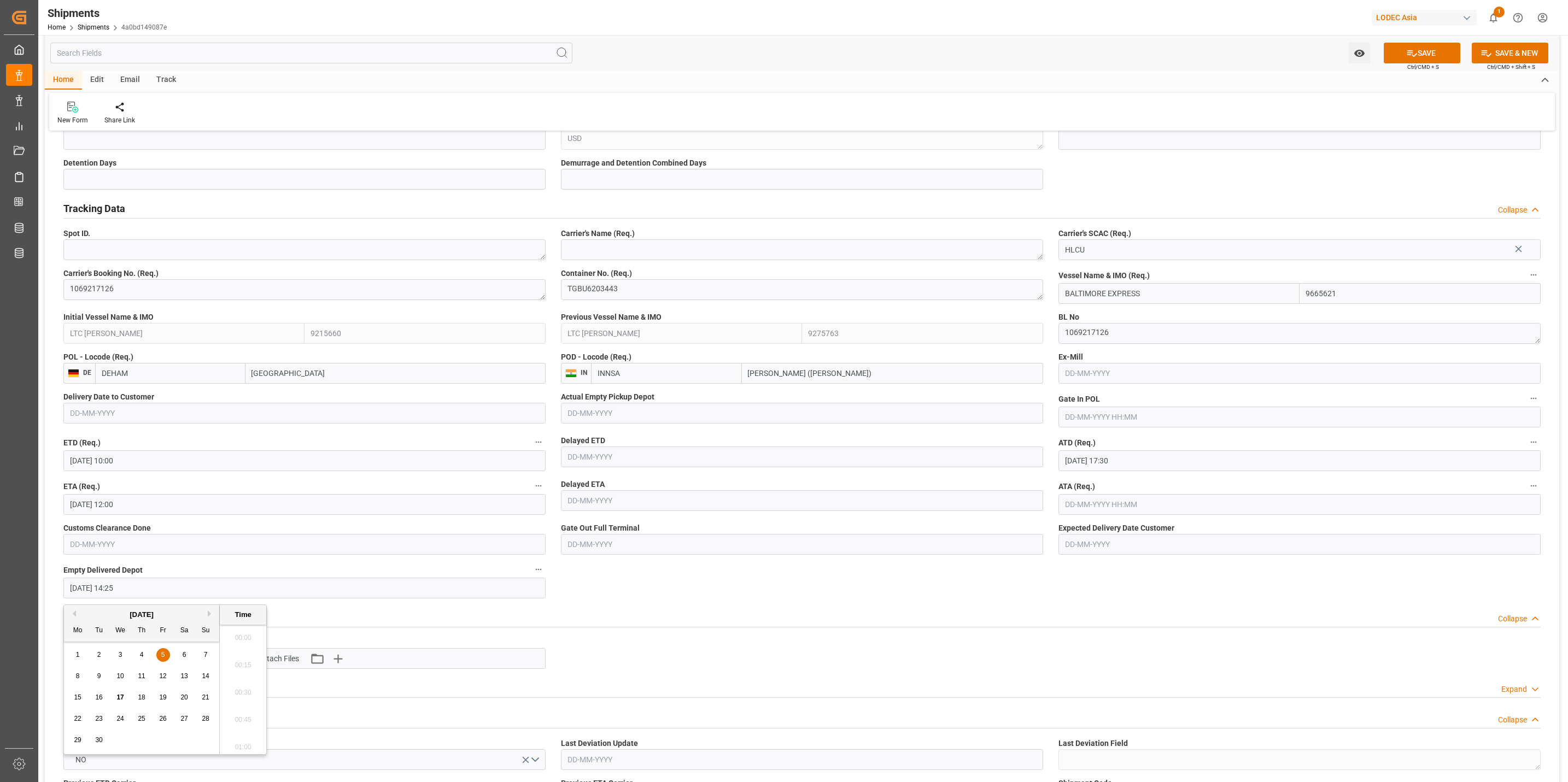
drag, startPoint x: -4, startPoint y: 555, endPoint x: 123, endPoint y: 555, distance: 127.0
click at [0, 553] on html "Created by potrace 1.15, written by Peter Selinger 2001-2017 Created by potrace…" at bounding box center [784, 391] width 1568 height 782
click at [810, 612] on div "Document Attachments Collapse" at bounding box center [802, 616] width 1477 height 20
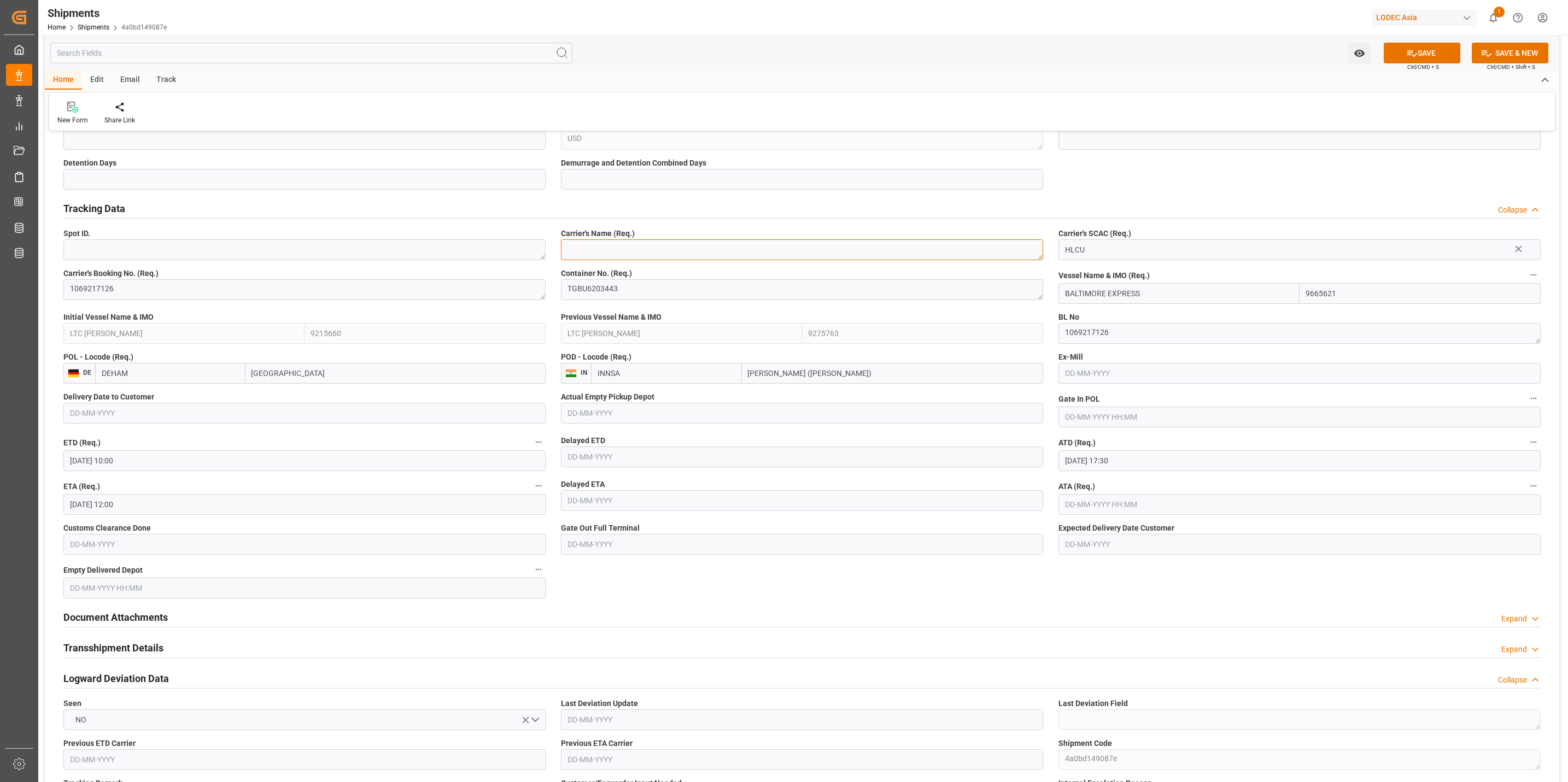
click at [604, 244] on textarea "Hapag LLoyd" at bounding box center [802, 249] width 482 height 20
click at [1135, 297] on input "BALTIMORE EXPRESS" at bounding box center [1179, 293] width 241 height 20
drag, startPoint x: 1116, startPoint y: 295, endPoint x: 892, endPoint y: 261, distance: 226.6
click at [636, 246] on textarea "Hapag LLoyd" at bounding box center [802, 249] width 482 height 20
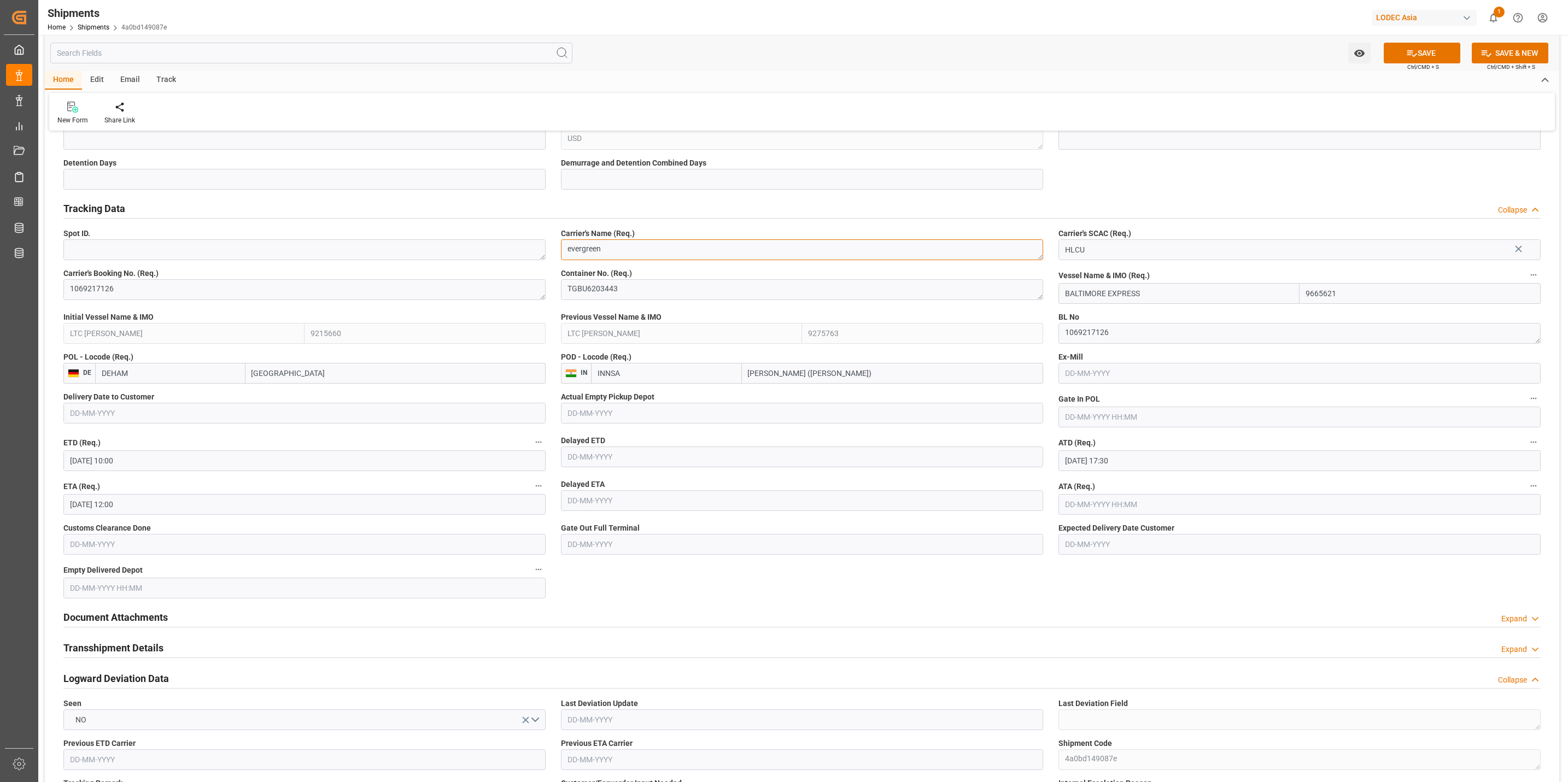
type textarea "evergreen"
drag, startPoint x: 1069, startPoint y: 239, endPoint x: 1061, endPoint y: 242, distance: 8.5
click at [1061, 240] on div "Carrier's SCAC (Req.) HLCU" at bounding box center [1300, 243] width 498 height 40
drag, startPoint x: 1091, startPoint y: 252, endPoint x: 956, endPoint y: 243, distance: 135.3
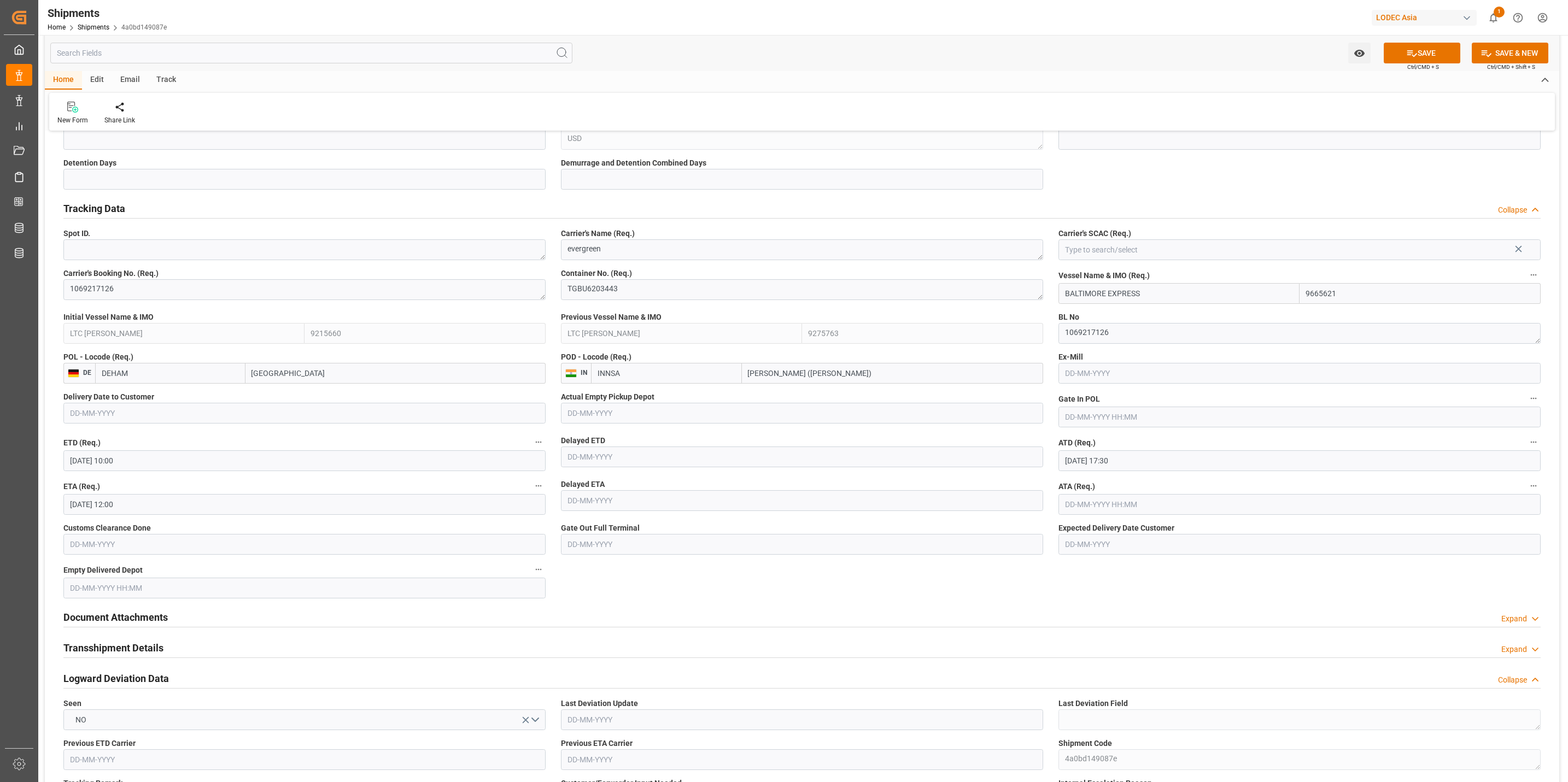
type input "HLCU"
drag, startPoint x: 1100, startPoint y: 244, endPoint x: 1017, endPoint y: 246, distance: 83.0
click at [1521, 248] on icon at bounding box center [1518, 249] width 12 height 12
drag, startPoint x: 634, startPoint y: 251, endPoint x: 444, endPoint y: 251, distance: 190.0
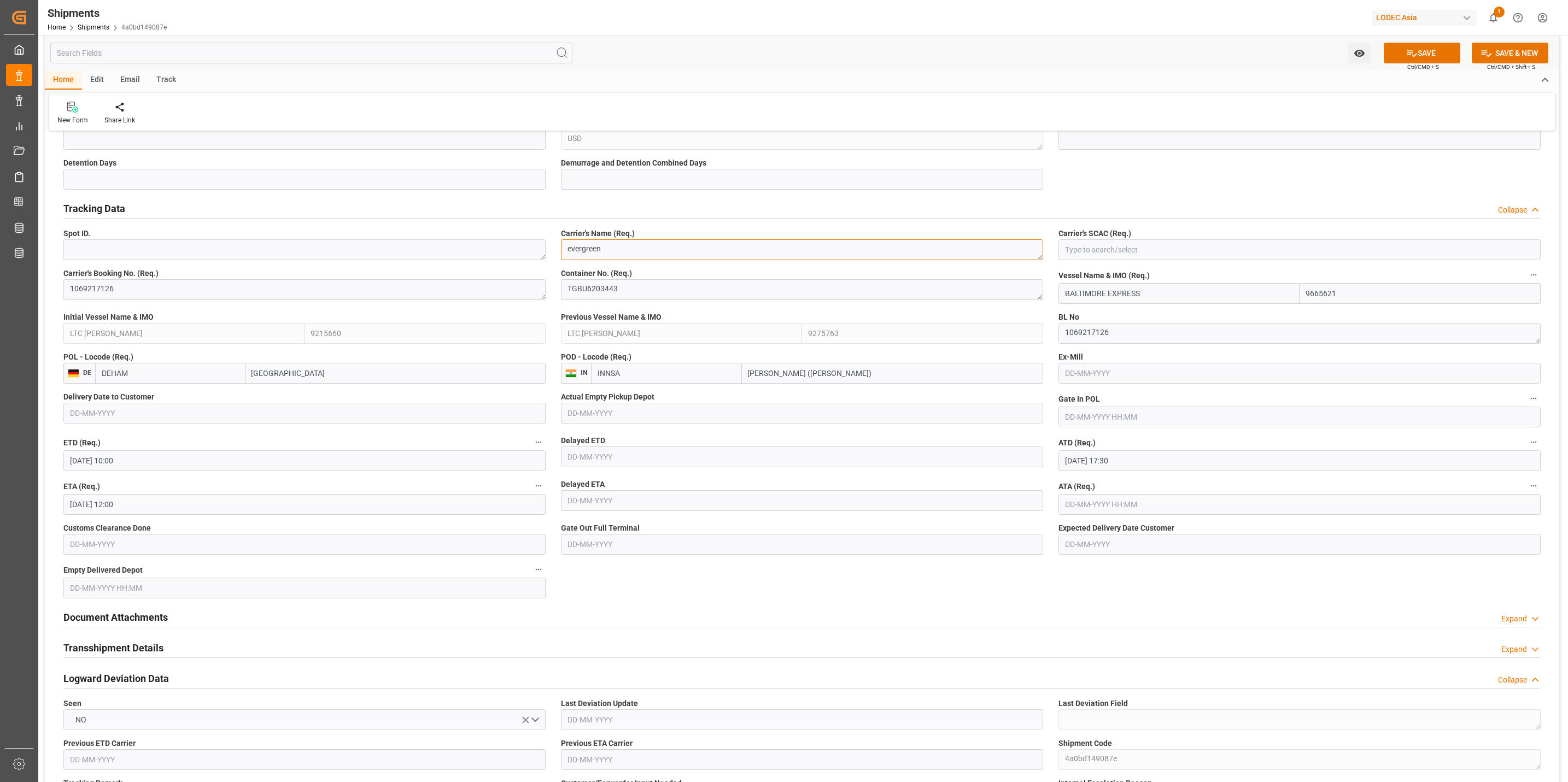
drag, startPoint x: 650, startPoint y: 251, endPoint x: 384, endPoint y: 246, distance: 266.0
drag, startPoint x: 632, startPoint y: 251, endPoint x: 192, endPoint y: 251, distance: 440.0
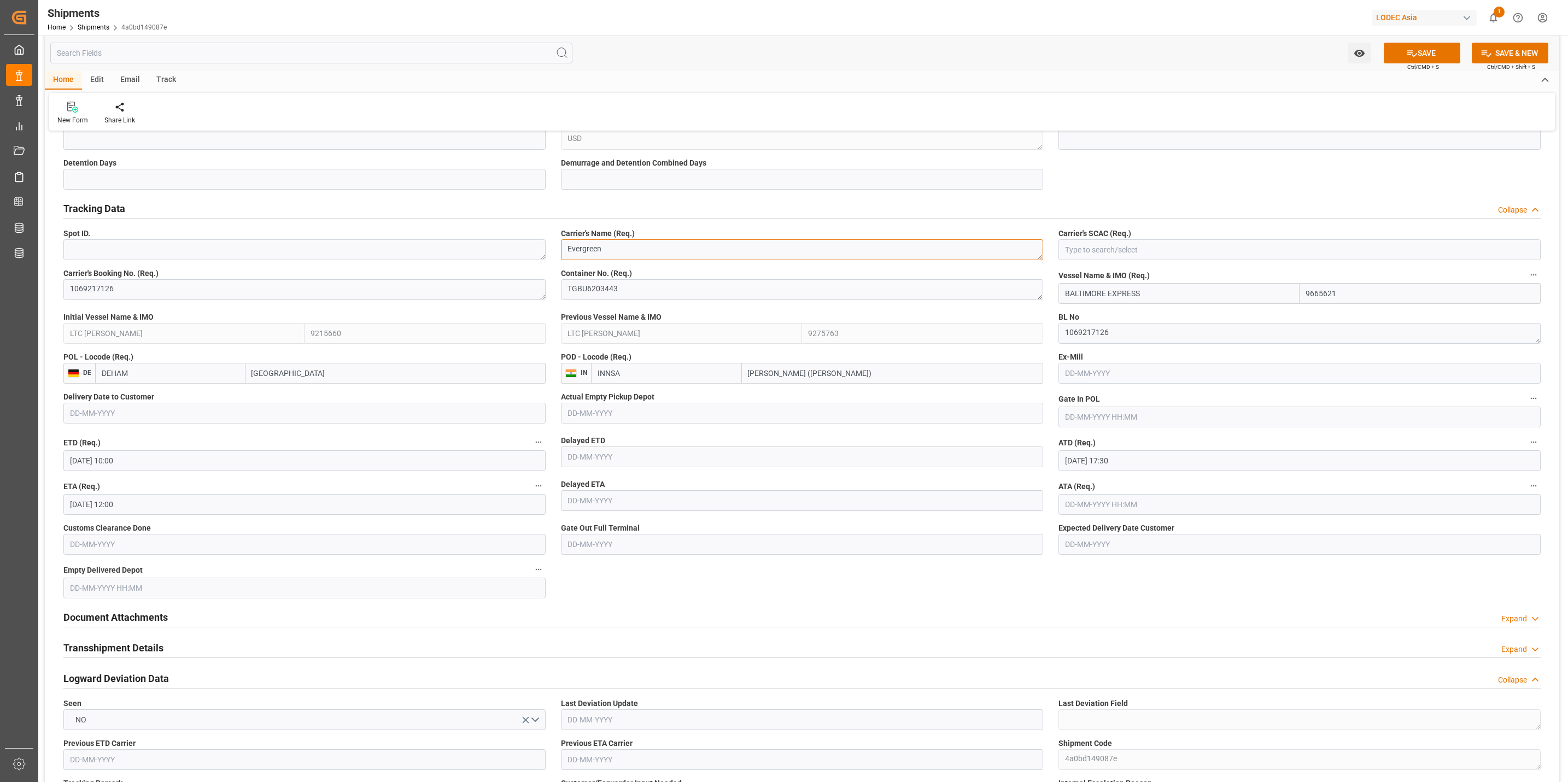
type textarea "Evergreen"
click at [601, 412] on input "text" at bounding box center [802, 412] width 482 height 20
click at [586, 436] on div "September 2025" at bounding box center [639, 440] width 156 height 11
click at [640, 479] on span "4" at bounding box center [639, 480] width 4 height 8
type input "[DATE]"
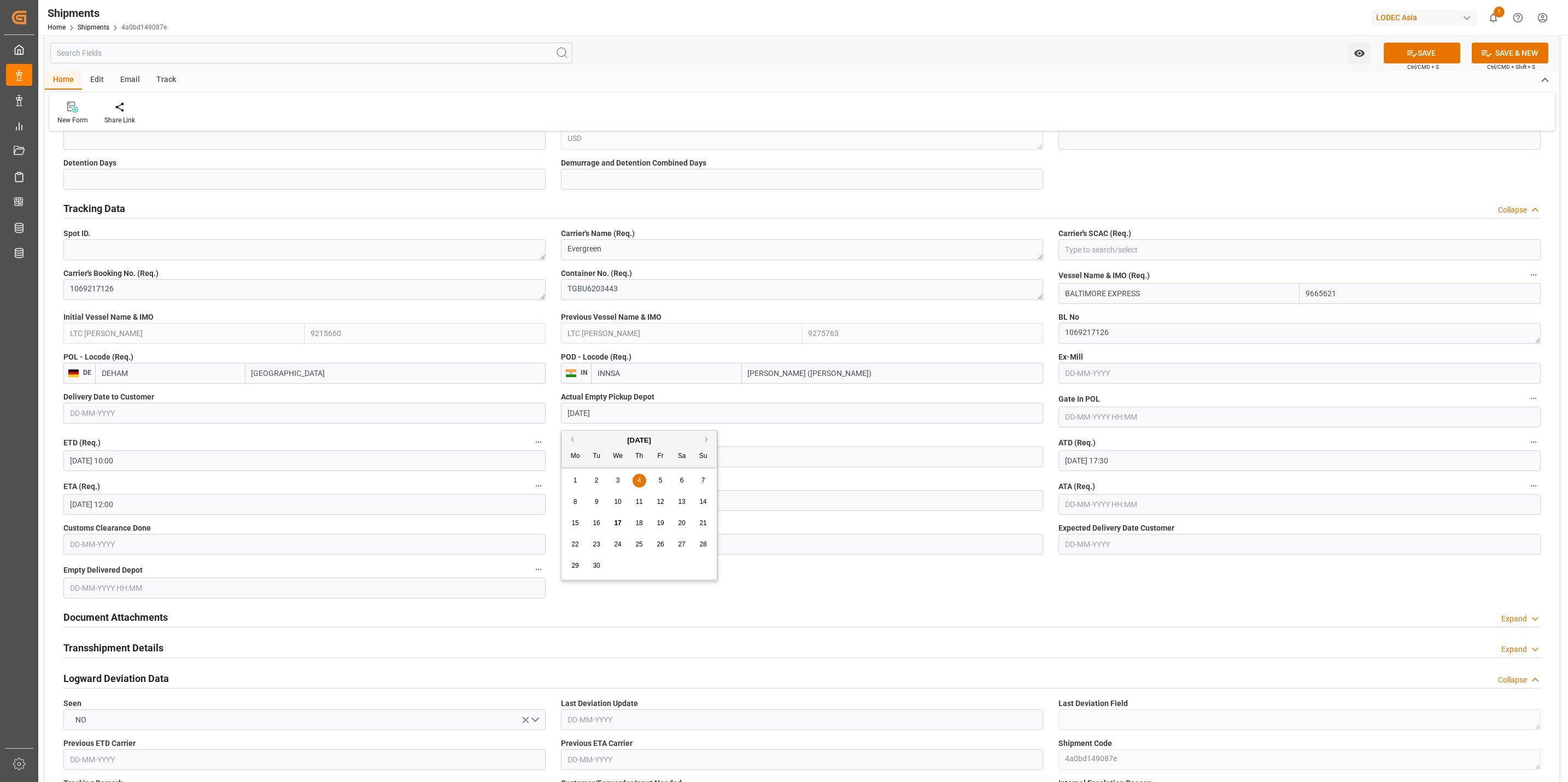
click at [627, 415] on input "[DATE]" at bounding box center [802, 412] width 482 height 20
drag, startPoint x: 635, startPoint y: 417, endPoint x: 514, endPoint y: 415, distance: 121.0
click at [1143, 412] on input "text" at bounding box center [1300, 417] width 482 height 20
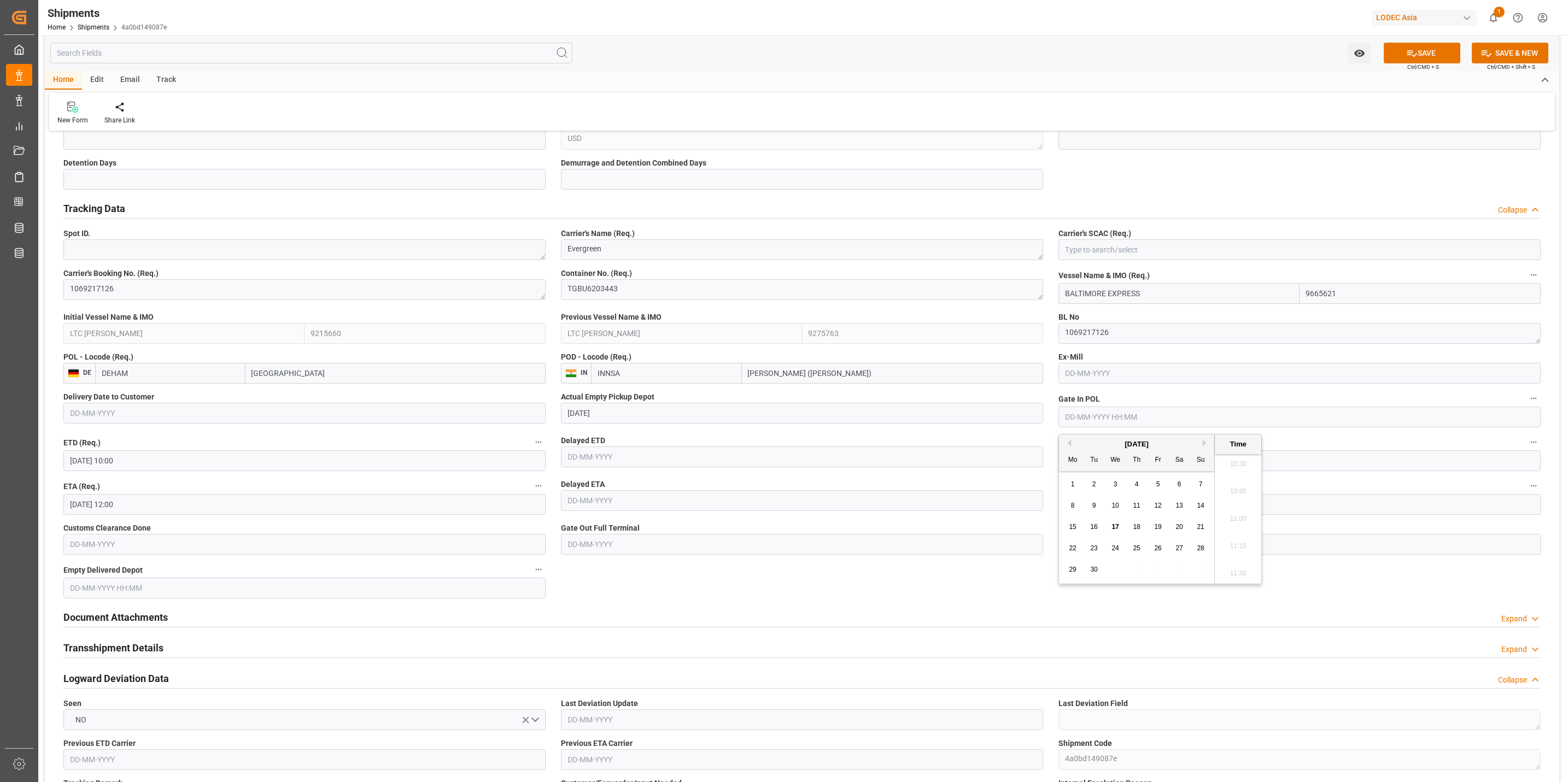
click at [1084, 444] on div "September 2025" at bounding box center [1136, 444] width 156 height 11
click at [1163, 506] on div "12" at bounding box center [1157, 506] width 13 height 13
type input "[DATE] 00:00"
click at [1157, 506] on span "12" at bounding box center [1157, 506] width 7 height 8
click at [1016, 430] on div "Actual Empty Pickup Depot 04-09-2025" at bounding box center [802, 409] width 498 height 44
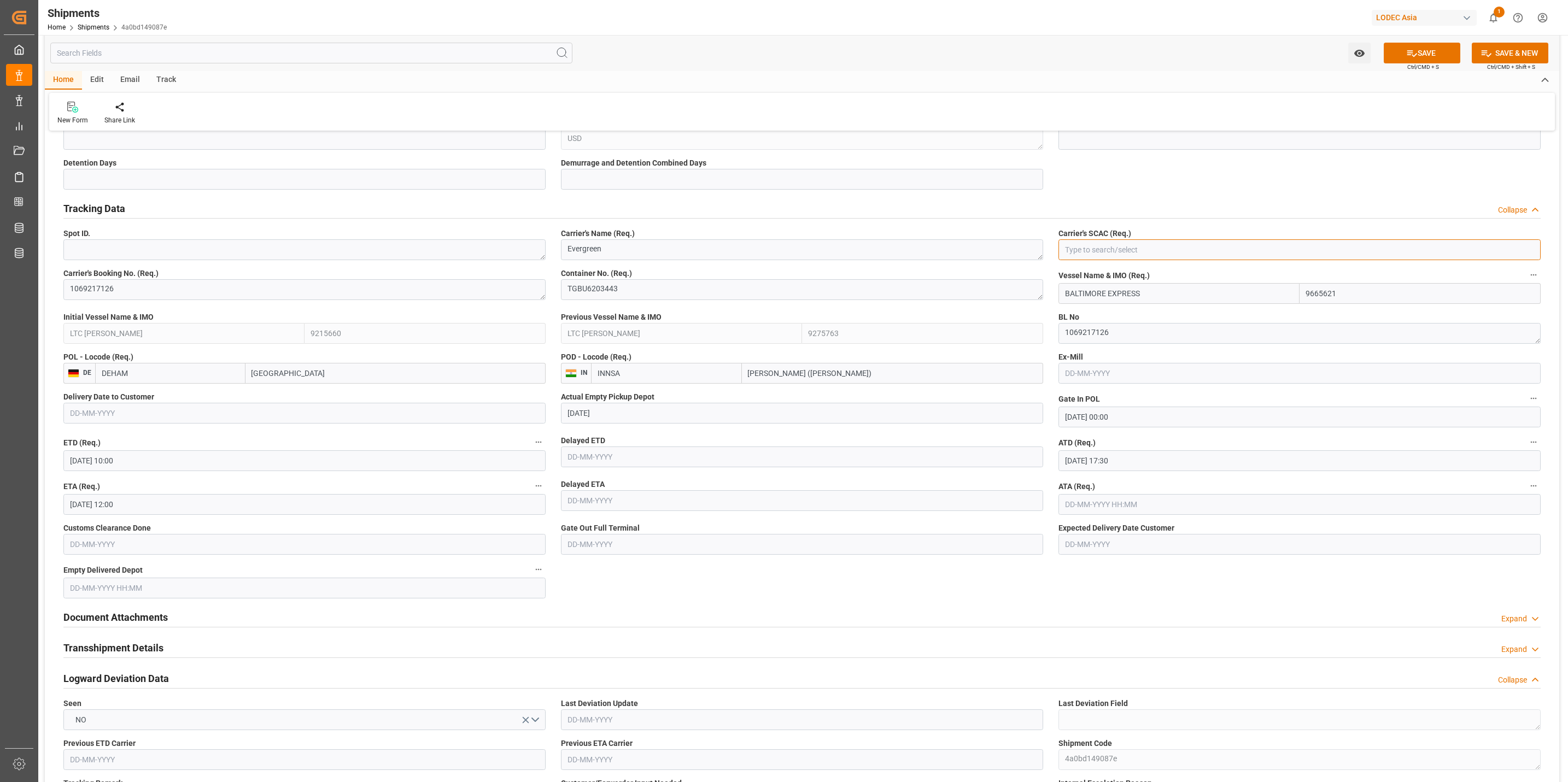
click at [1118, 243] on input at bounding box center [1300, 249] width 482 height 20
click at [1524, 251] on input at bounding box center [1300, 249] width 482 height 20
type input "EGLV"
click at [1026, 602] on div "Document Attachments Expand" at bounding box center [802, 618] width 1492 height 30
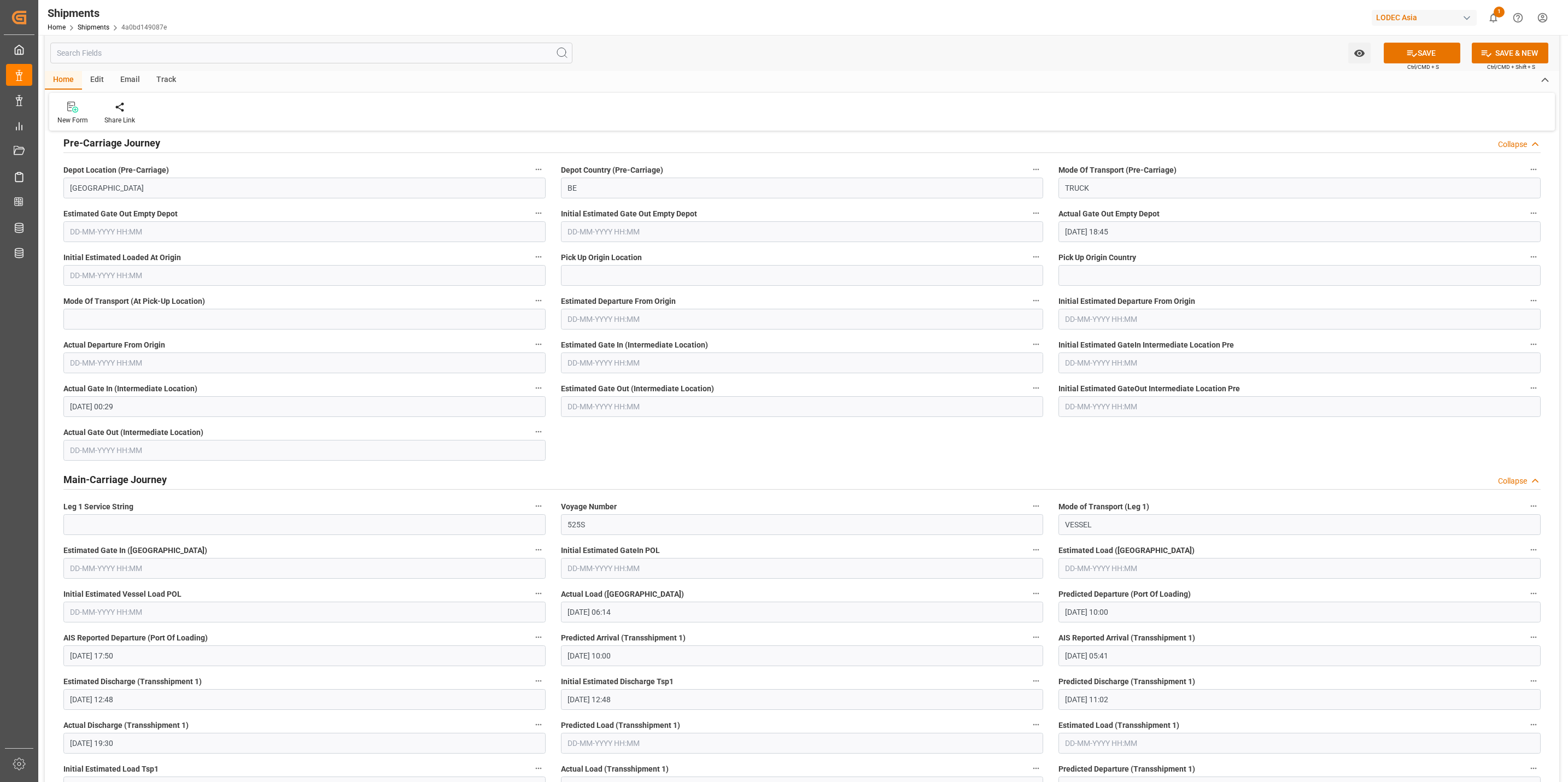
scroll to position [1312, 0]
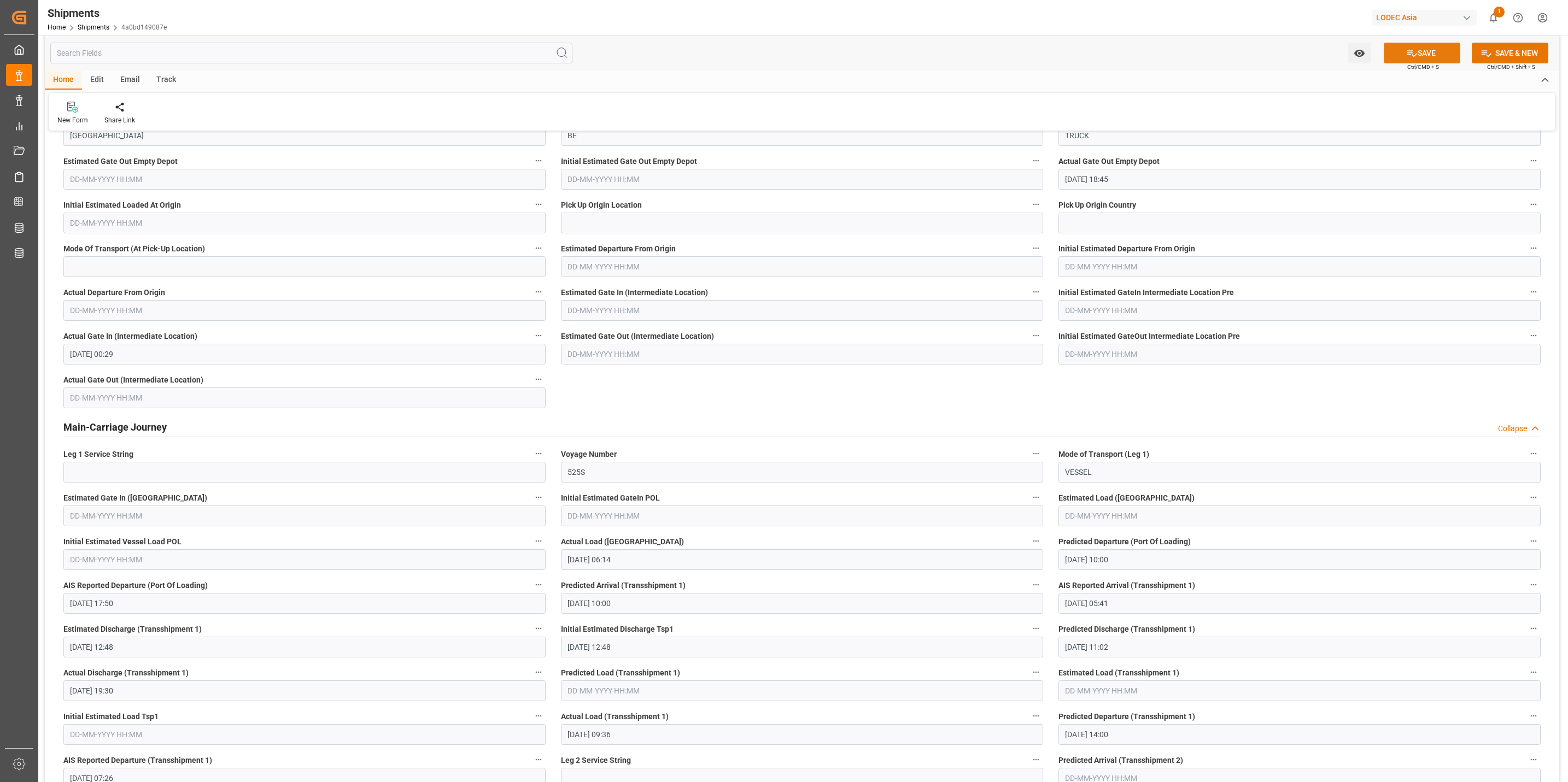
click at [1428, 52] on button "SAVE" at bounding box center [1421, 52] width 76 height 20
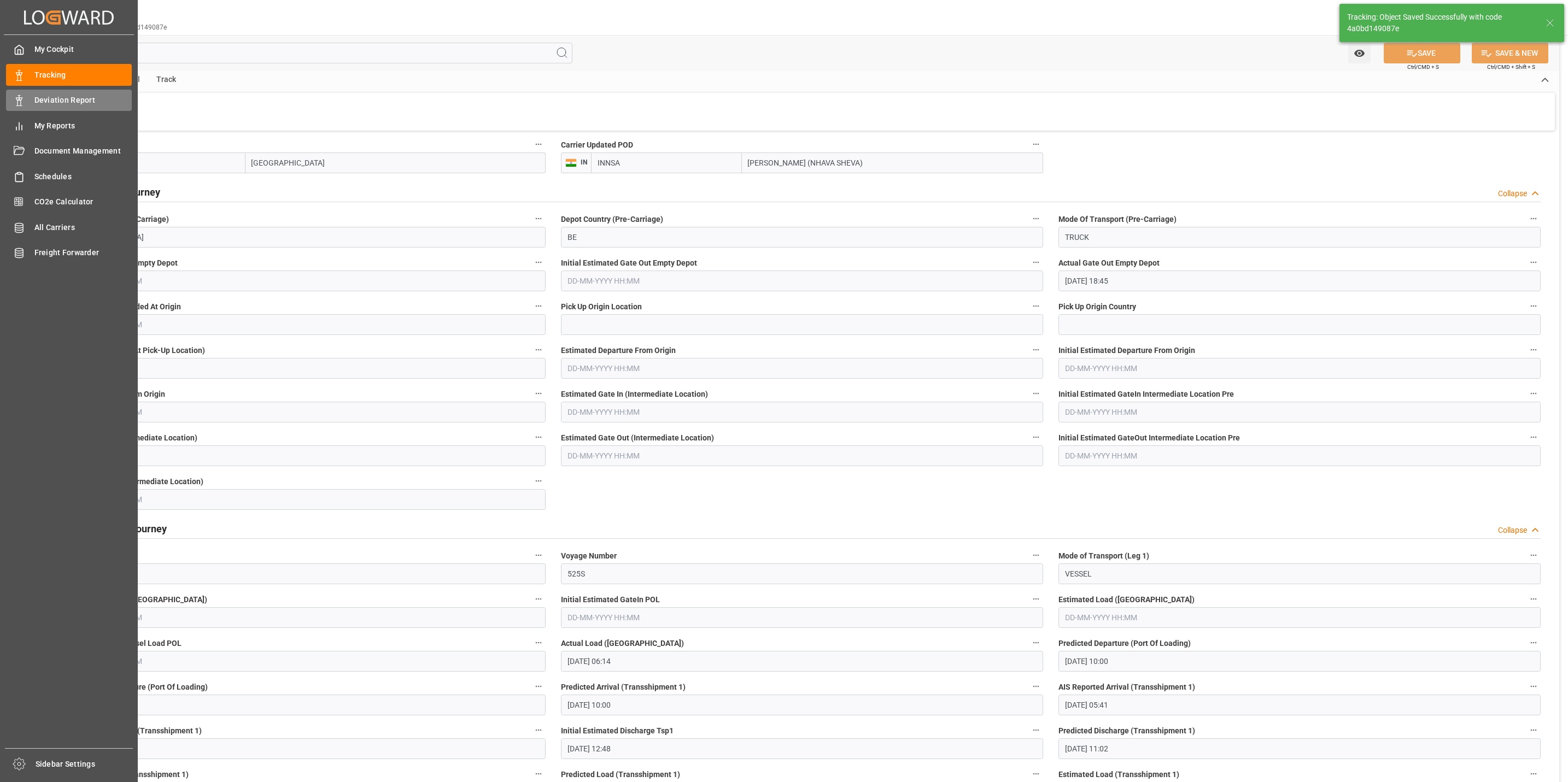
type input "PAGE"
type input "9215660"
type textarea "[DATE] 17:30:00"
type input "BALTIMORE EXPRESS"
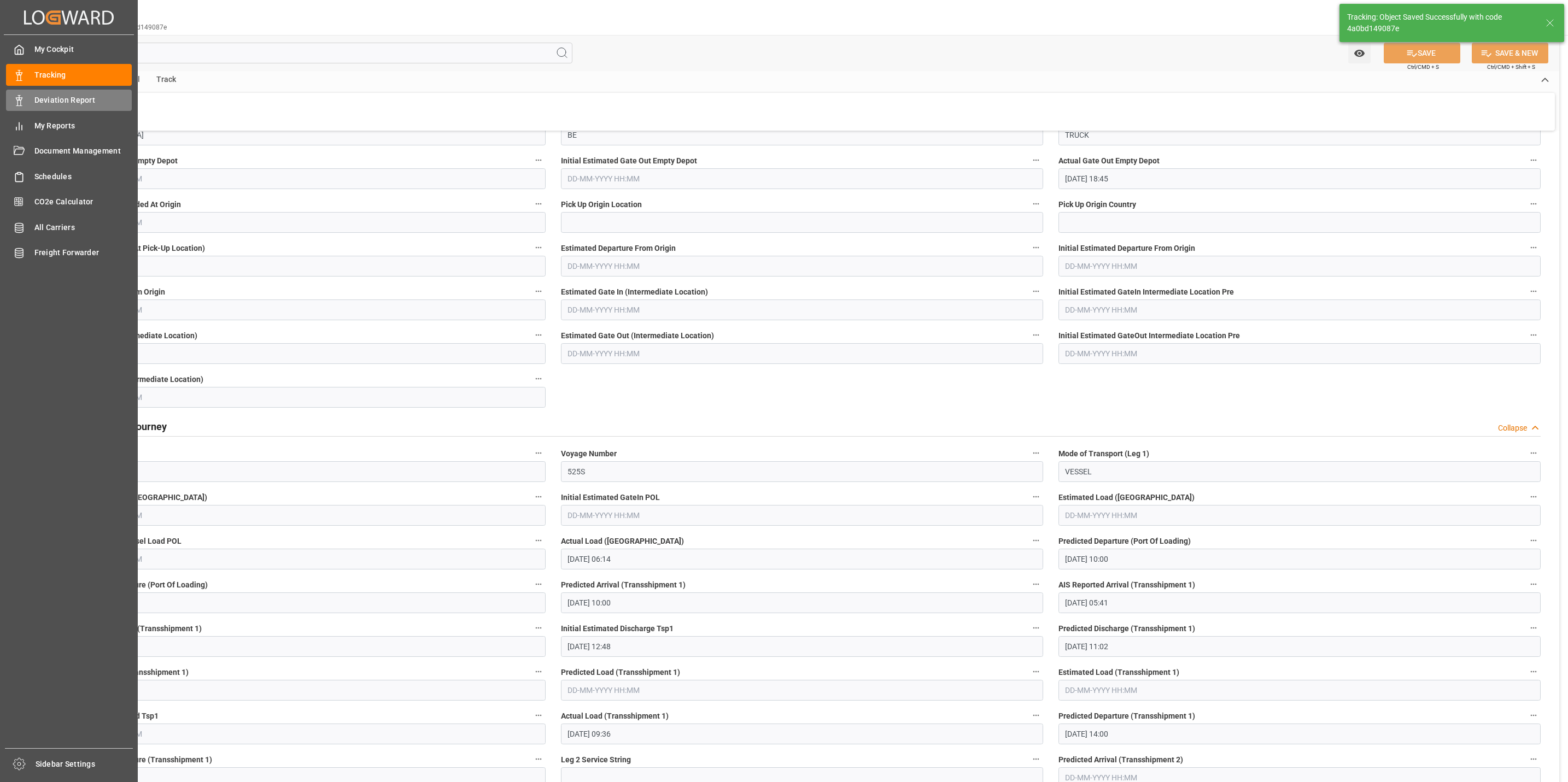
click at [51, 101] on span "Deviation Report" at bounding box center [84, 100] width 98 height 12
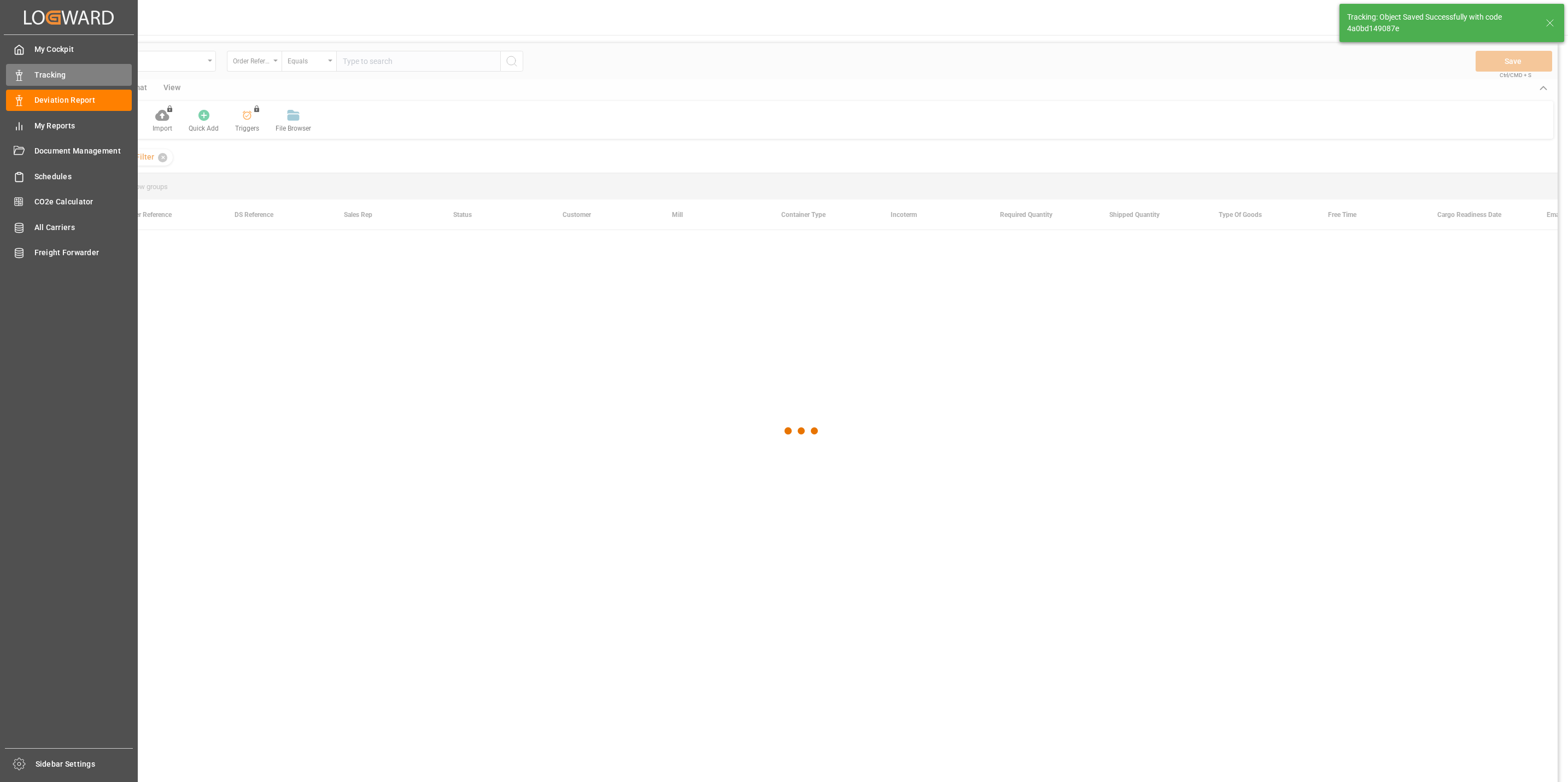
click at [22, 75] on icon at bounding box center [19, 76] width 11 height 11
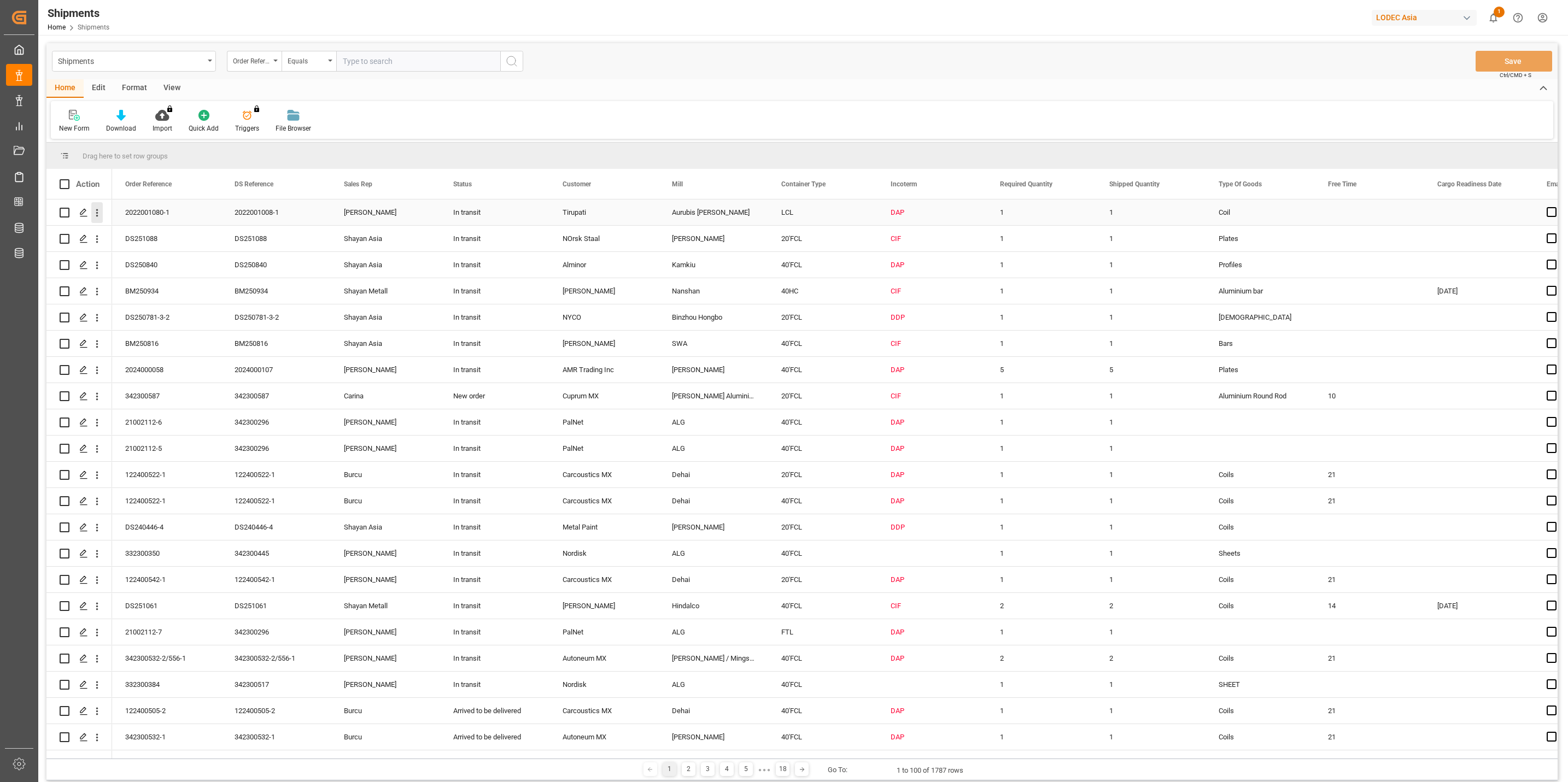
click at [99, 212] on icon "open menu" at bounding box center [97, 212] width 12 height 12
click at [157, 299] on span "Track Shipment" at bounding box center [168, 302] width 101 height 10
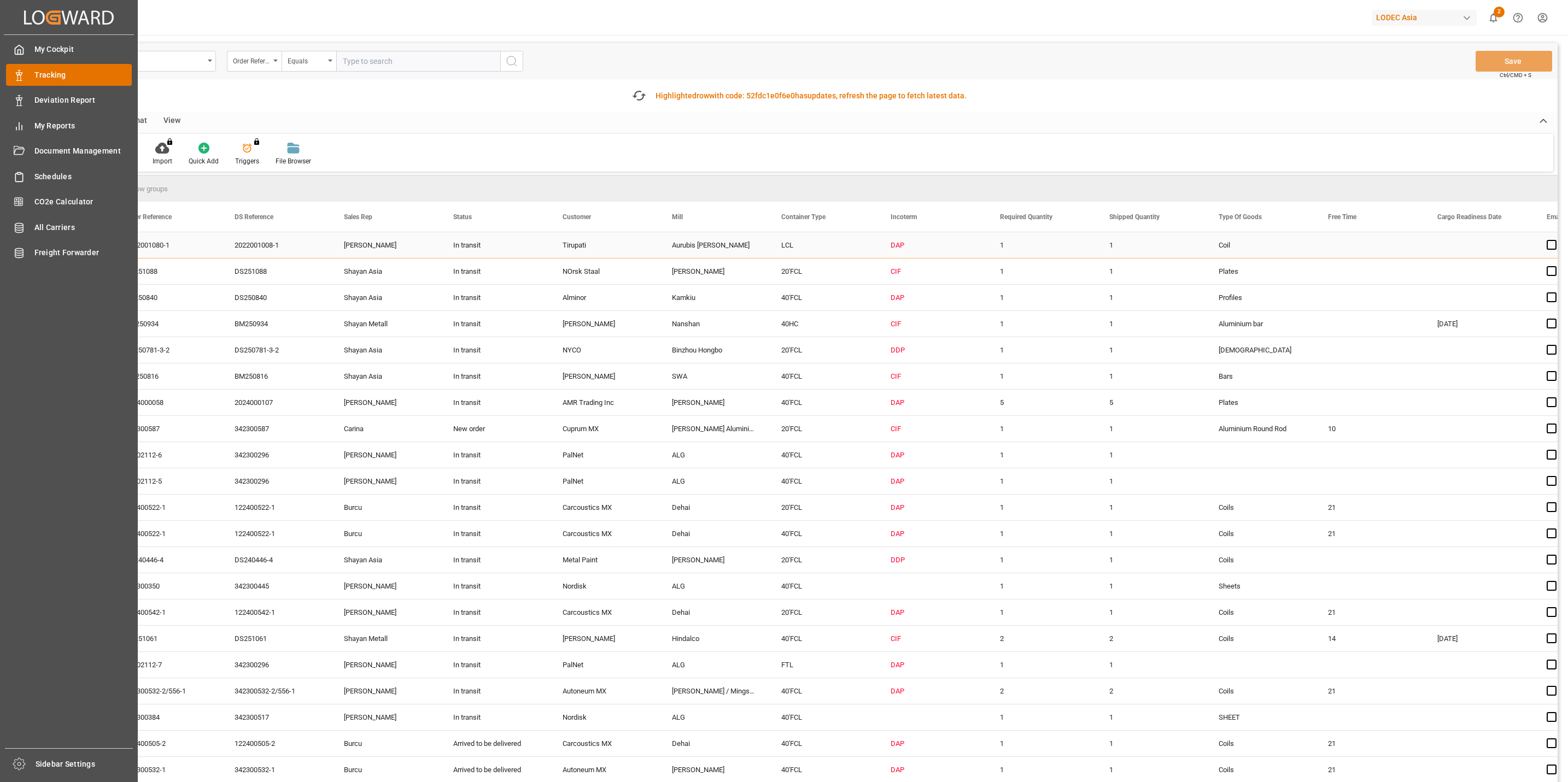
click at [21, 71] on icon at bounding box center [19, 76] width 11 height 11
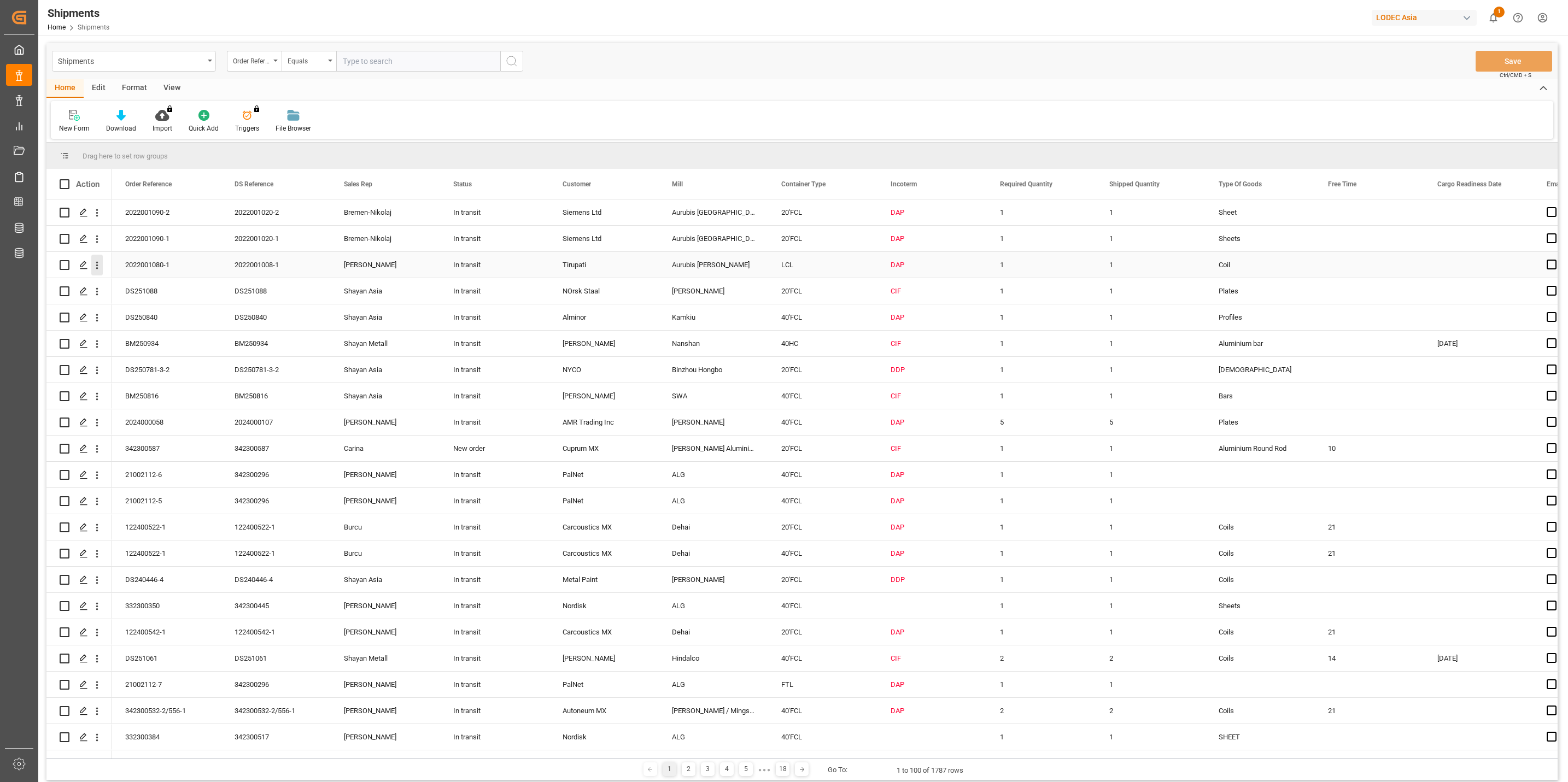
click at [97, 265] on icon "open menu" at bounding box center [97, 266] width 2 height 8
click at [148, 355] on span "Track Shipment" at bounding box center [168, 355] width 101 height 10
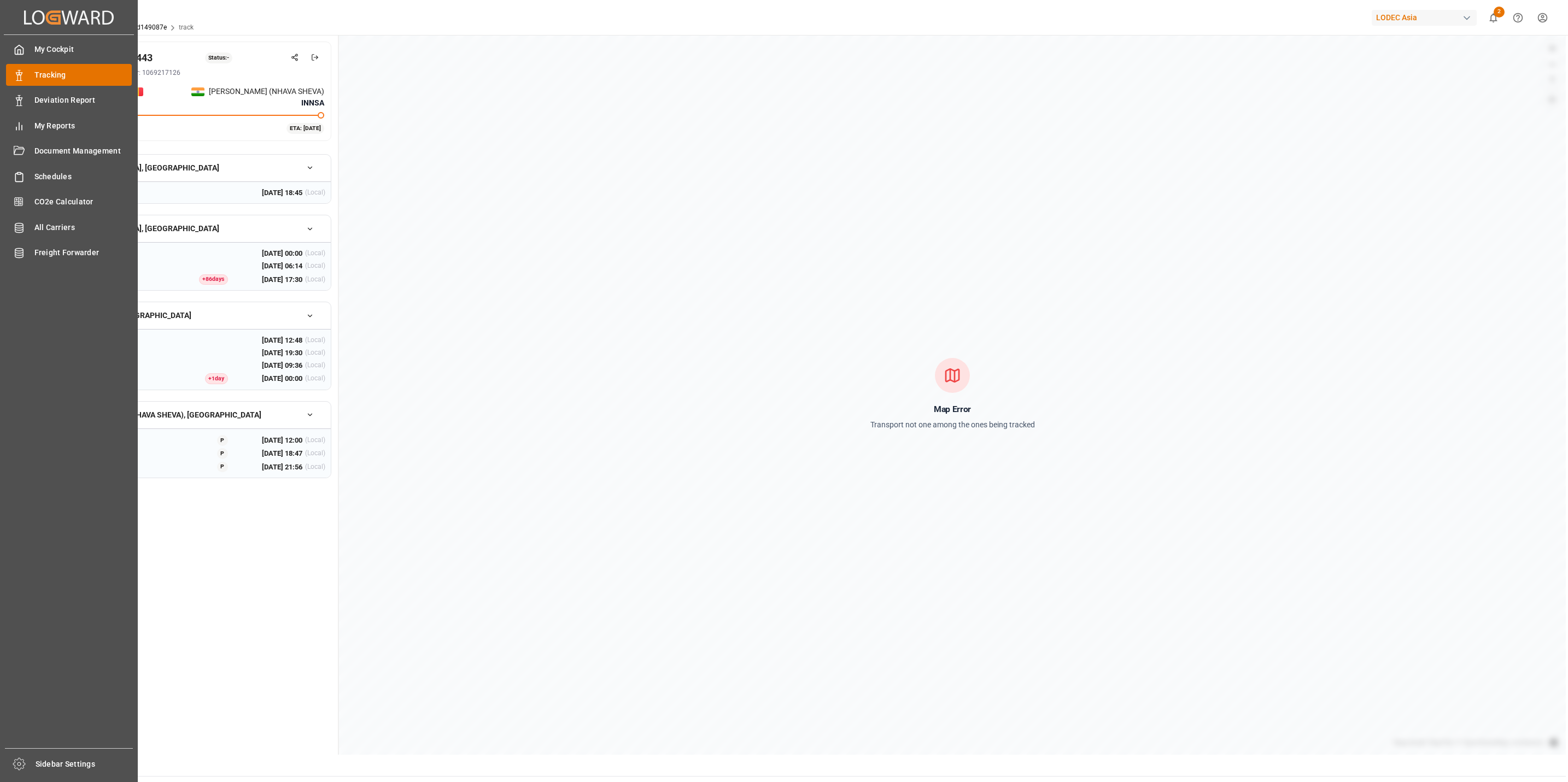
click at [58, 76] on span "Tracking" at bounding box center [84, 75] width 98 height 12
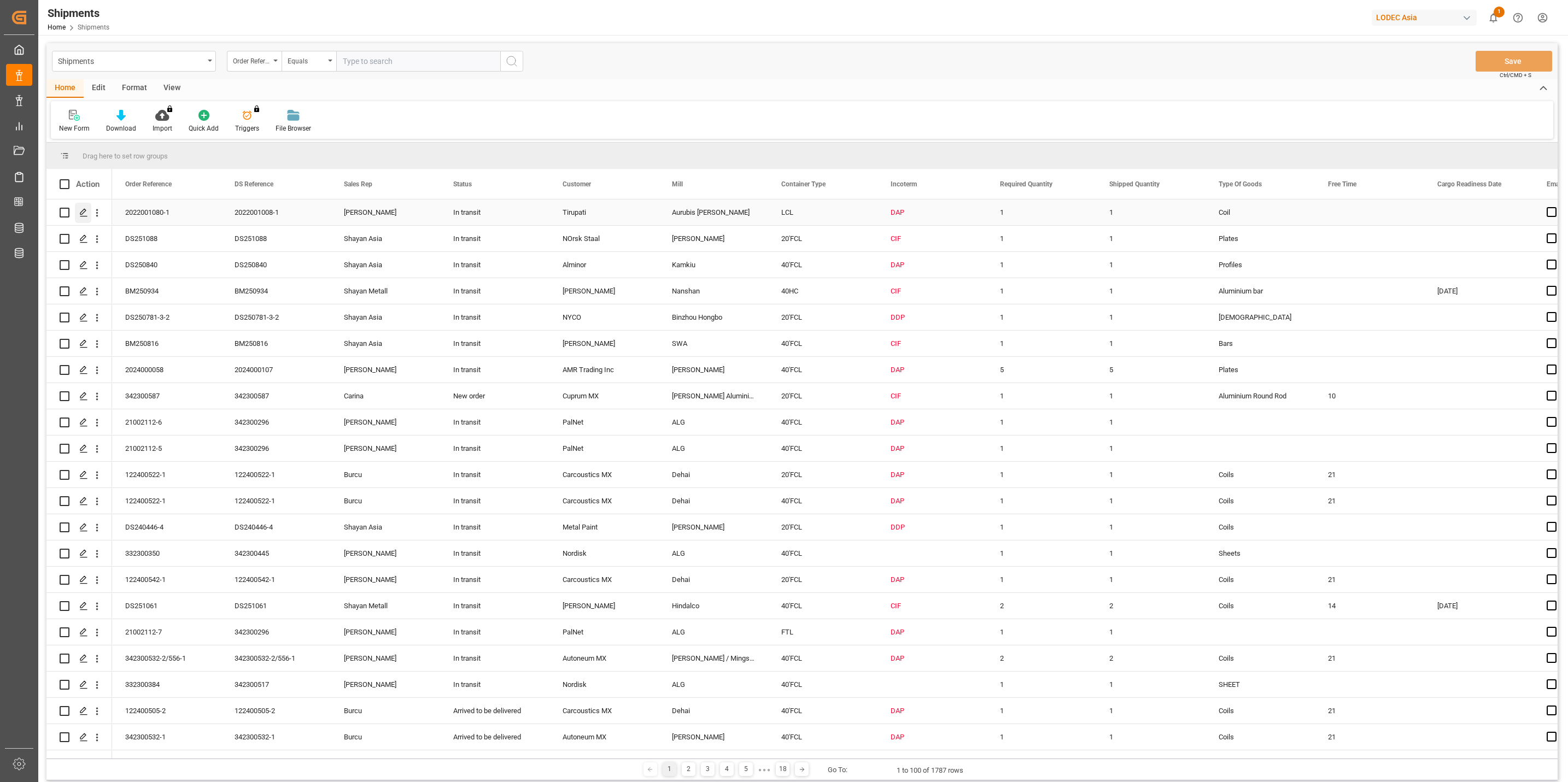
click at [86, 213] on icon "Press SPACE to select this row." at bounding box center [84, 212] width 9 height 9
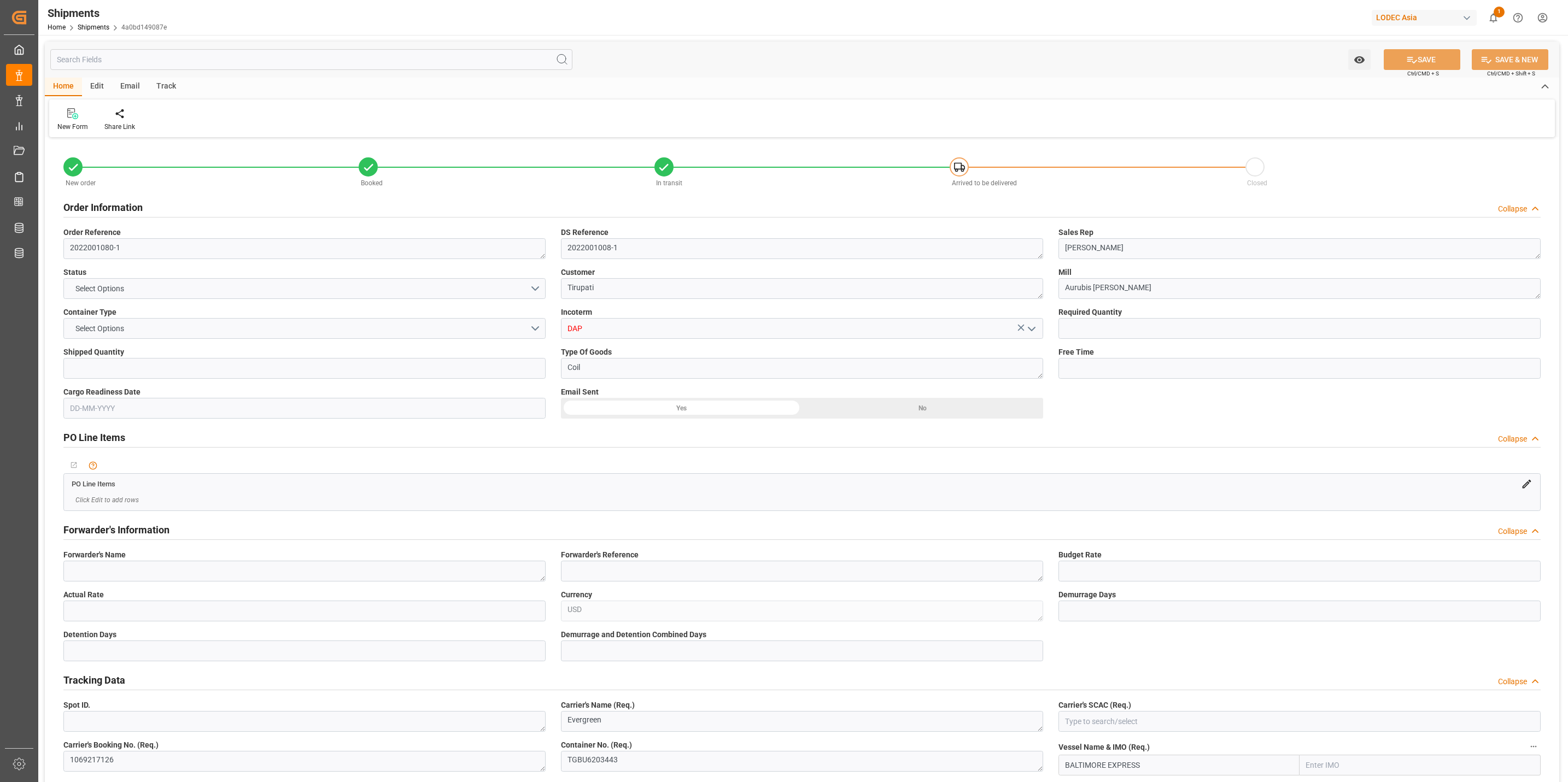
type input "1"
type input "9665621"
type input "9215660"
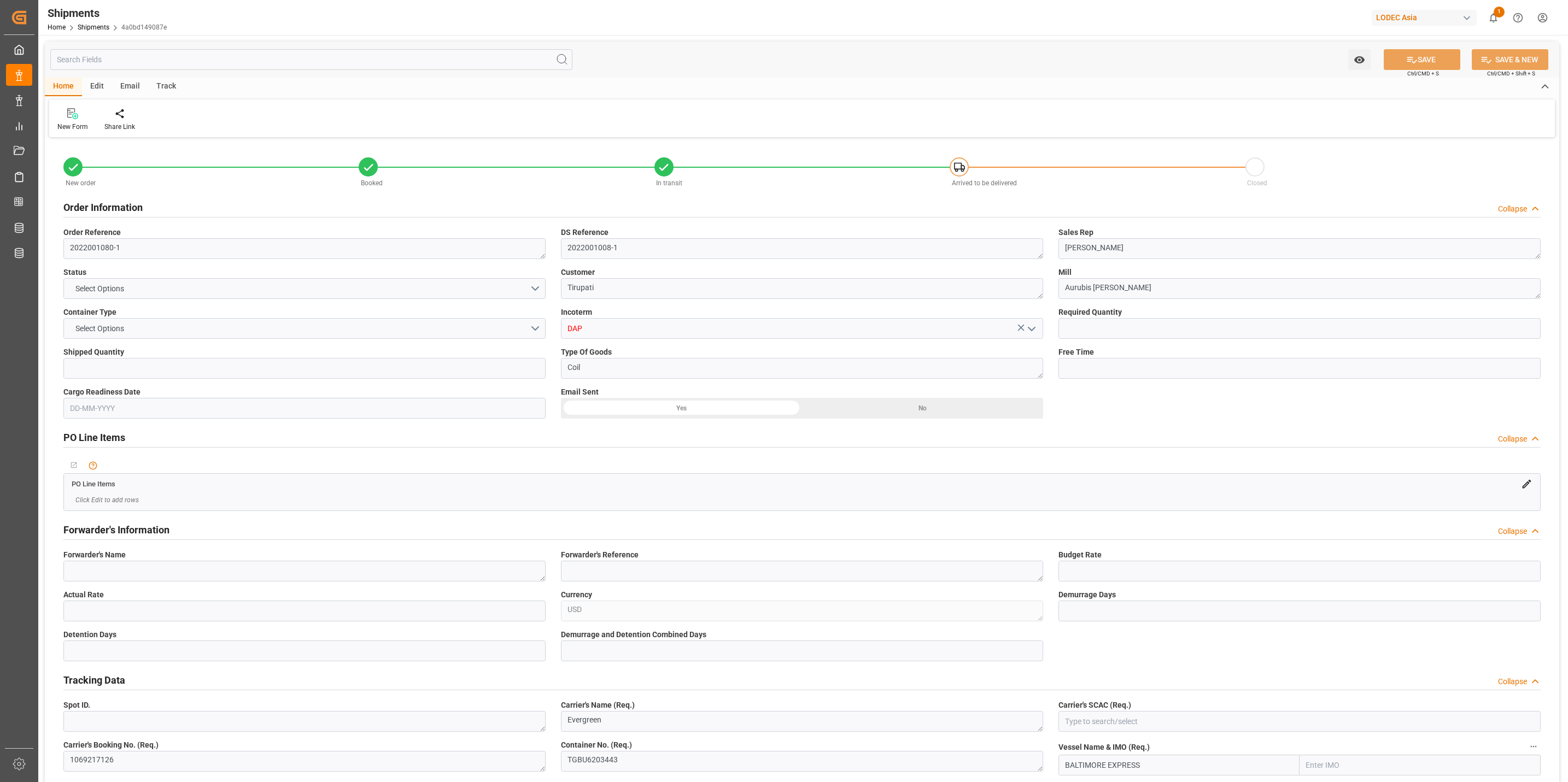
type input "DEHAM"
type input "INNSA"
type input "BEANR"
type input "INNSA"
type input "9848948"
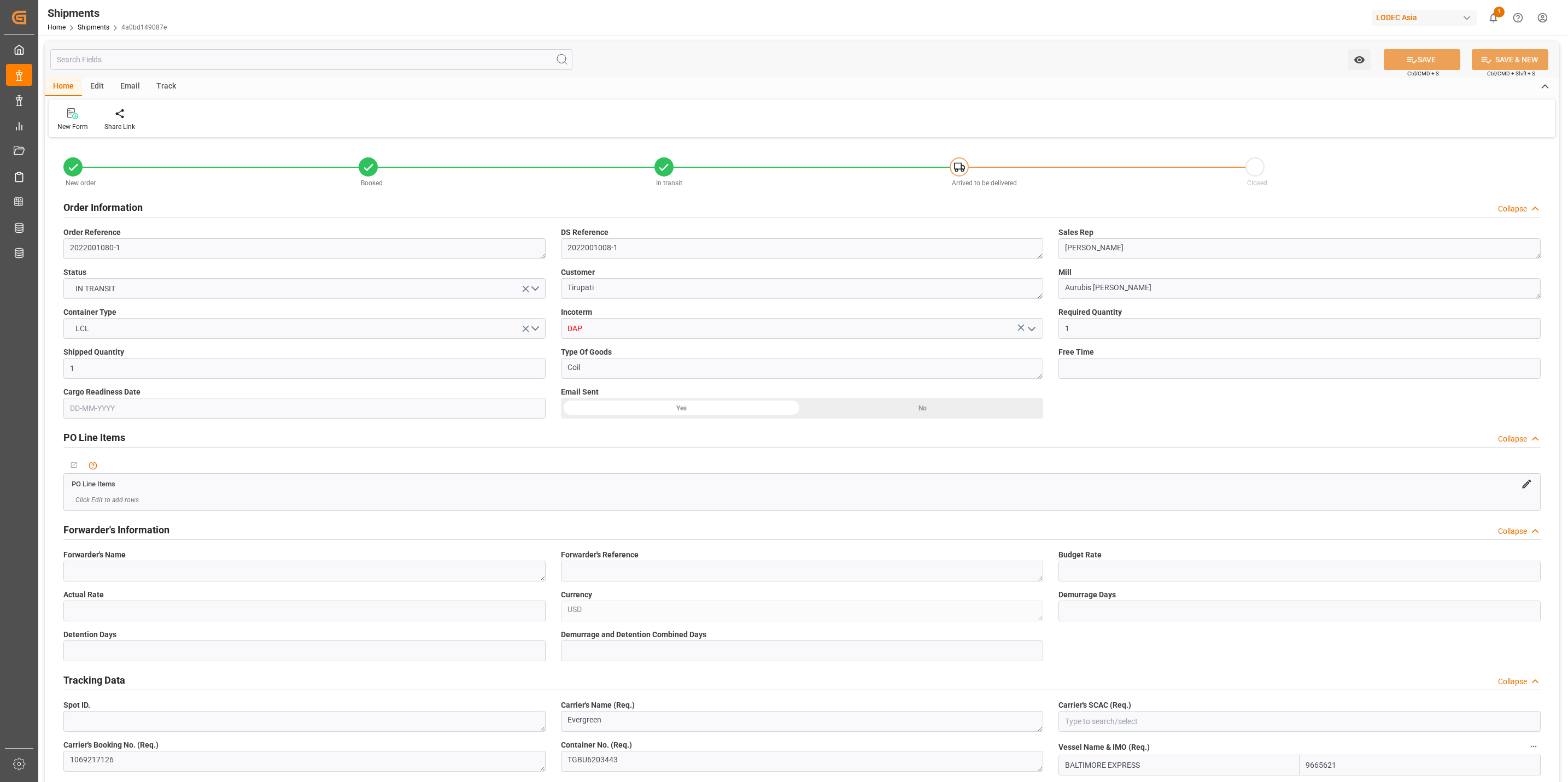
type input "[DATE]"
type input "[DATE] 00:00"
type input "[DATE] 10:00"
type input "[DATE] 17:30"
type input "[DATE] 12:00"
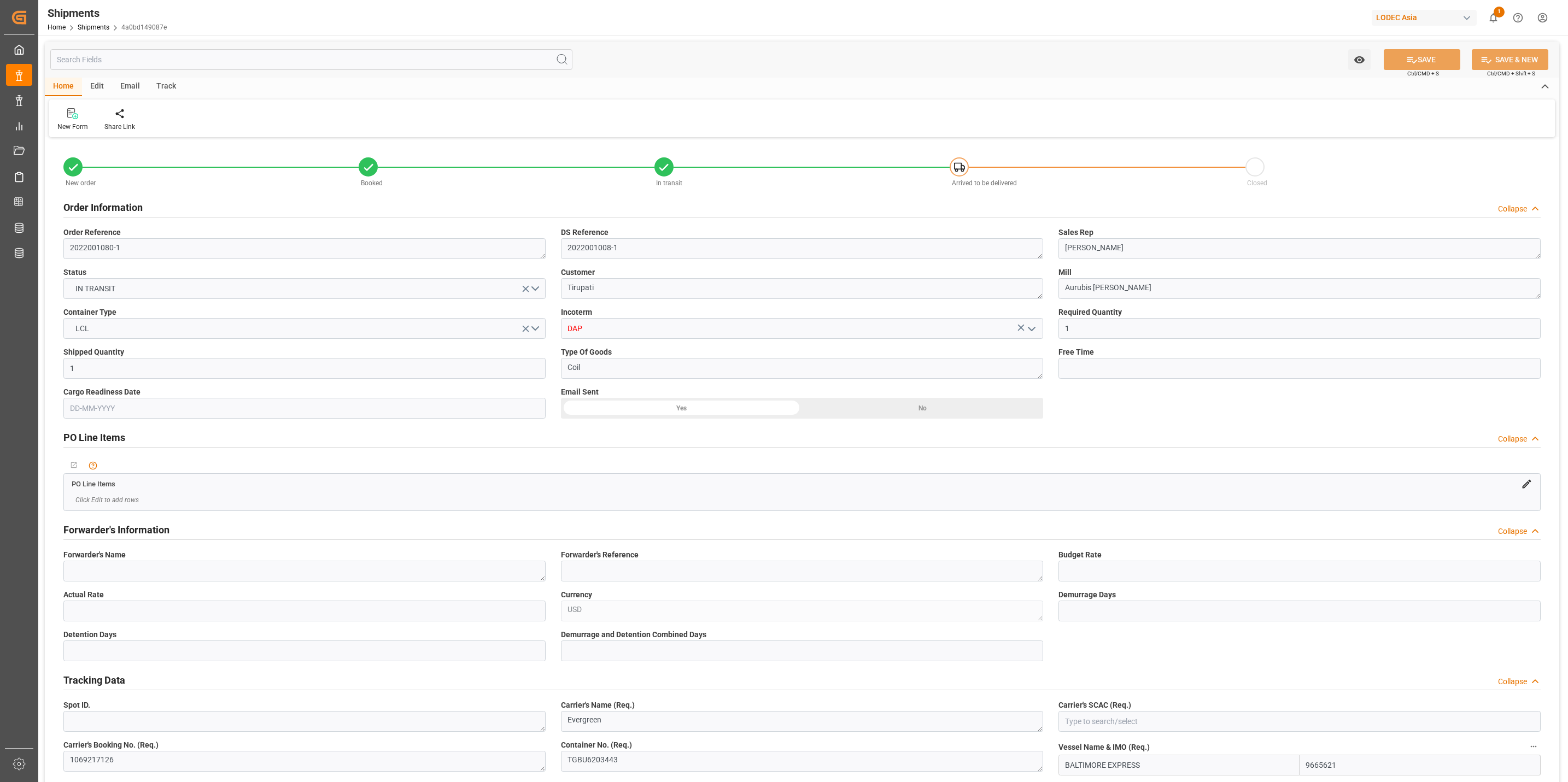
type input "[DATE] 18:45"
type input "[DATE] 00:29"
type input "[DATE] 06:14"
type input "[DATE] 10:00"
type input "[DATE] 17:50"
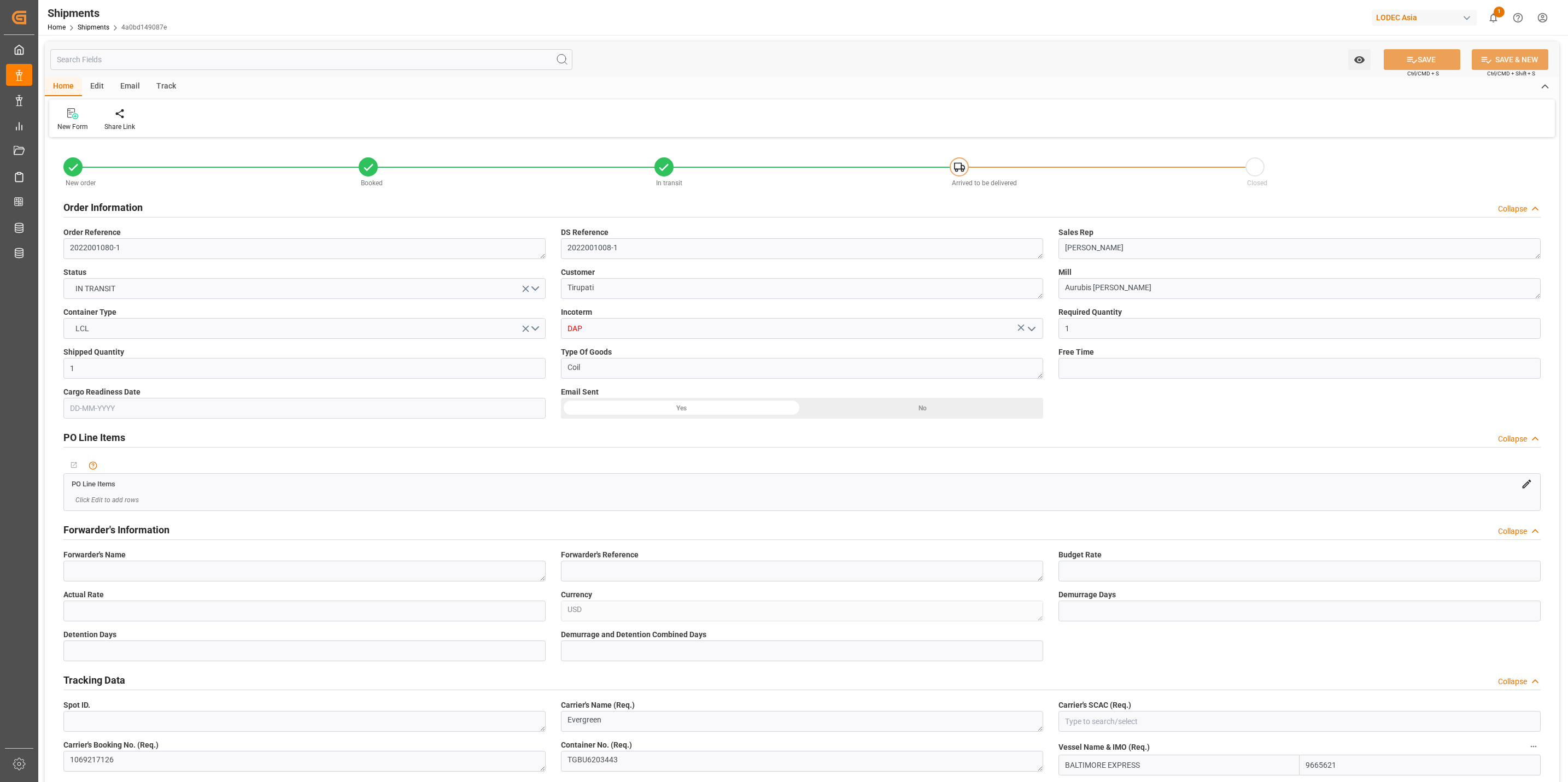
type input "[DATE] 10:00"
type input "[DATE] 05:41"
type input "[DATE] 12:48"
type input "[DATE] 11:02"
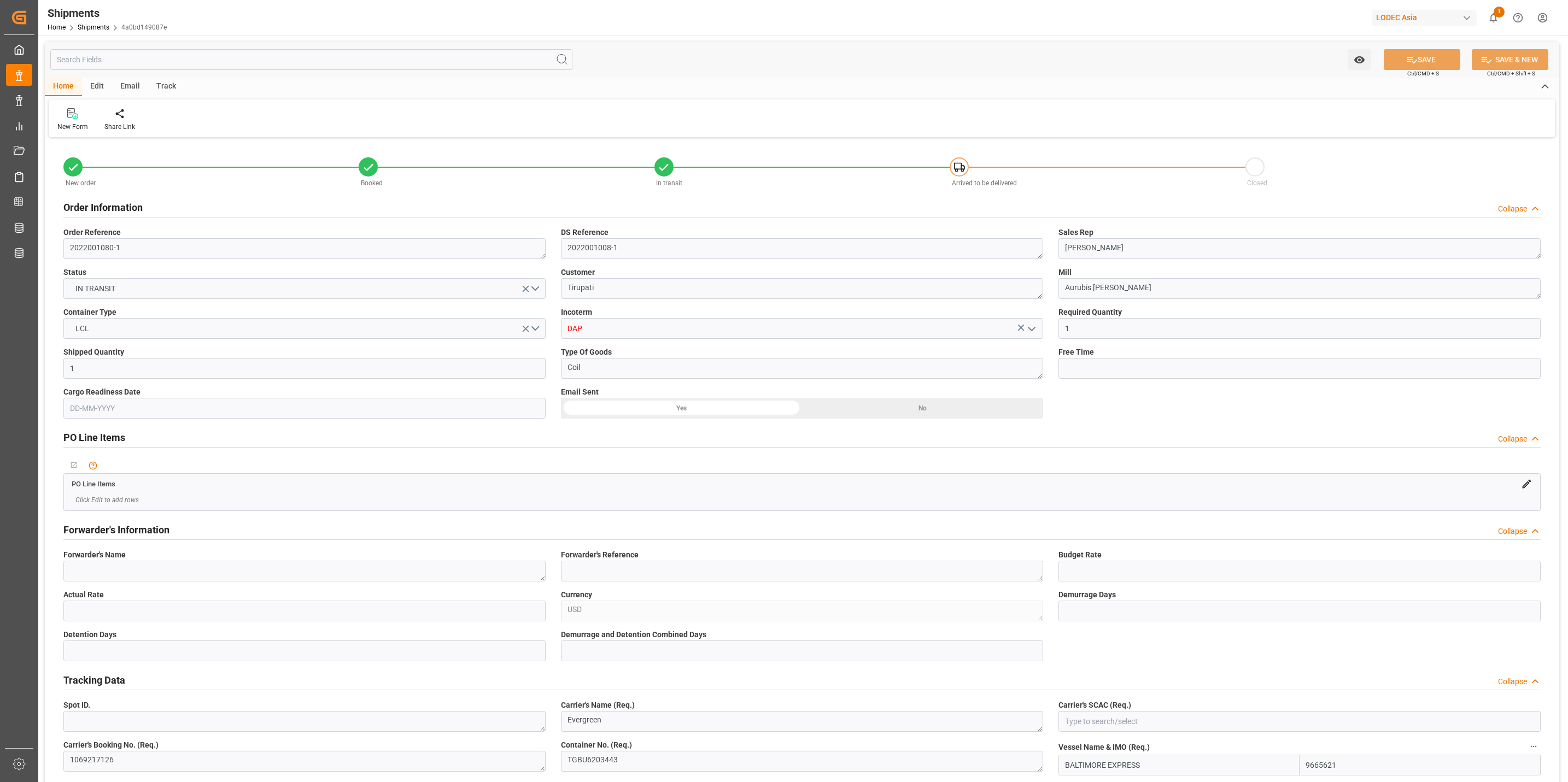
type input "[DATE] 19:30"
type input "[DATE] 09:36"
type input "[DATE] 14:00"
type input "[DATE] 07:26"
type input "[DATE] 12:00"
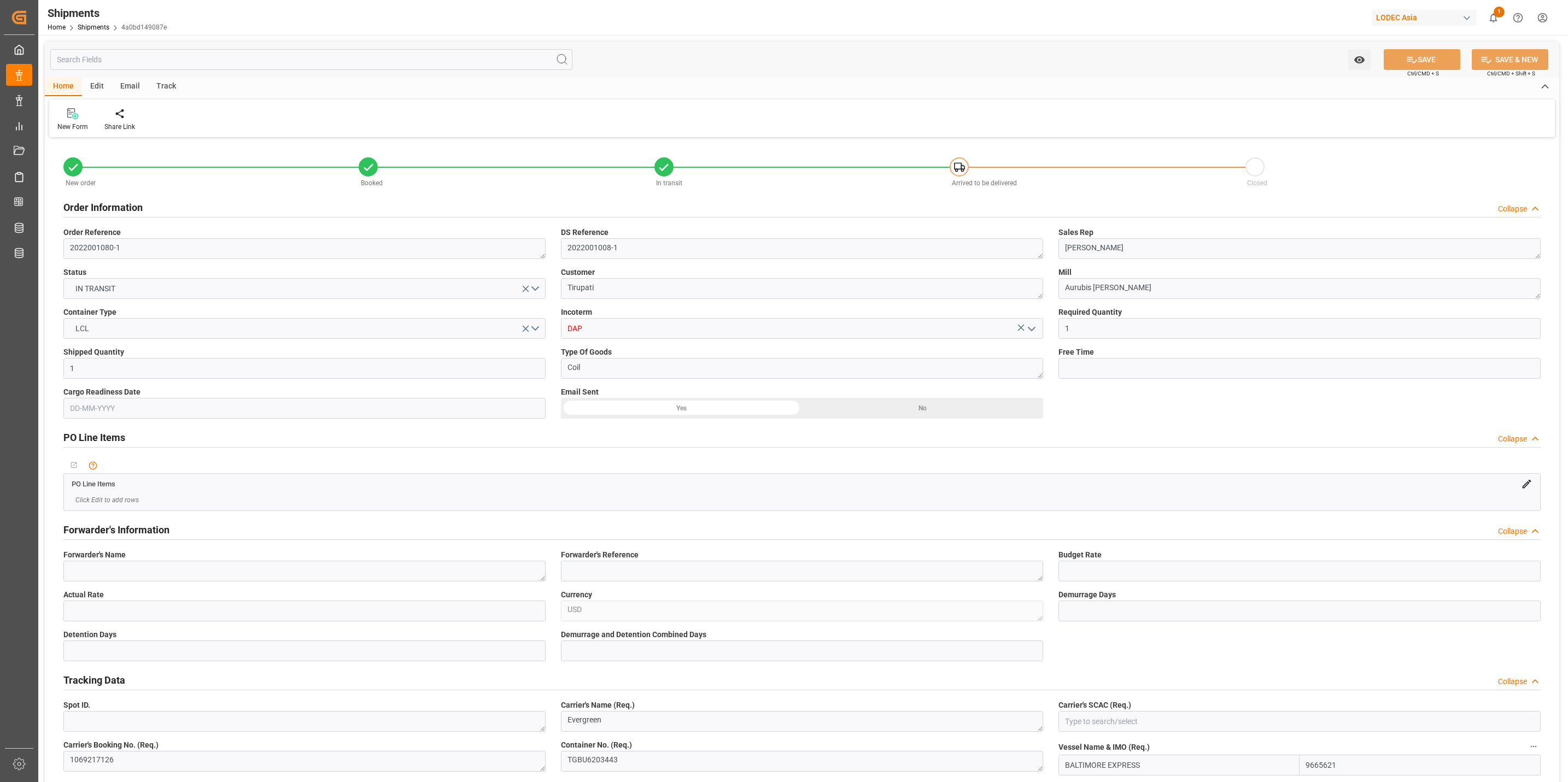
type input "[DATE] 11:41"
type input "[DATE] 19:24"
type input "[DATE] 18:47"
type input "[DATE] 19:24"
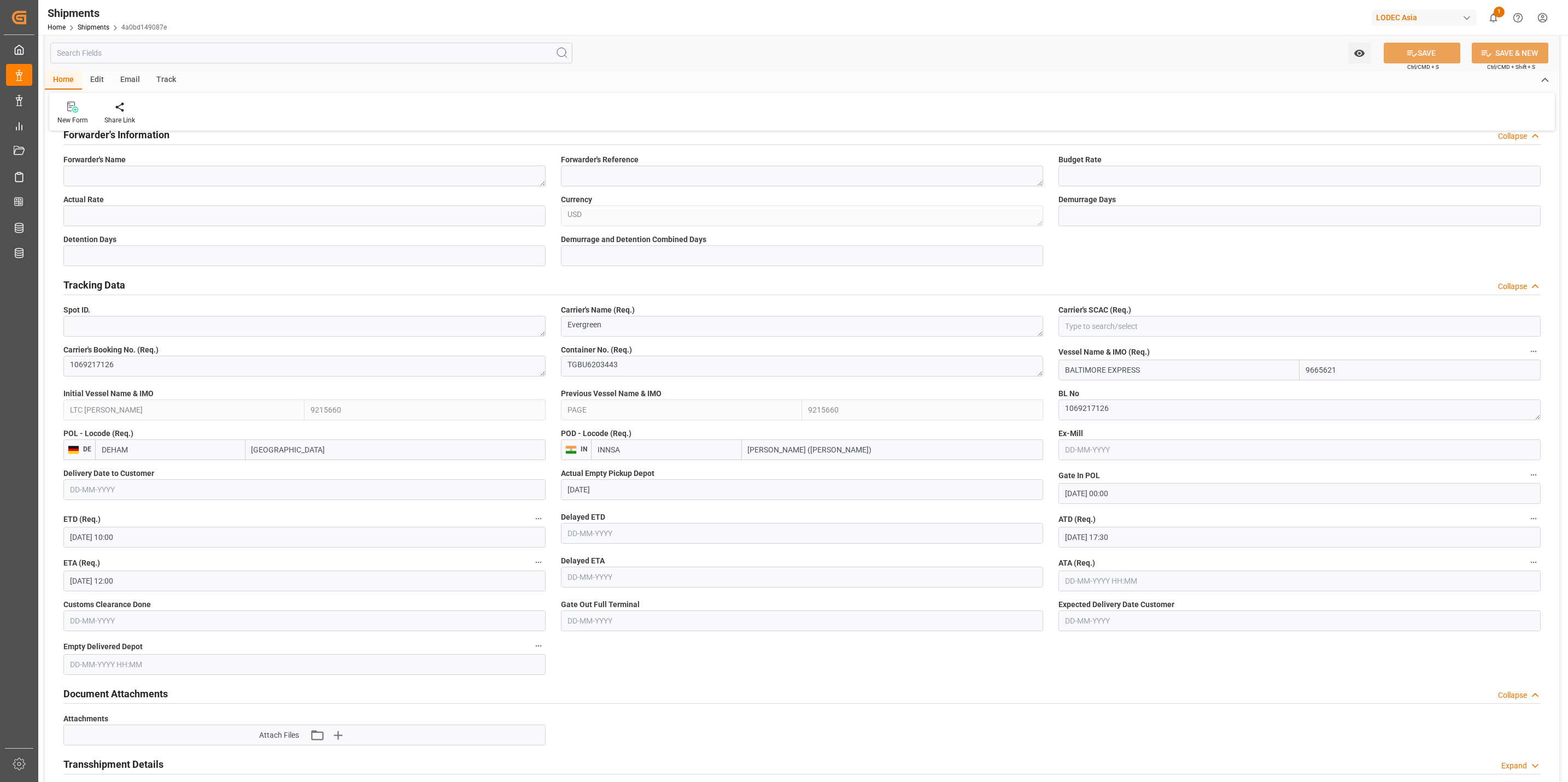
scroll to position [410, 0]
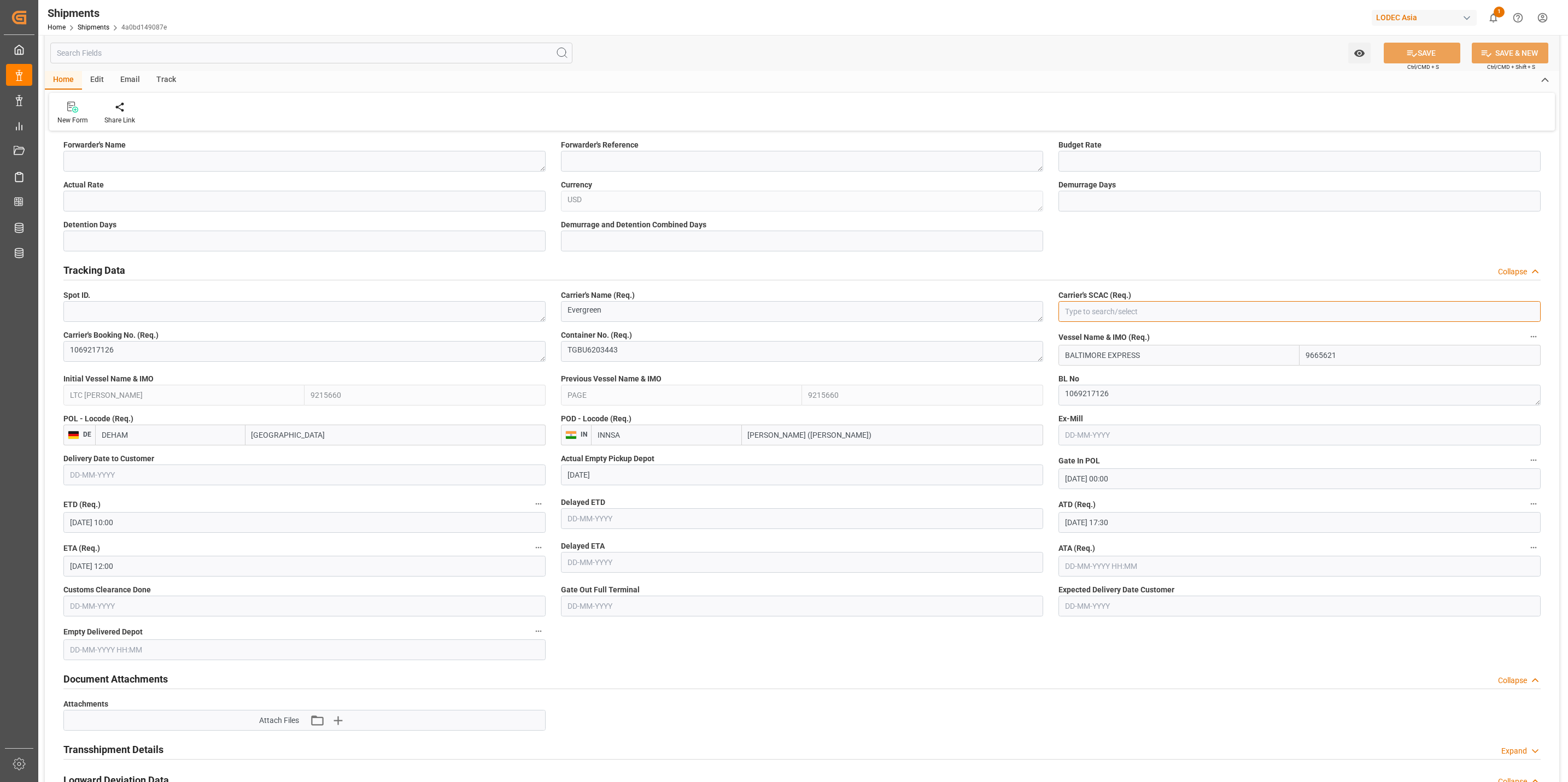
click at [1099, 315] on input at bounding box center [1300, 311] width 482 height 20
type input "G"
type input "EGLV"
click at [1122, 313] on input at bounding box center [1300, 311] width 482 height 20
click at [1100, 337] on div "EGLV" at bounding box center [1299, 336] width 481 height 25
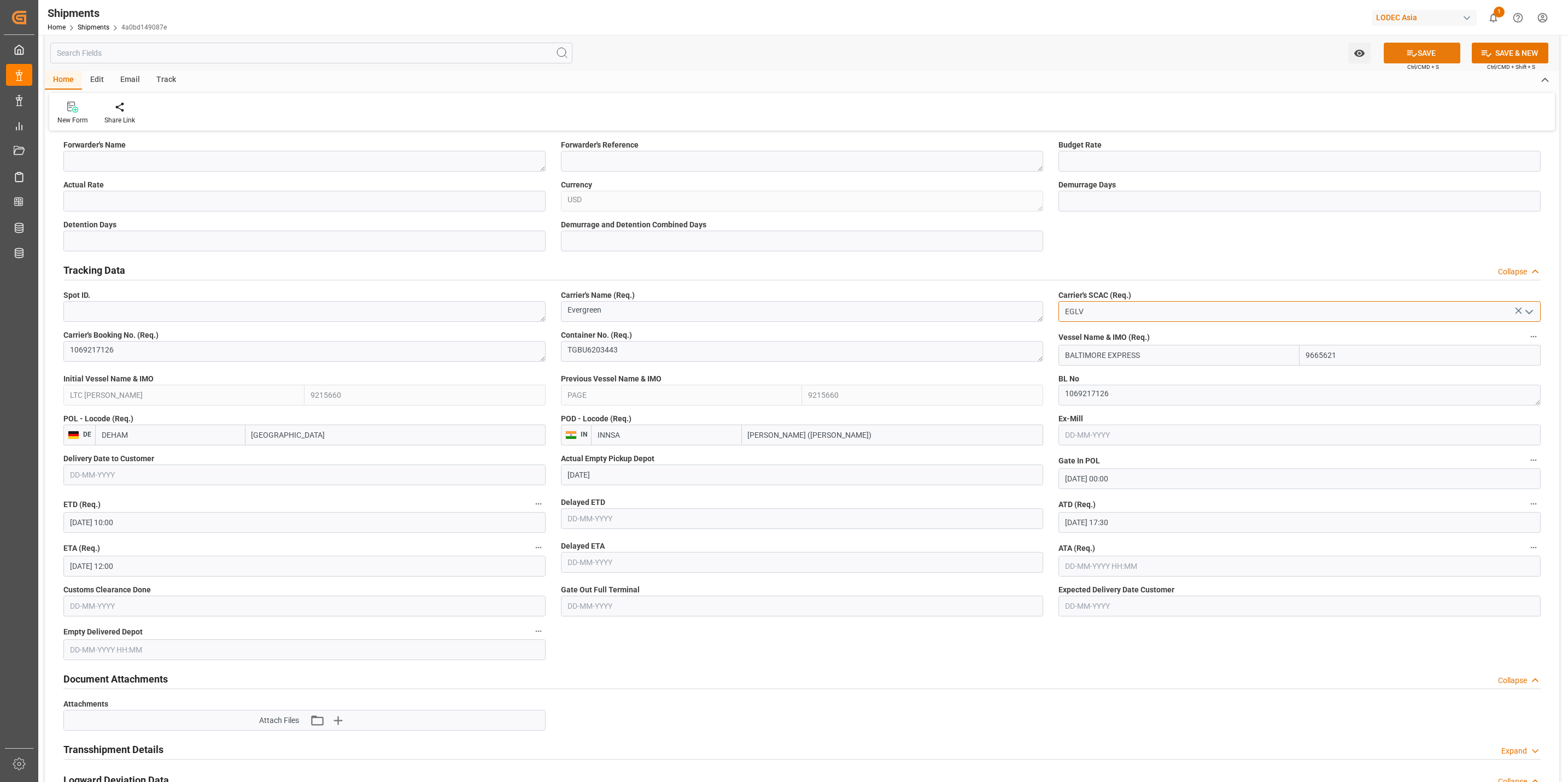
type input "EGLV"
click at [1438, 48] on button "SAVE" at bounding box center [1421, 52] width 76 height 20
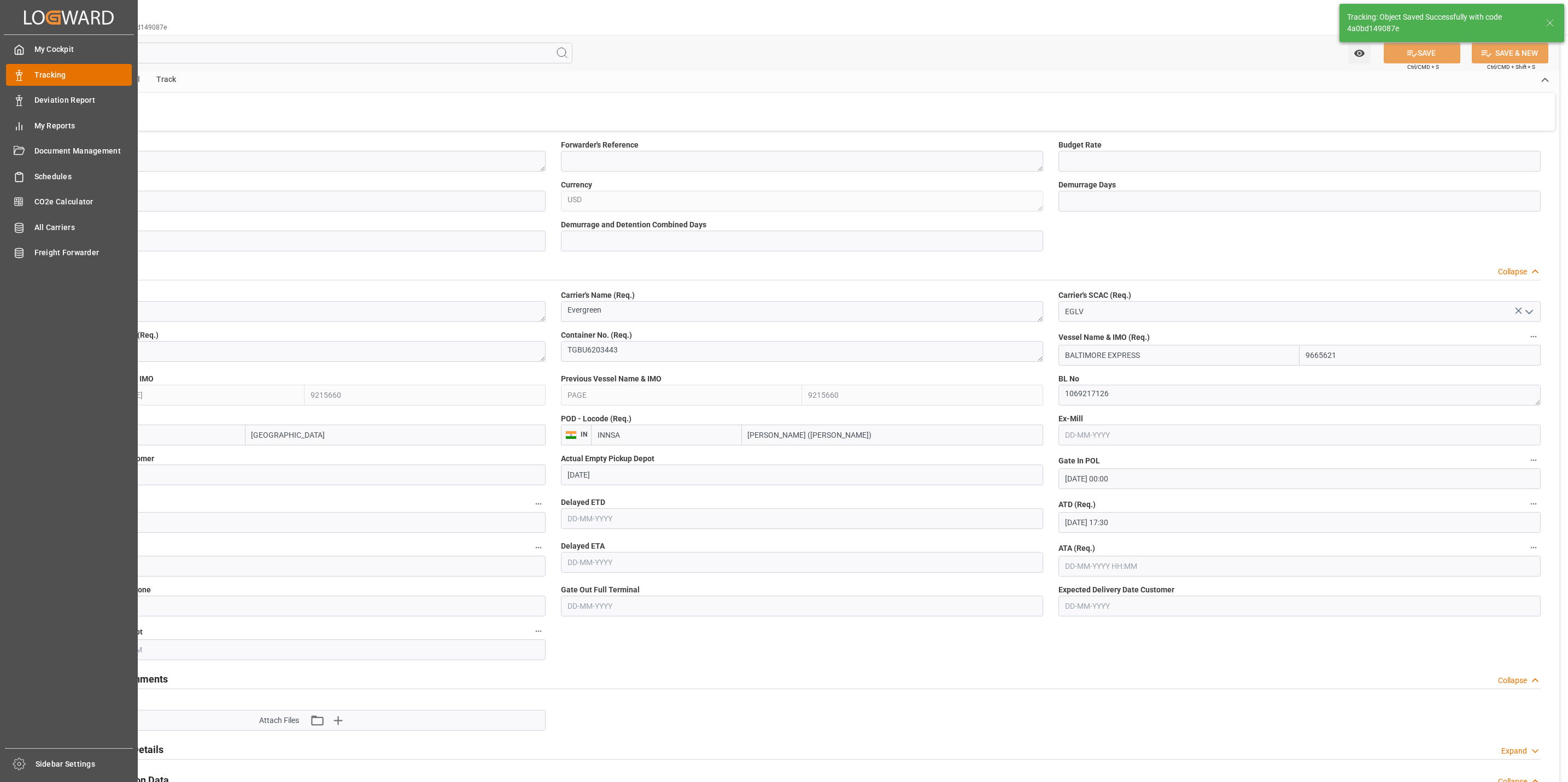
click at [76, 73] on span "Tracking" at bounding box center [84, 75] width 98 height 12
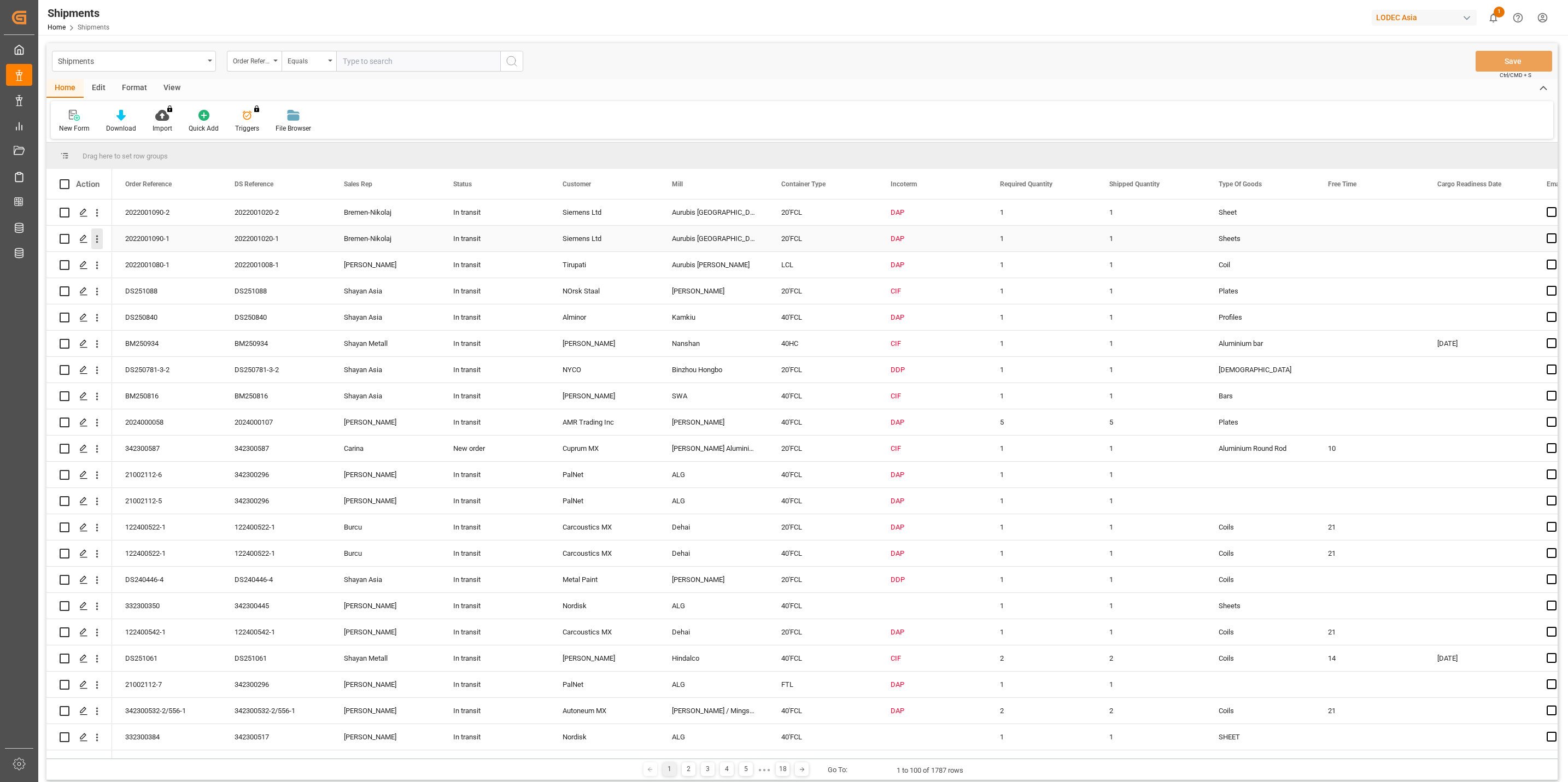
click at [101, 242] on icon "open menu" at bounding box center [97, 239] width 12 height 12
click at [135, 320] on div "Track Shipment" at bounding box center [159, 329] width 135 height 21
click at [92, 213] on icon "open menu" at bounding box center [97, 212] width 12 height 12
click at [171, 301] on span "Track Shipment" at bounding box center [168, 302] width 101 height 10
click at [99, 265] on icon "open menu" at bounding box center [97, 265] width 12 height 12
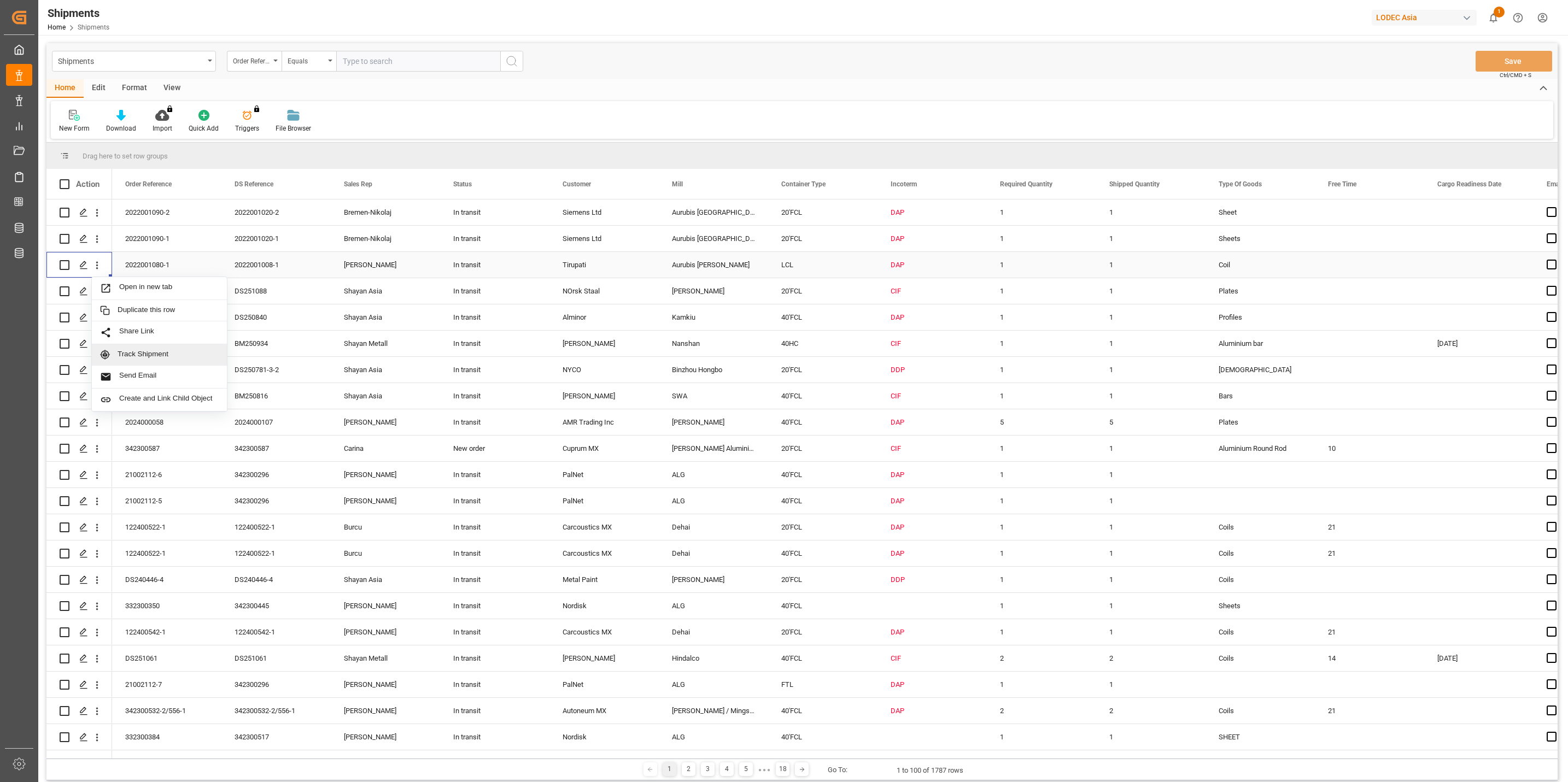
click at [159, 357] on span "Track Shipment" at bounding box center [168, 355] width 101 height 10
click at [99, 263] on icon "open menu" at bounding box center [97, 265] width 12 height 12
click at [120, 353] on span "Track Shipment" at bounding box center [168, 355] width 101 height 10
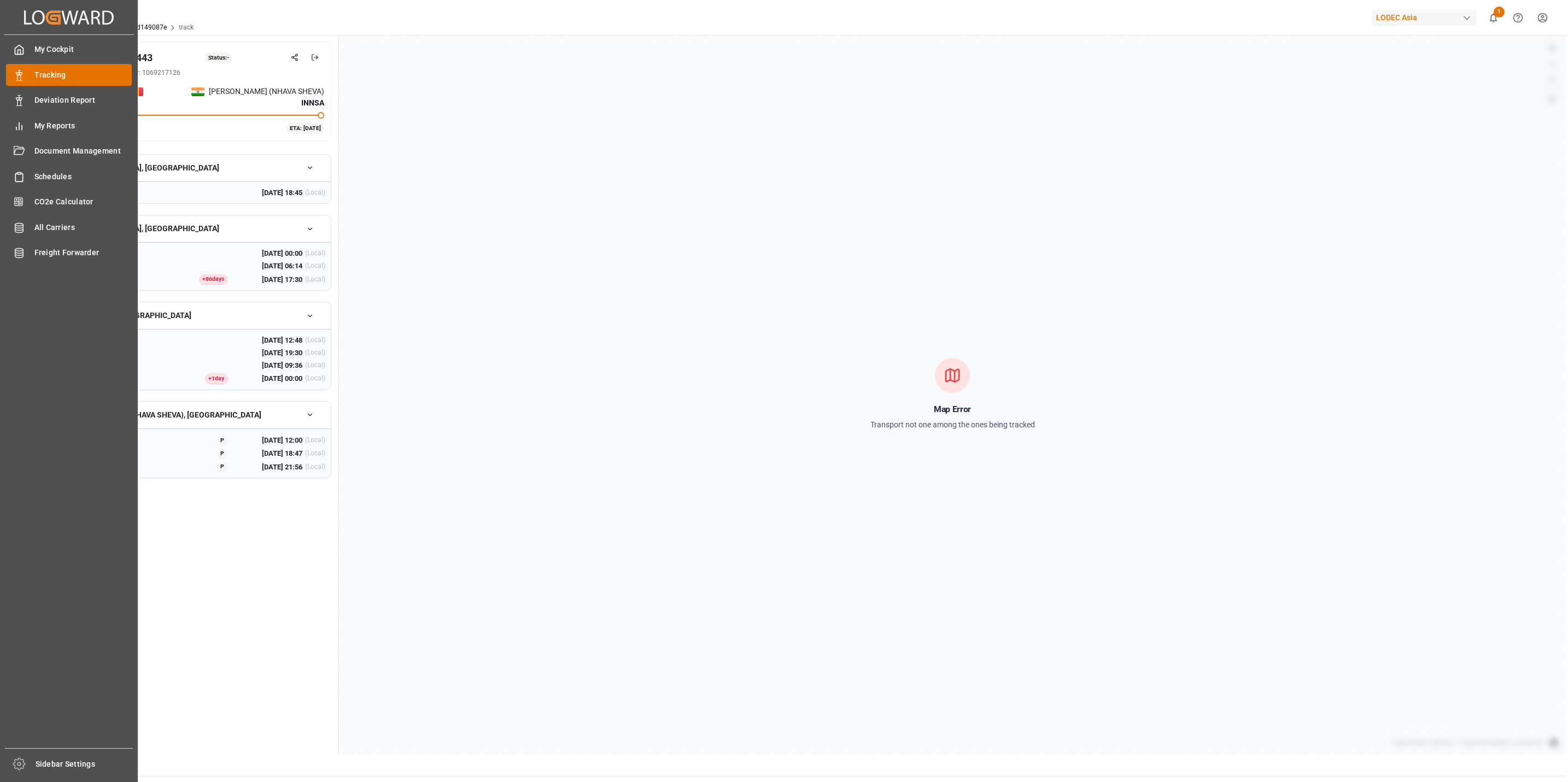
click at [25, 68] on div "Tracking Tracking" at bounding box center [68, 75] width 125 height 21
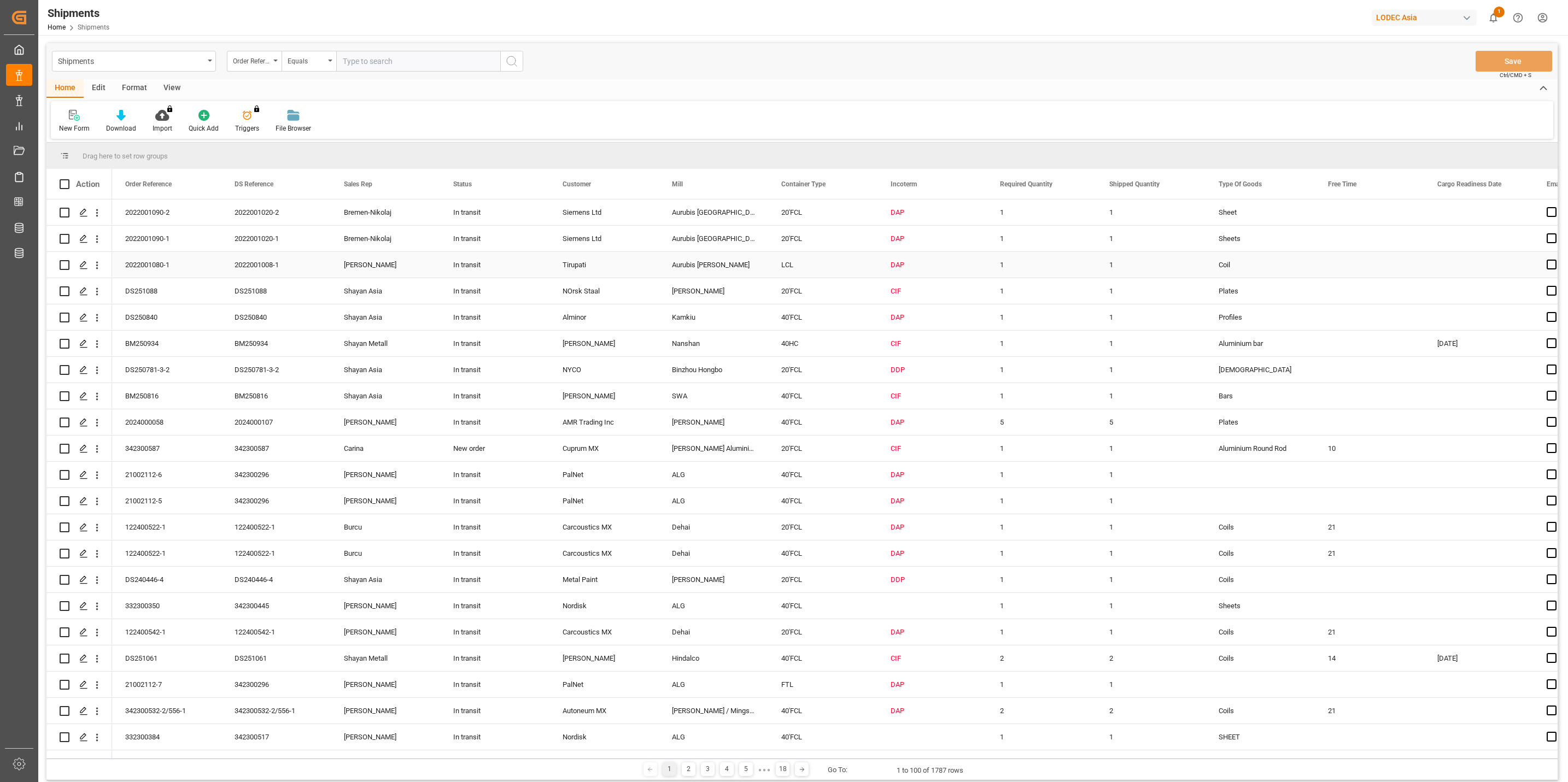
click at [194, 266] on div "2022001080-1" at bounding box center [166, 264] width 109 height 26
click at [64, 267] on input "Press Space to toggle row selection (unchecked)" at bounding box center [64, 265] width 10 height 10
checkbox input "true"
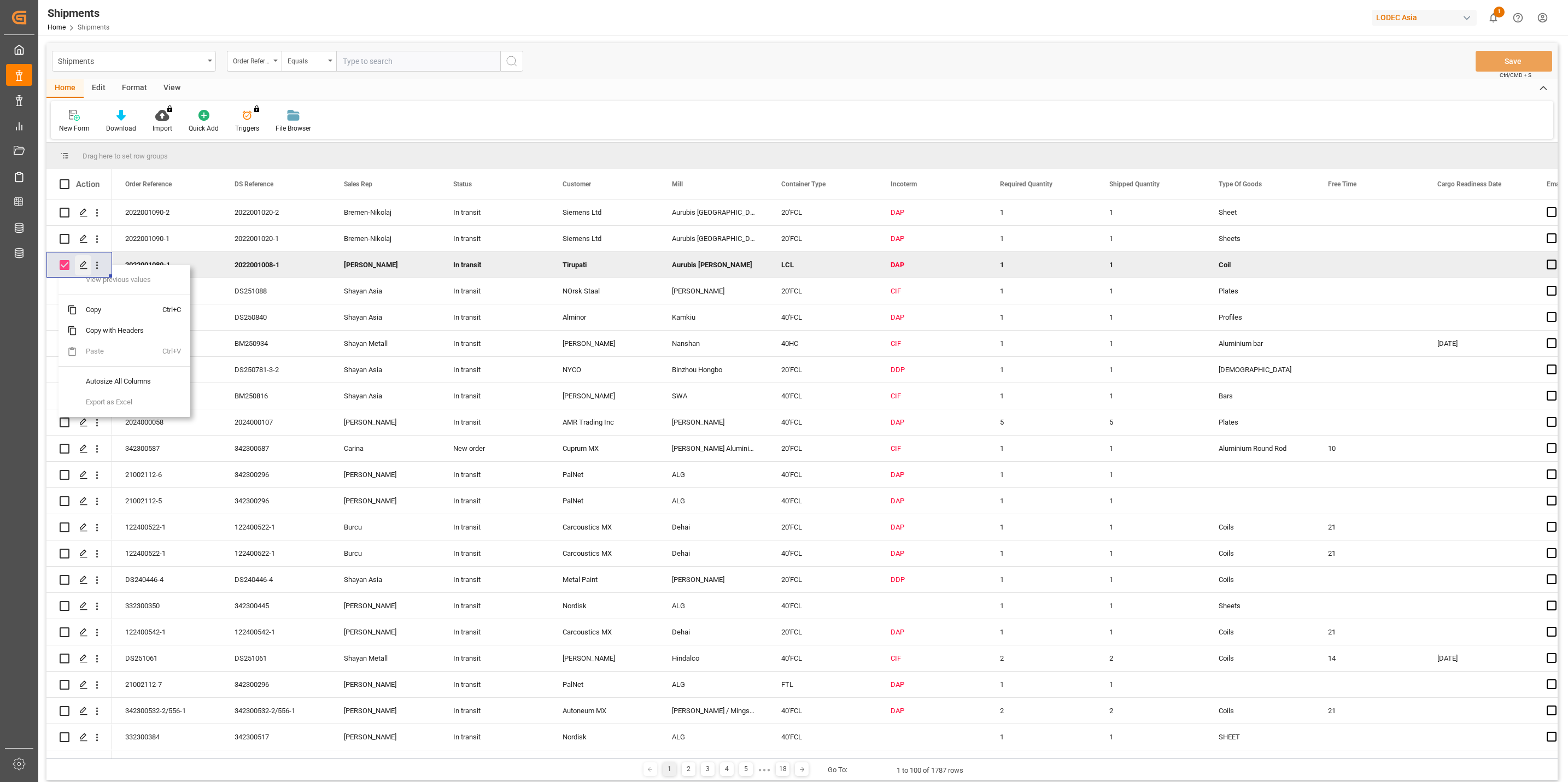
click at [84, 265] on polygon "Press SPACE to deselect this row." at bounding box center [83, 265] width 5 height 5
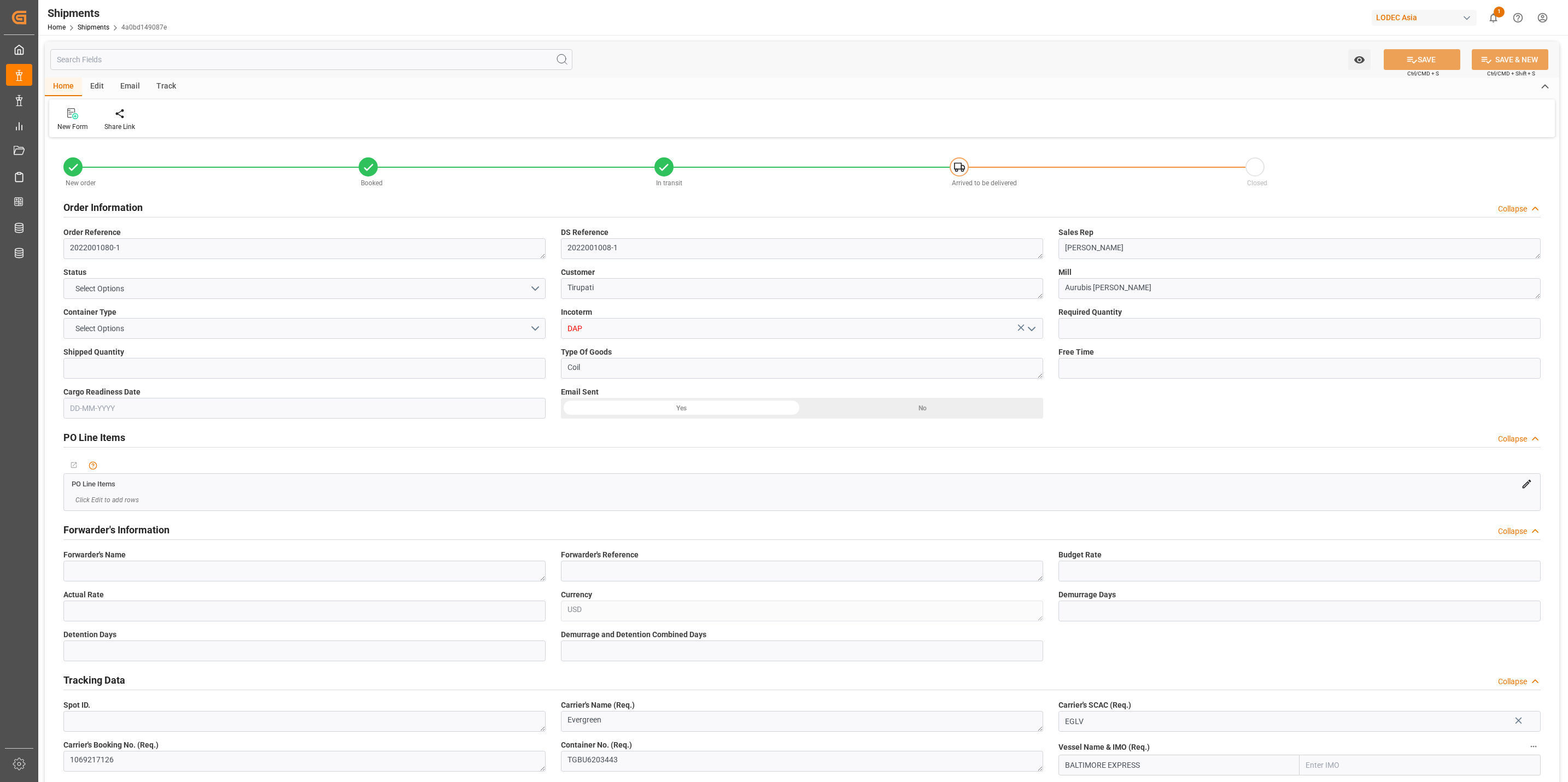
type input "1"
type input "9665621"
type input "9215660"
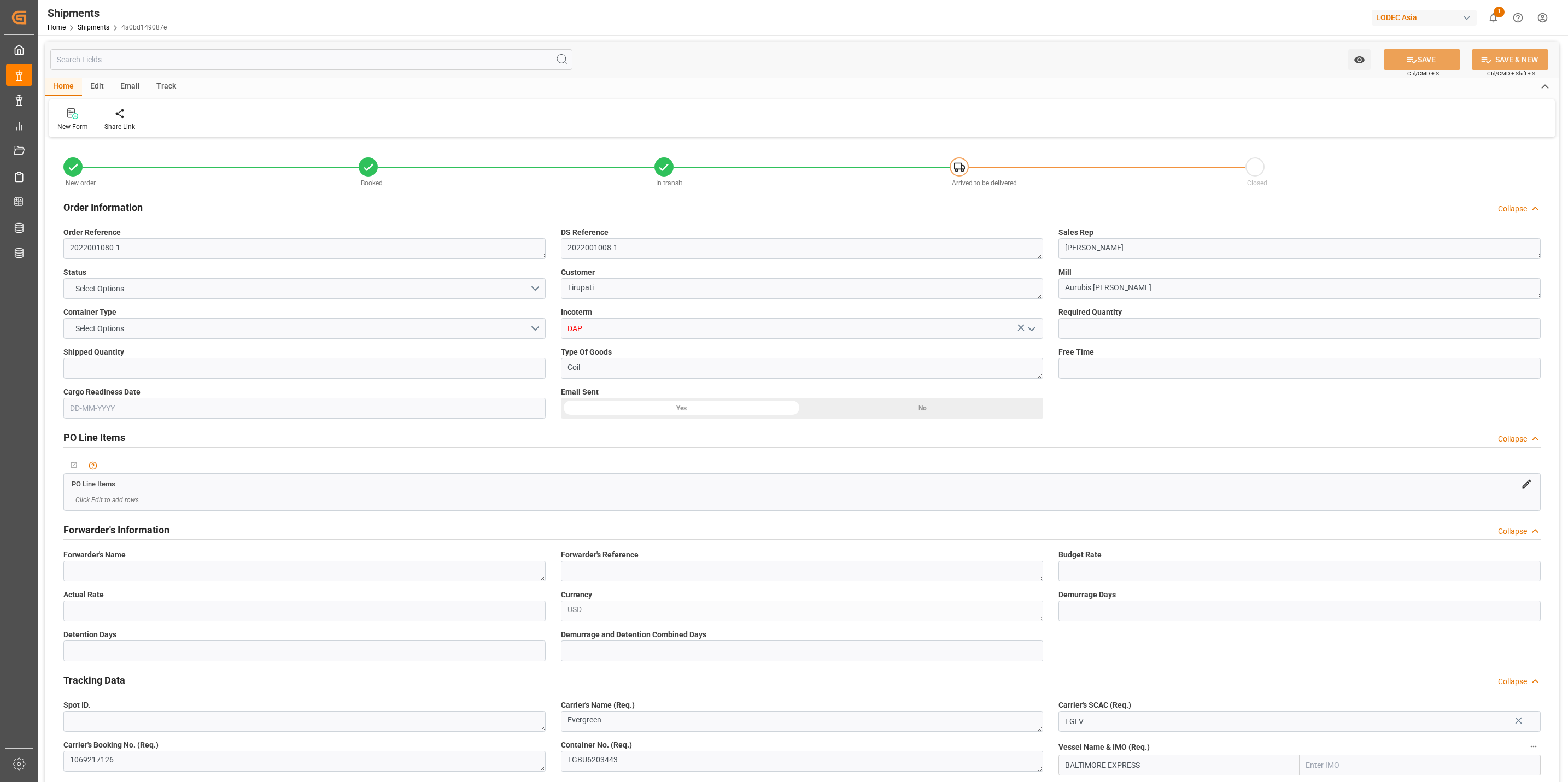
type input "DEHAM"
type input "INNSA"
type input "BEANR"
type input "INNSA"
type input "9848948"
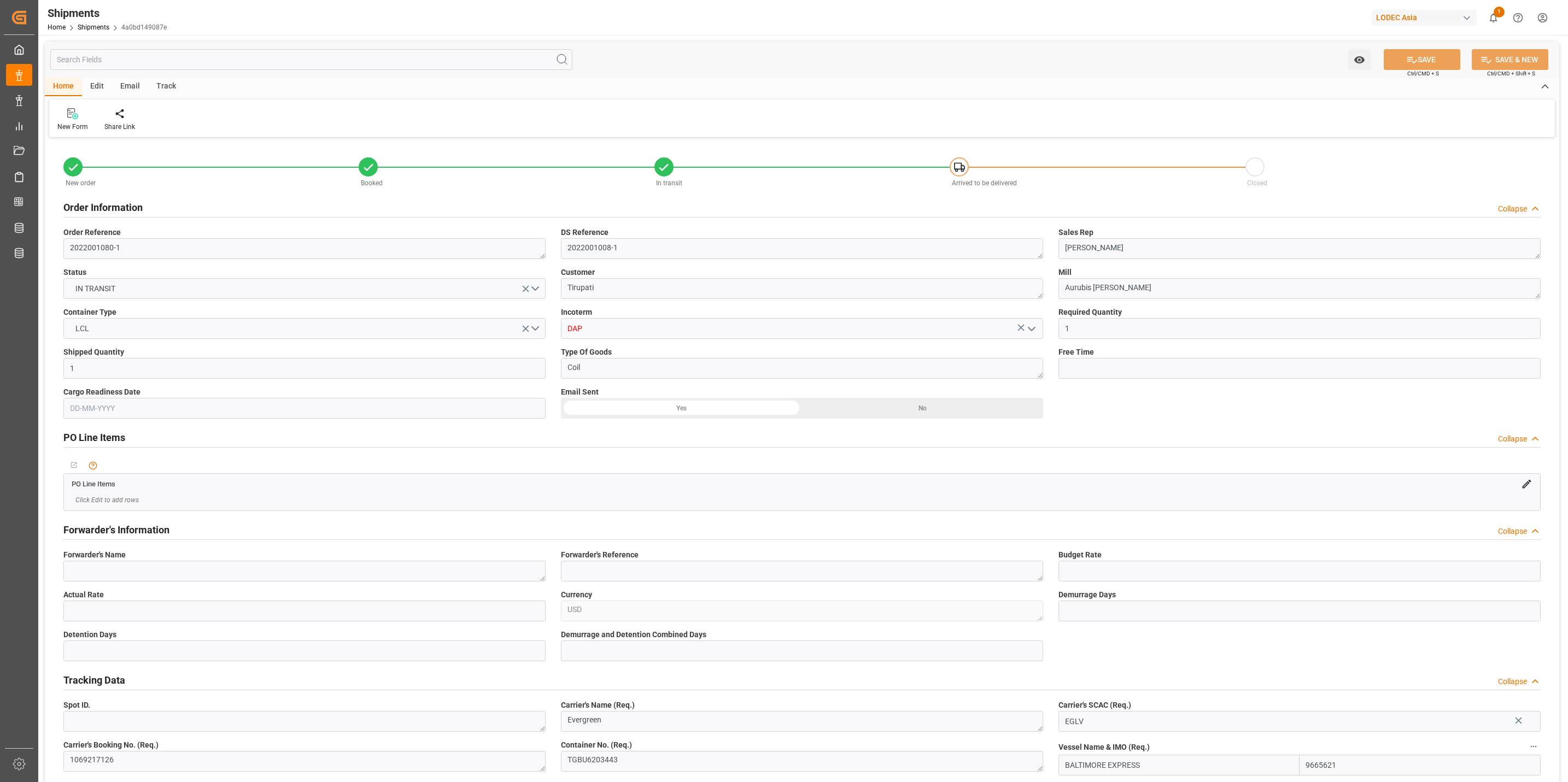
type input "[DATE]"
type input "[DATE] 00:00"
type input "[DATE] 10:00"
type input "[DATE] 17:30"
type input "[DATE] 12:00"
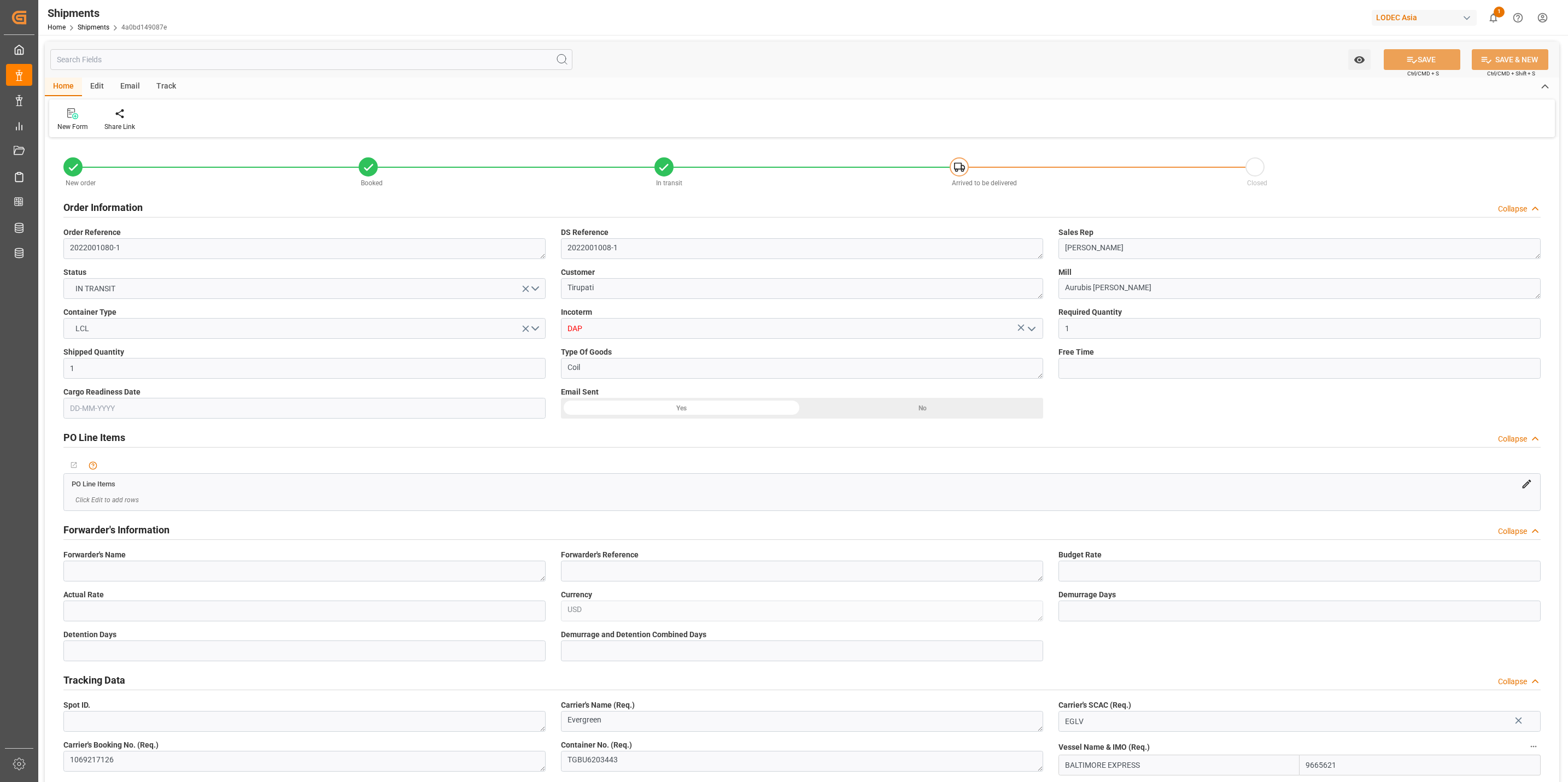
type input "[DATE] 18:45"
type input "[DATE] 00:29"
type input "[DATE] 06:14"
type input "[DATE] 10:00"
type input "[DATE] 17:50"
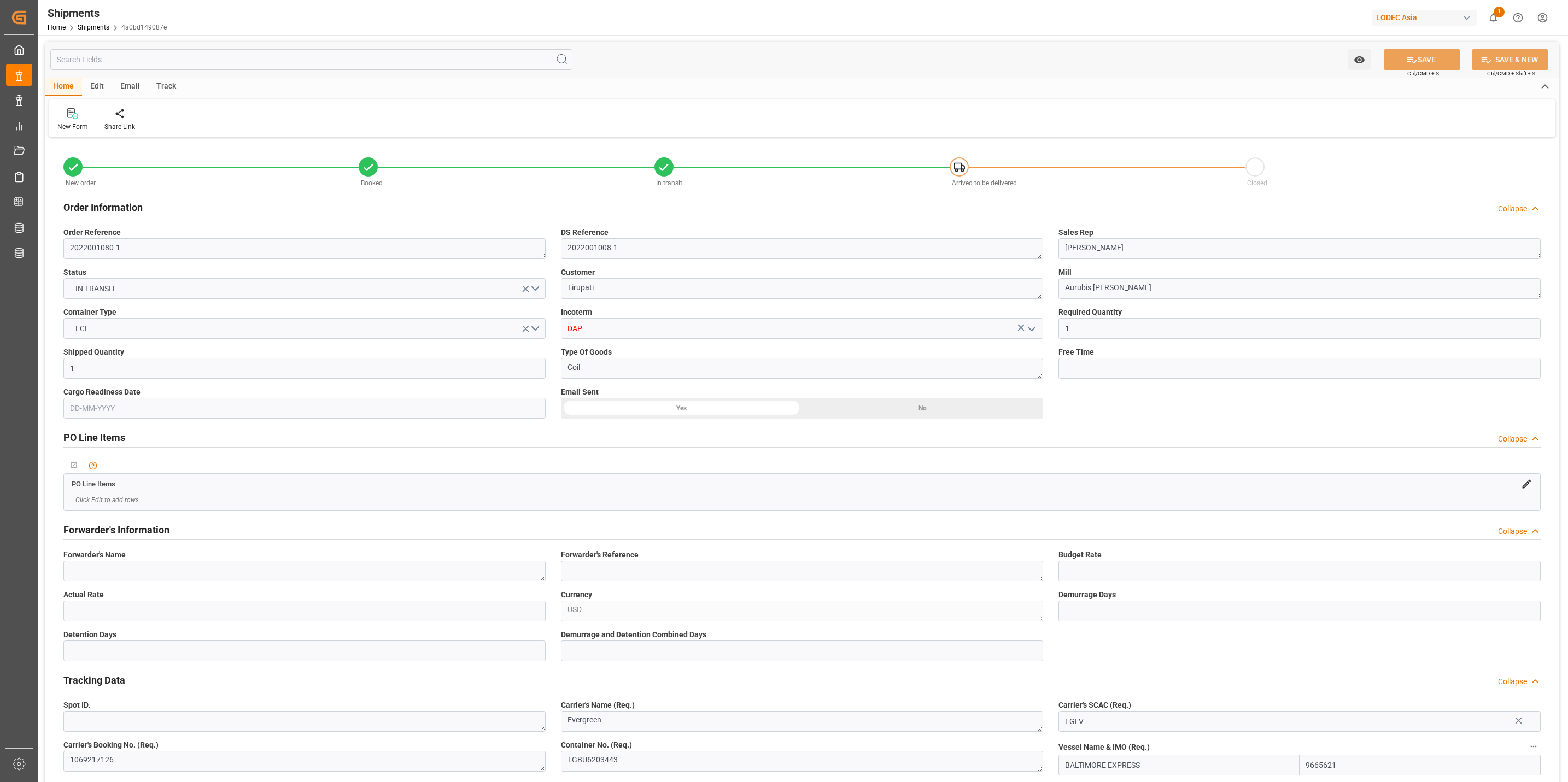
type input "[DATE] 10:00"
type input "[DATE] 05:41"
type input "[DATE] 12:48"
type input "[DATE] 11:02"
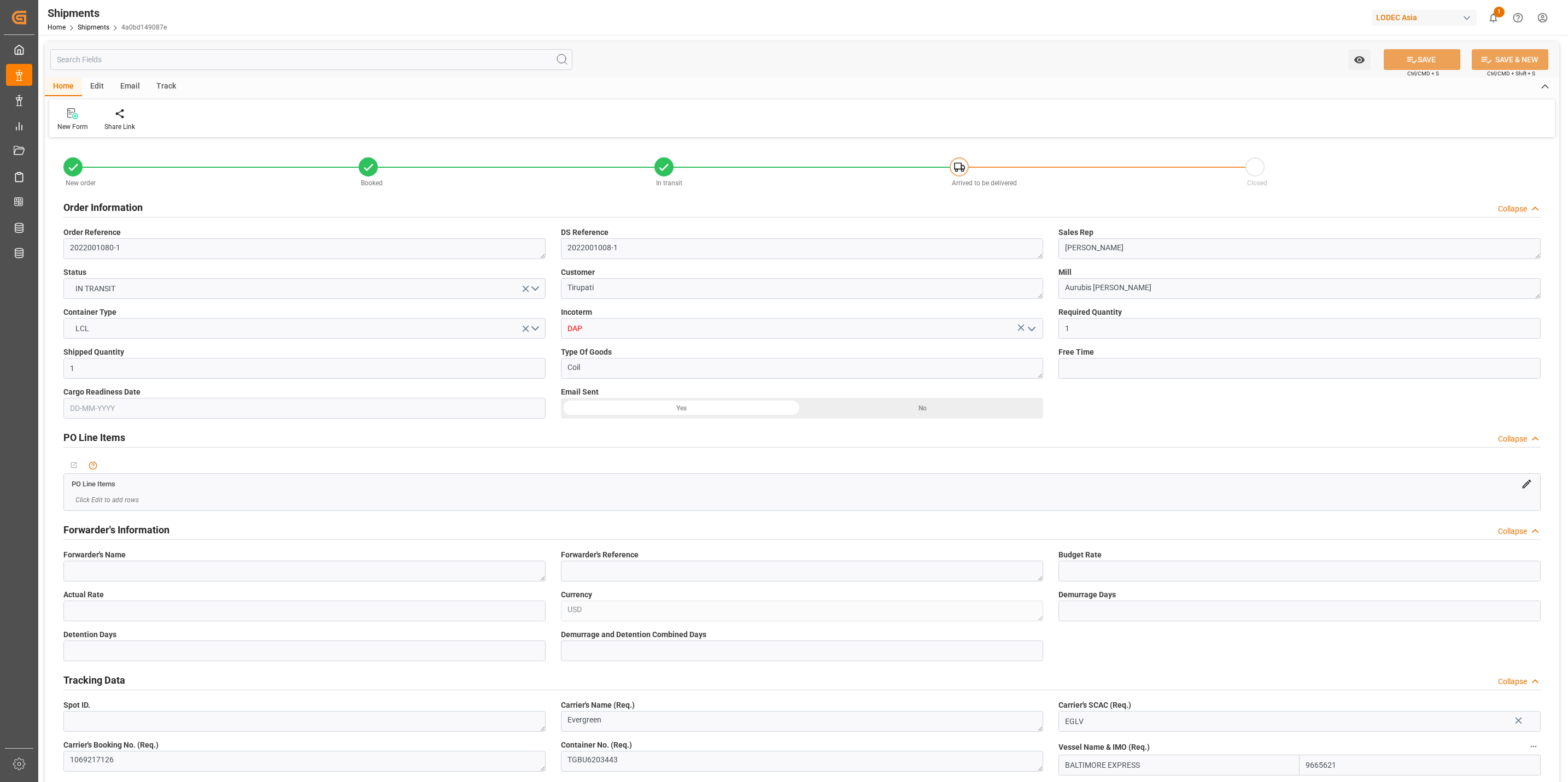
type input "[DATE] 19:30"
type input "[DATE] 09:36"
type input "[DATE] 14:00"
type input "[DATE] 07:26"
type input "[DATE] 12:00"
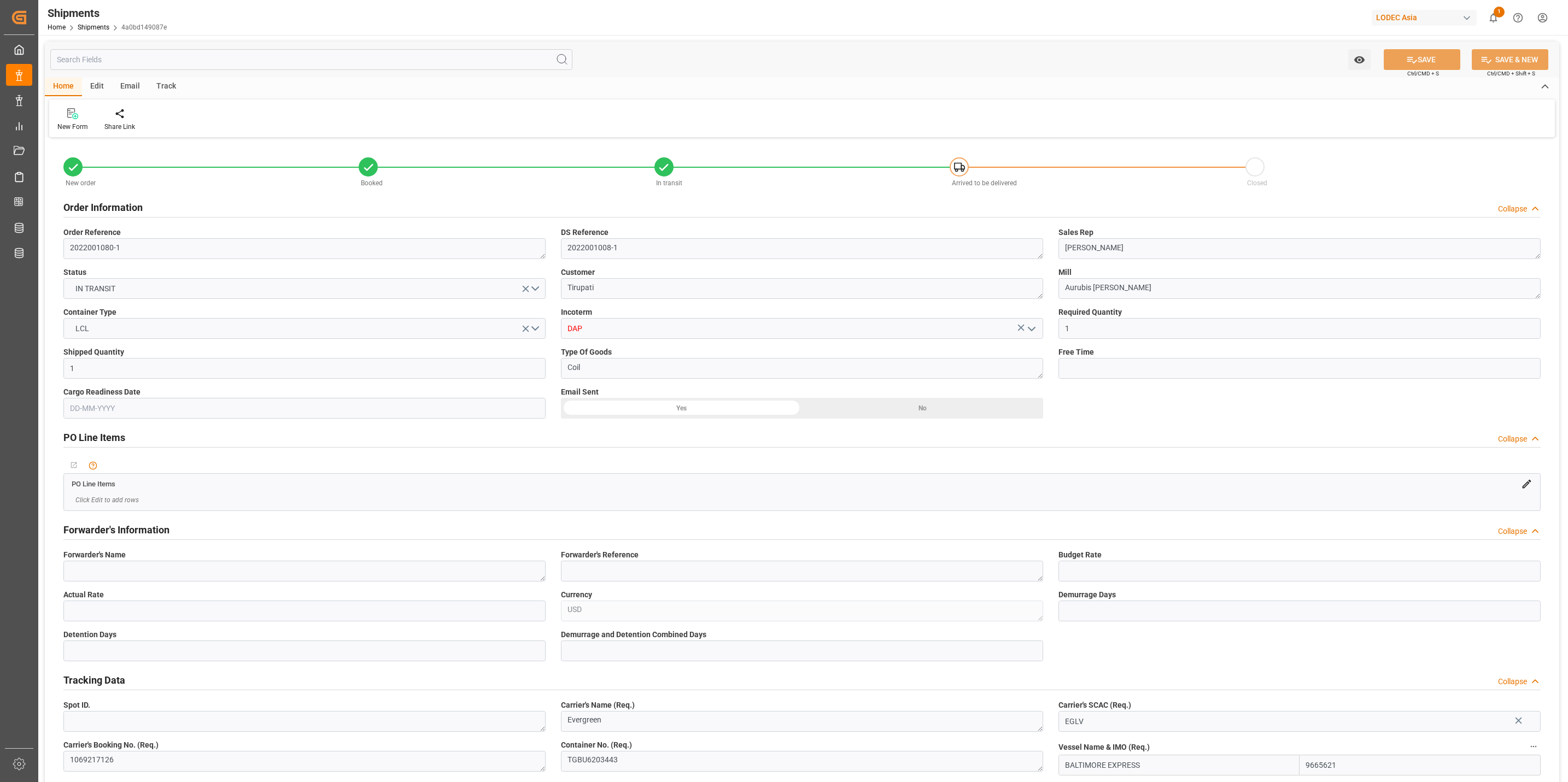
type input "[DATE] 11:41"
type input "[DATE] 19:24"
type input "[DATE] 18:47"
type input "[DATE] 19:24"
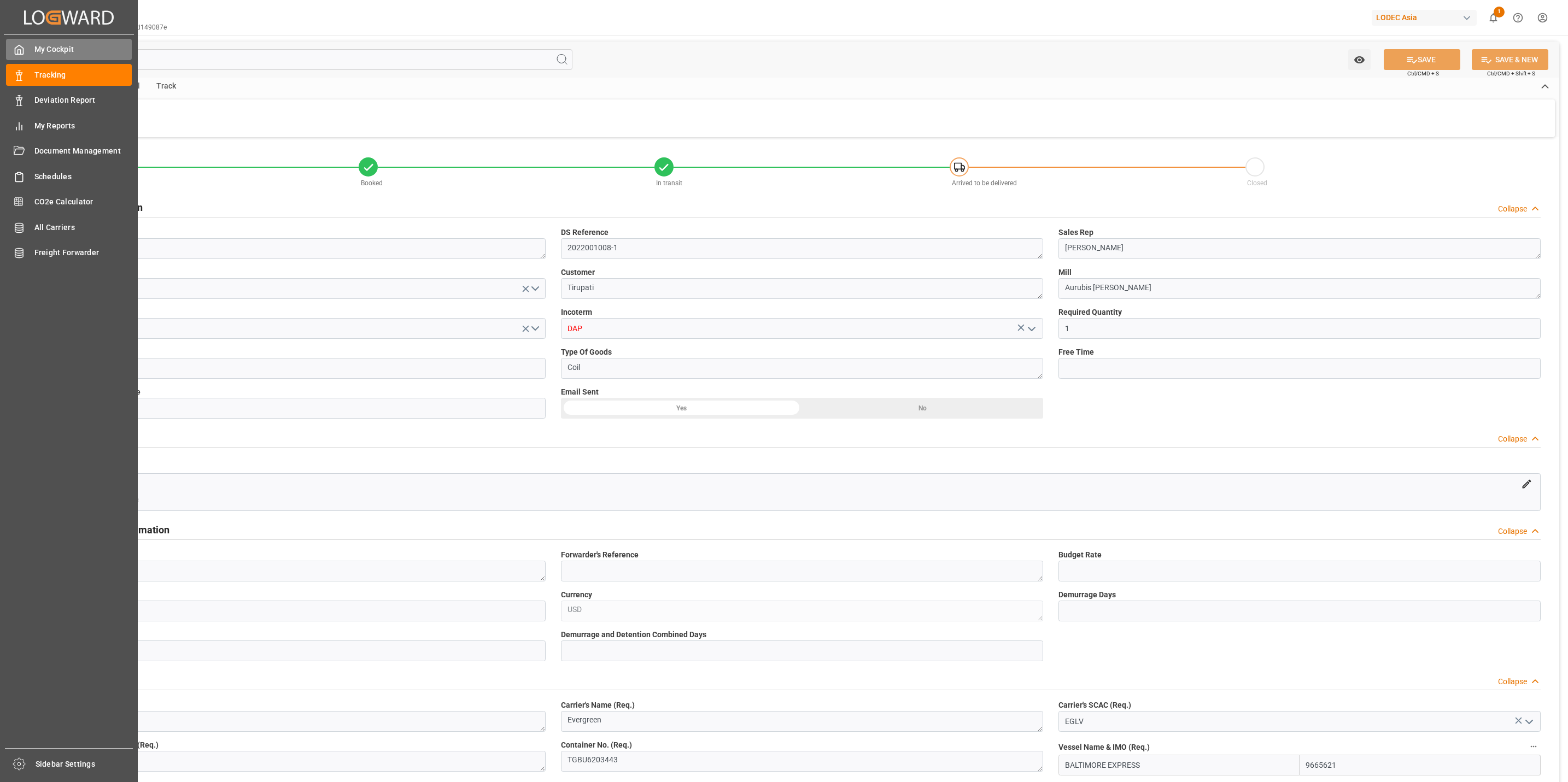
click at [58, 52] on span "My Cockpit" at bounding box center [84, 49] width 98 height 12
